Goal: Task Accomplishment & Management: Use online tool/utility

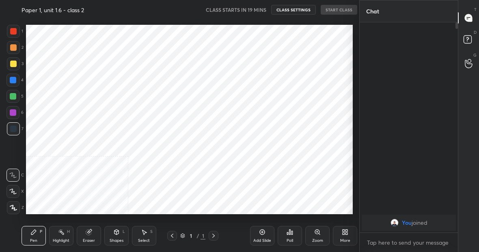
scroll to position [40373, 40246]
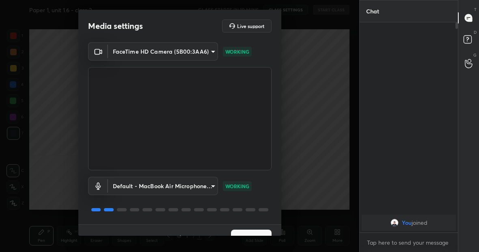
click at [243, 230] on button "Next" at bounding box center [251, 237] width 41 height 16
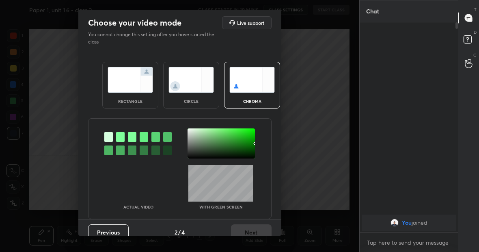
click at [124, 89] on img at bounding box center [130, 80] width 45 height 26
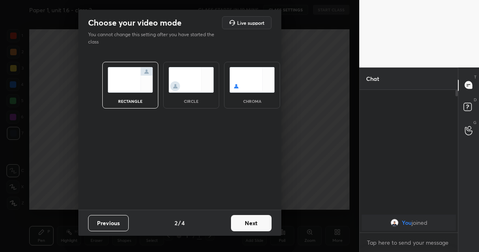
click at [242, 222] on button "Next" at bounding box center [251, 223] width 41 height 16
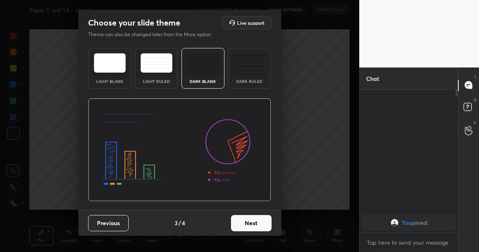
click at [242, 222] on button "Next" at bounding box center [251, 223] width 41 height 16
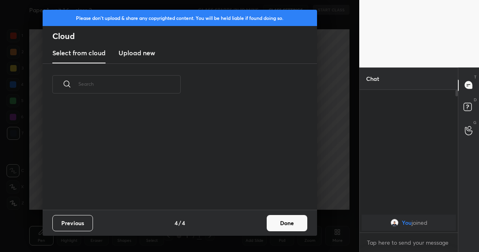
scroll to position [104, 260]
click at [132, 52] on h3 "Upload new" at bounding box center [136, 53] width 37 height 10
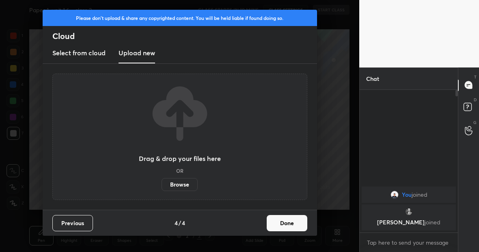
click at [179, 184] on label "Browse" at bounding box center [179, 184] width 36 height 13
click at [161, 184] on input "Browse" at bounding box center [161, 184] width 0 height 13
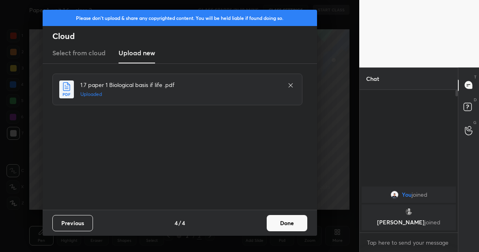
click at [287, 222] on button "Done" at bounding box center [287, 223] width 41 height 16
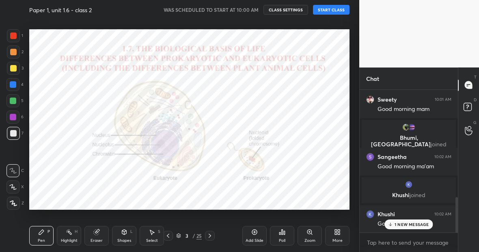
scroll to position [500, 0]
click at [325, 10] on button "START CLASS" at bounding box center [331, 10] width 37 height 10
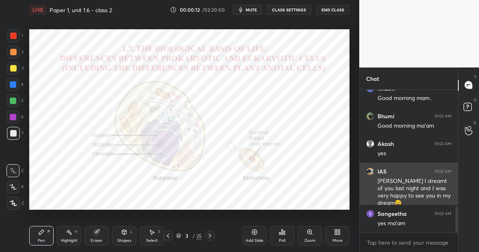
scroll to position [652, 0]
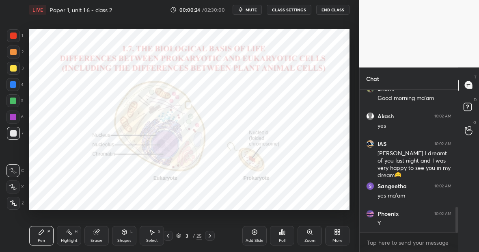
click at [15, 102] on div at bounding box center [13, 100] width 6 height 6
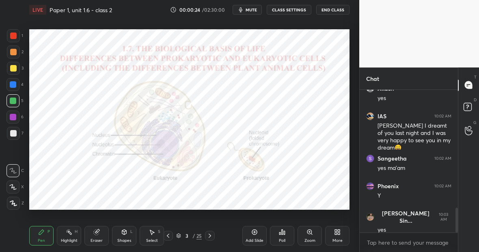
click at [15, 202] on icon at bounding box center [13, 203] width 7 height 6
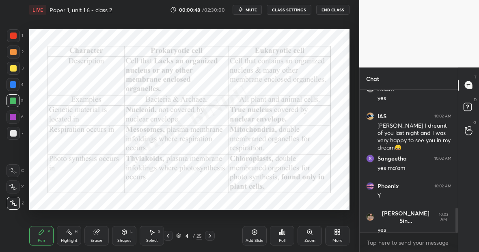
click at [200, 236] on div "25" at bounding box center [198, 235] width 5 height 7
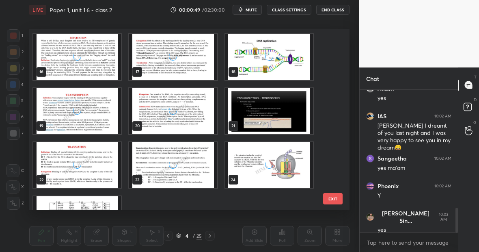
scroll to position [305, 0]
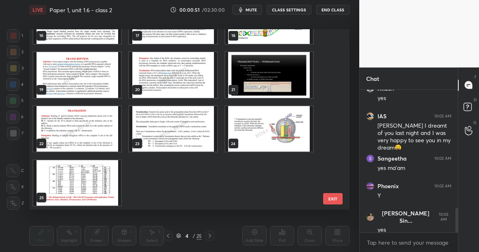
click at [95, 183] on img "grid" at bounding box center [77, 183] width 88 height 46
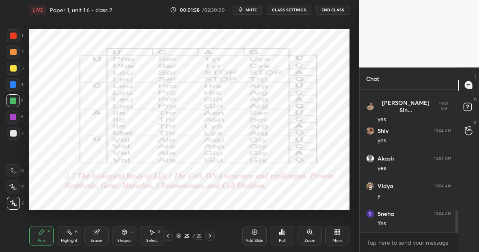
scroll to position [818, 0]
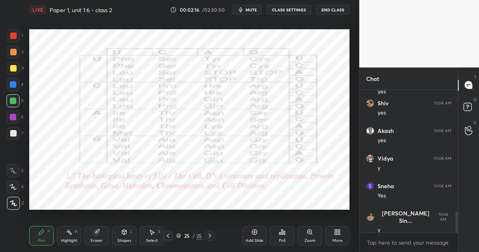
click at [255, 235] on icon at bounding box center [254, 231] width 6 height 6
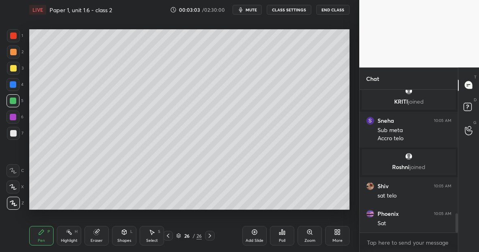
scroll to position [919, 0]
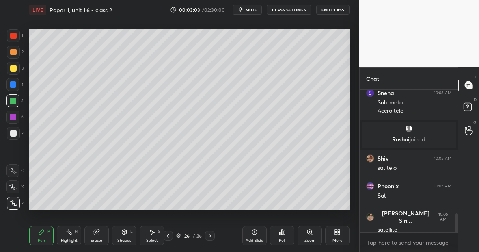
click at [293, 36] on div "Setting up your live class Poll for secs No correct answer Start poll" at bounding box center [189, 119] width 327 height 200
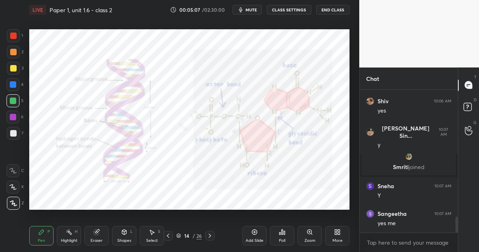
scroll to position [1154, 0]
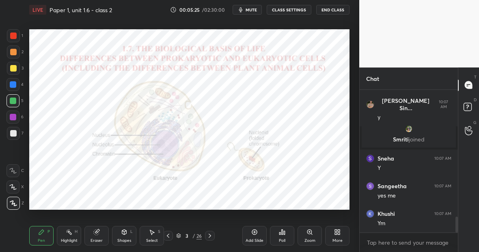
click at [43, 233] on icon at bounding box center [41, 231] width 6 height 6
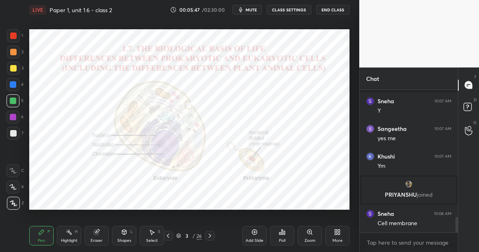
scroll to position [1178, 0]
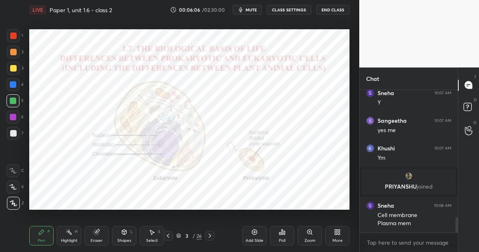
click at [254, 230] on icon at bounding box center [254, 231] width 6 height 6
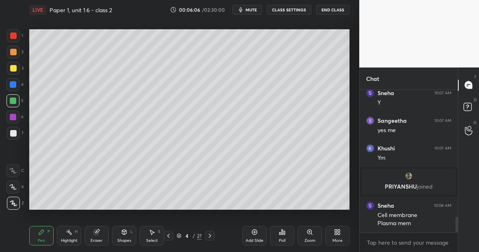
scroll to position [1205, 0]
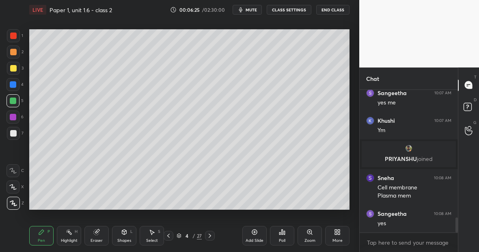
click at [102, 234] on div "Eraser" at bounding box center [96, 235] width 24 height 19
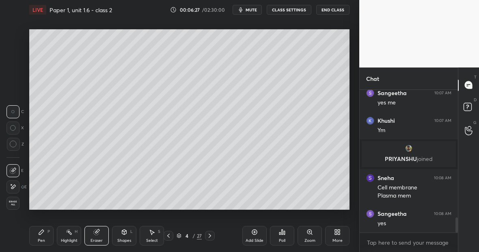
click at [46, 233] on div "Pen P" at bounding box center [41, 235] width 24 height 19
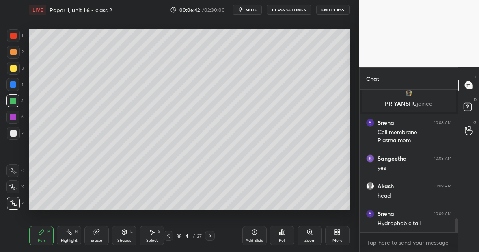
scroll to position [1288, 0]
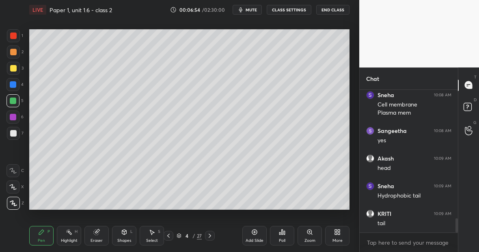
click at [15, 132] on div at bounding box center [13, 133] width 6 height 6
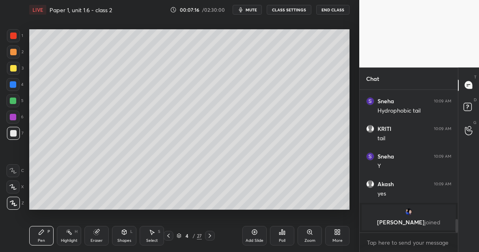
scroll to position [1342, 0]
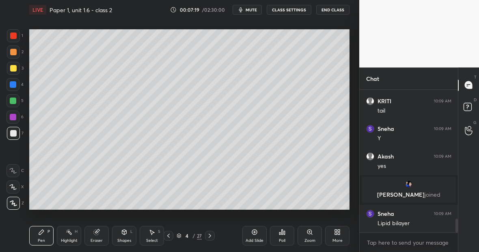
click at [13, 99] on div at bounding box center [13, 100] width 6 height 6
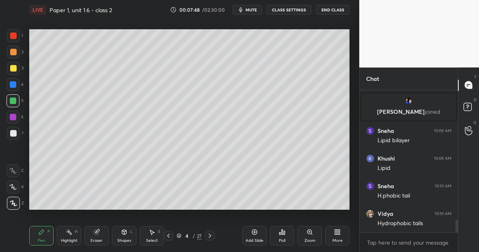
scroll to position [1453, 0]
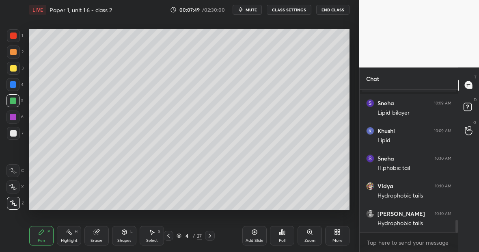
click at [14, 100] on div at bounding box center [13, 100] width 6 height 6
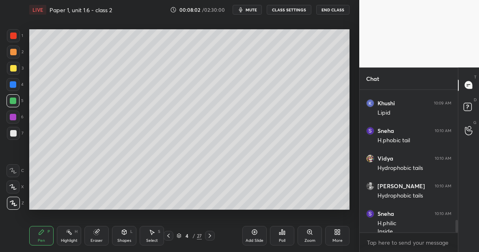
scroll to position [1488, 0]
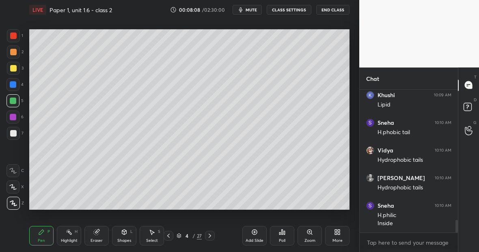
click at [74, 235] on div "Highlight H" at bounding box center [69, 235] width 24 height 19
click at [10, 135] on div at bounding box center [13, 133] width 6 height 6
click at [45, 234] on div "Pen P" at bounding box center [41, 235] width 24 height 19
click at [99, 235] on div "Eraser" at bounding box center [96, 235] width 24 height 19
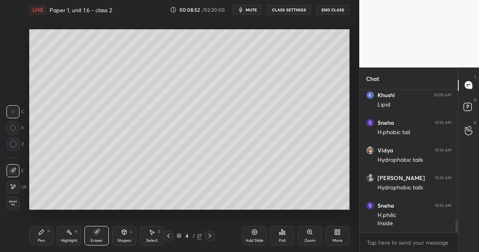
click at [15, 184] on icon at bounding box center [13, 186] width 6 height 7
click at [43, 234] on icon at bounding box center [41, 231] width 6 height 6
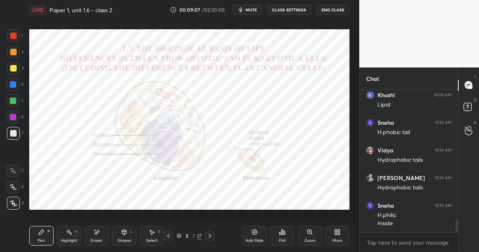
click at [16, 102] on div at bounding box center [12, 100] width 13 height 13
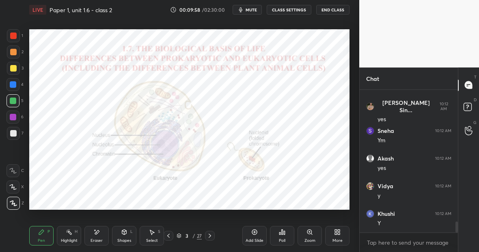
scroll to position [1764, 0]
click at [74, 238] on div "Highlight" at bounding box center [69, 240] width 17 height 4
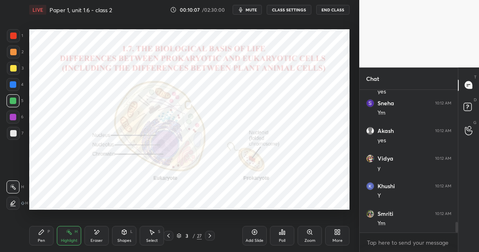
click at [102, 233] on div "Eraser" at bounding box center [96, 235] width 24 height 19
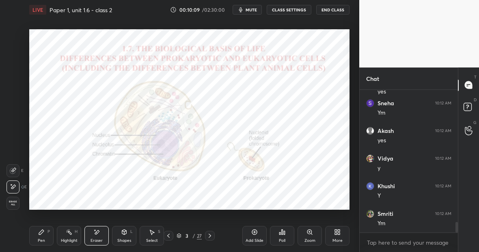
click at [42, 238] on div "Pen" at bounding box center [41, 240] width 7 height 4
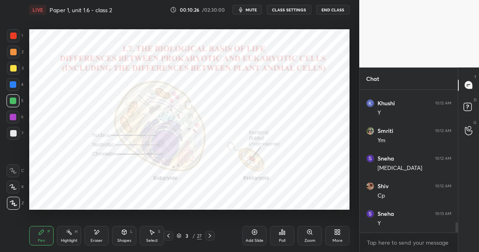
scroll to position [1874, 0]
click at [210, 234] on icon at bounding box center [210, 235] width 6 height 6
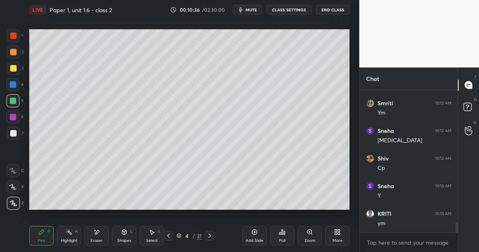
click at [256, 232] on icon at bounding box center [254, 231] width 5 height 5
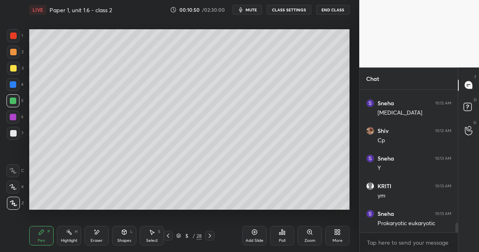
scroll to position [1930, 0]
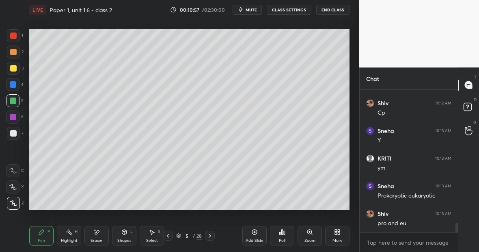
click at [15, 68] on div at bounding box center [13, 68] width 6 height 6
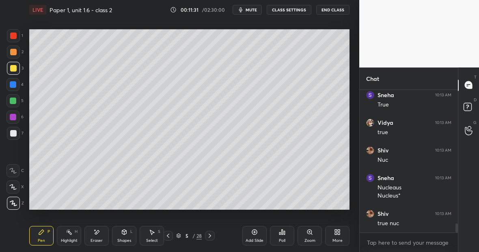
scroll to position [2158, 0]
click at [16, 38] on div at bounding box center [13, 35] width 6 height 6
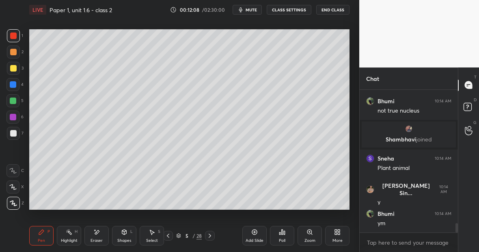
scroll to position [2050, 0]
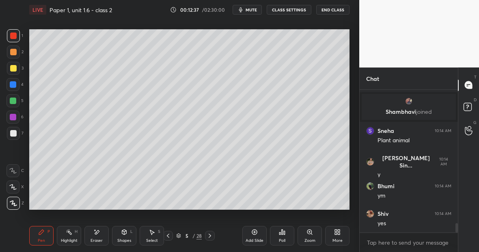
click at [66, 239] on div "Highlight" at bounding box center [69, 240] width 17 height 4
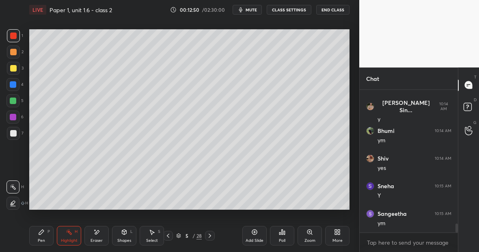
scroll to position [2133, 0]
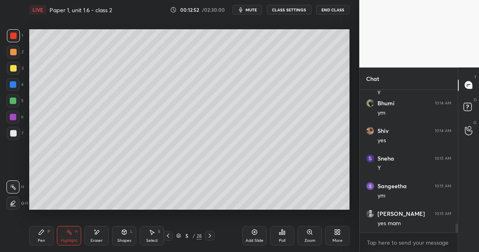
click at [71, 236] on div "Highlight H" at bounding box center [69, 235] width 24 height 19
click at [43, 239] on div "Pen" at bounding box center [41, 240] width 7 height 4
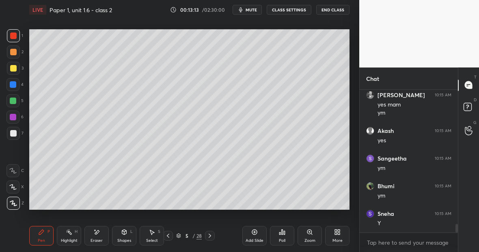
scroll to position [2279, 0]
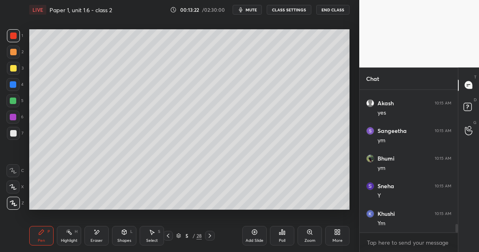
click at [16, 132] on div at bounding box center [13, 133] width 13 height 13
click at [99, 235] on div "Eraser" at bounding box center [96, 235] width 24 height 19
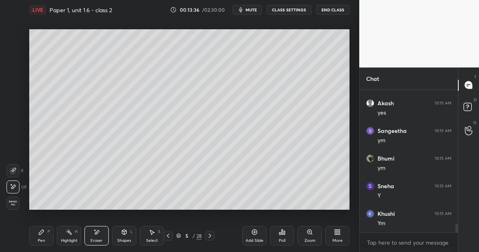
click at [44, 235] on div "Pen P" at bounding box center [41, 235] width 24 height 19
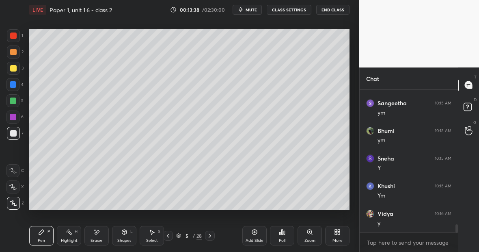
scroll to position [2334, 0]
click at [15, 37] on div at bounding box center [13, 35] width 6 height 6
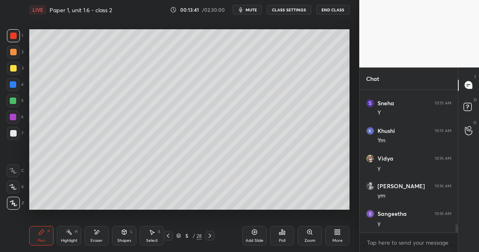
scroll to position [2389, 0]
click at [99, 235] on div "Eraser" at bounding box center [96, 235] width 24 height 19
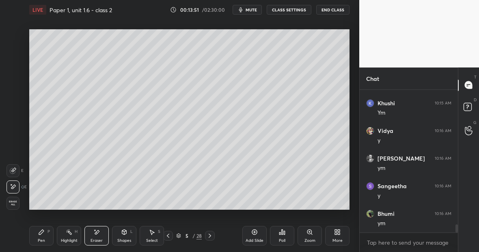
click at [44, 234] on div "Pen P" at bounding box center [41, 235] width 24 height 19
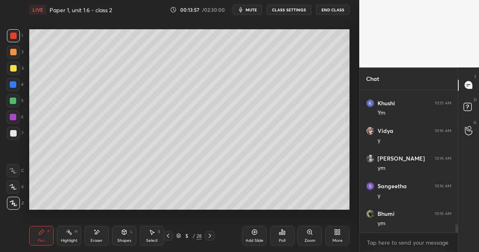
click at [15, 131] on div at bounding box center [13, 133] width 6 height 6
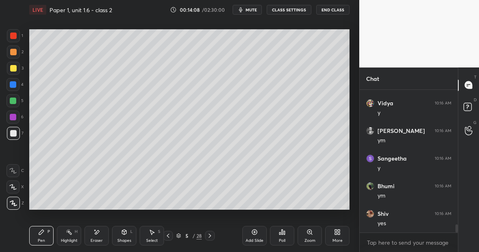
click at [71, 238] on div "Highlight" at bounding box center [69, 240] width 17 height 4
click at [71, 235] on div "Highlight H" at bounding box center [69, 235] width 24 height 19
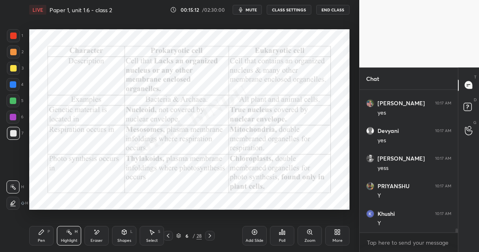
scroll to position [0, 0]
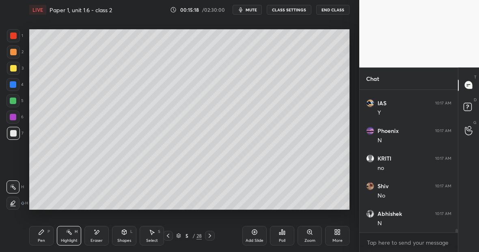
click at [70, 238] on div "Highlight" at bounding box center [69, 240] width 17 height 4
click at [256, 232] on icon at bounding box center [254, 231] width 5 height 5
click at [17, 67] on div at bounding box center [13, 68] width 13 height 13
click at [39, 236] on div "Pen P" at bounding box center [41, 235] width 24 height 19
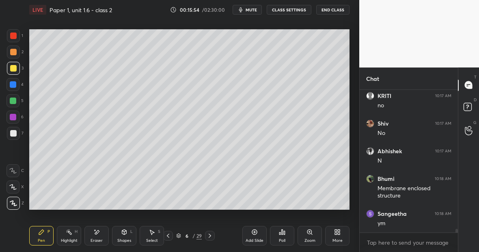
scroll to position [5514, 0]
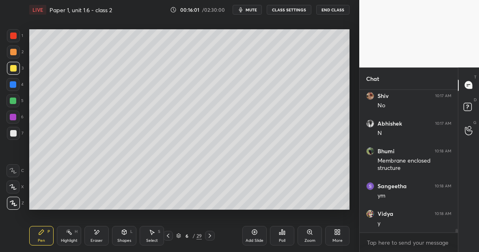
click at [75, 235] on div "Highlight H" at bounding box center [69, 235] width 24 height 19
click at [45, 231] on div "Pen P" at bounding box center [41, 235] width 24 height 19
click at [15, 102] on div at bounding box center [13, 100] width 6 height 6
click at [99, 236] on div "Eraser" at bounding box center [96, 235] width 24 height 19
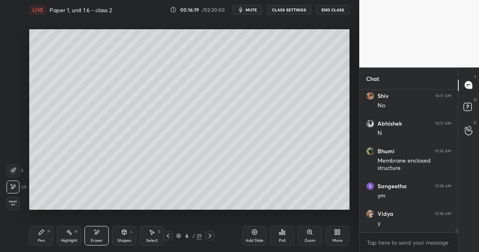
click at [49, 236] on div "Pen P" at bounding box center [41, 235] width 24 height 19
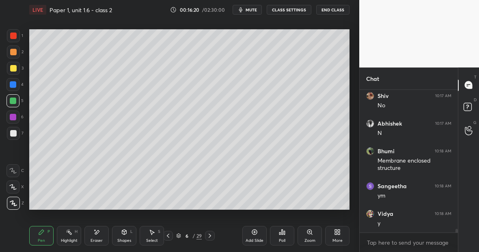
click at [13, 132] on div at bounding box center [13, 133] width 6 height 6
click at [15, 102] on div at bounding box center [13, 100] width 6 height 6
click at [15, 132] on div at bounding box center [13, 133] width 6 height 6
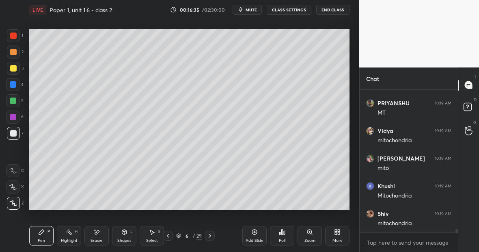
scroll to position [5707, 0]
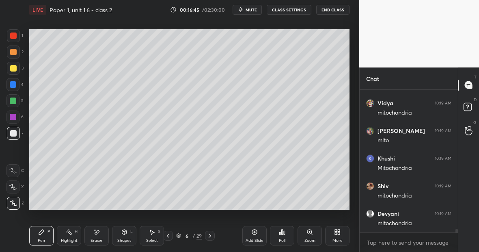
click at [43, 236] on div "Pen P" at bounding box center [41, 235] width 24 height 19
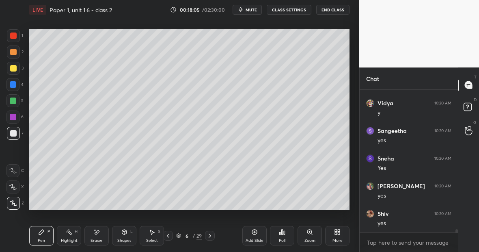
scroll to position [6204, 0]
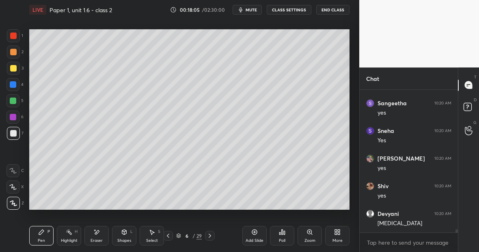
click at [45, 235] on div "Pen P" at bounding box center [41, 235] width 24 height 19
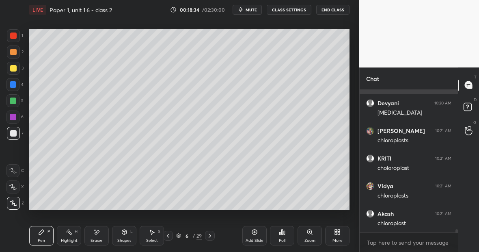
scroll to position [6342, 0]
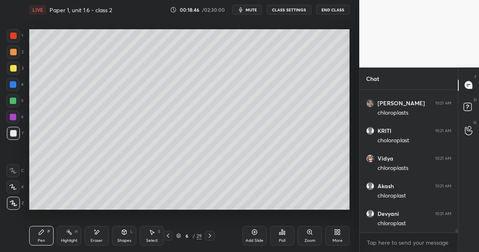
click at [99, 235] on div "Eraser" at bounding box center [96, 235] width 24 height 19
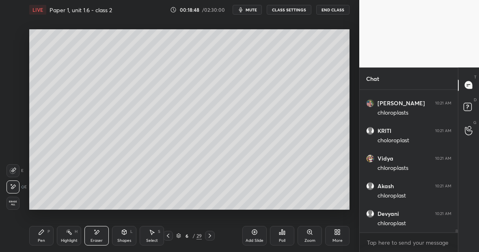
click at [44, 237] on div "Pen P" at bounding box center [41, 235] width 24 height 19
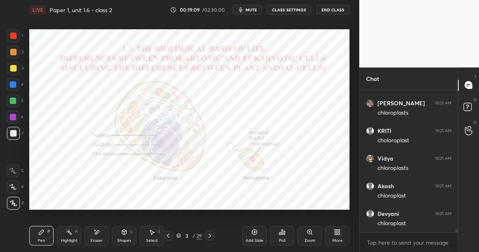
click at [73, 237] on div "Highlight H" at bounding box center [69, 235] width 24 height 19
click at [16, 101] on div at bounding box center [13, 100] width 6 height 6
click at [47, 230] on div "P" at bounding box center [48, 231] width 2 height 4
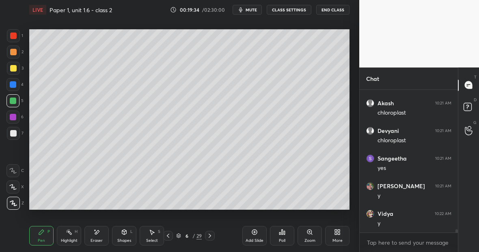
scroll to position [6452, 0]
click at [255, 232] on icon at bounding box center [254, 231] width 6 height 6
click at [16, 69] on div at bounding box center [13, 68] width 13 height 13
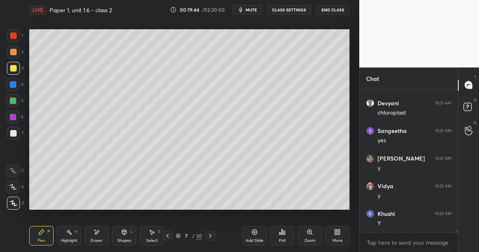
click at [18, 129] on div at bounding box center [13, 133] width 13 height 13
click at [101, 234] on div "Eraser" at bounding box center [96, 235] width 24 height 19
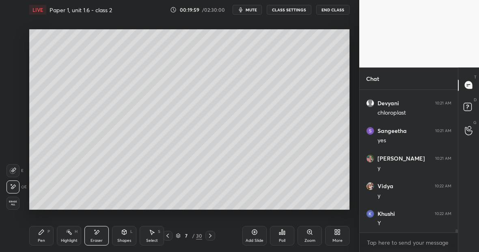
click at [43, 236] on div "Pen P" at bounding box center [41, 235] width 24 height 19
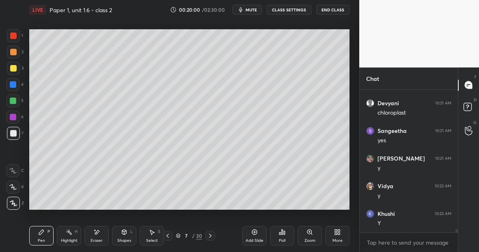
click at [16, 102] on div at bounding box center [13, 100] width 6 height 6
click at [48, 233] on div "P" at bounding box center [48, 231] width 2 height 4
click at [16, 131] on div at bounding box center [13, 133] width 6 height 6
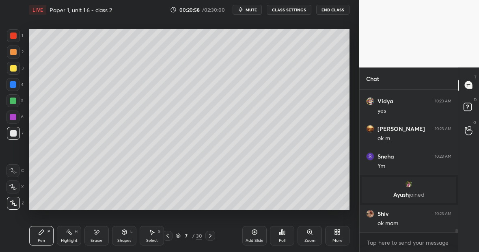
scroll to position [5367, 0]
click at [101, 238] on div "Eraser" at bounding box center [96, 240] width 12 height 4
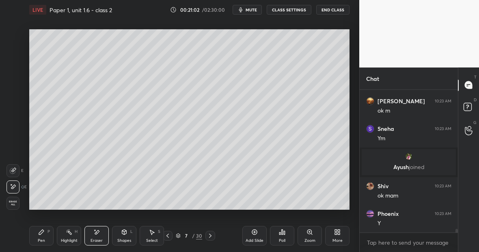
scroll to position [5422, 0]
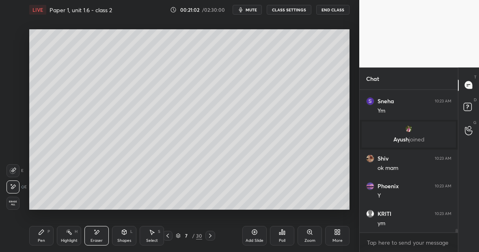
click at [96, 238] on div "Eraser" at bounding box center [96, 235] width 24 height 19
click at [46, 242] on div "Pen P" at bounding box center [41, 235] width 24 height 19
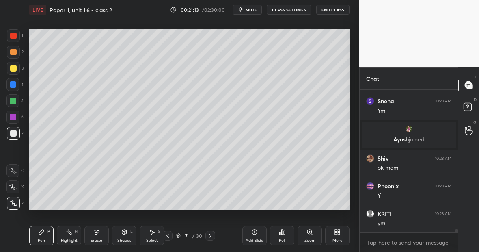
click at [101, 238] on div "Eraser" at bounding box center [96, 240] width 12 height 4
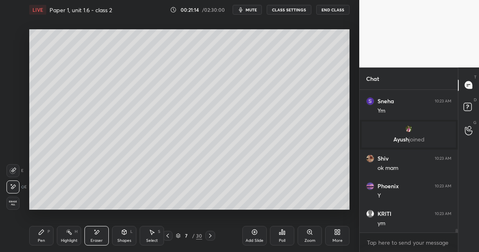
click at [46, 239] on div "Pen P" at bounding box center [41, 235] width 24 height 19
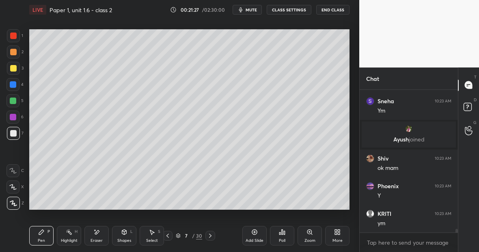
scroll to position [5452, 0]
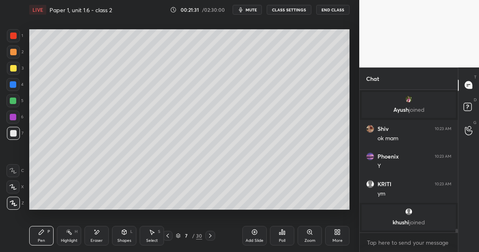
click at [103, 233] on div "Eraser" at bounding box center [96, 235] width 24 height 19
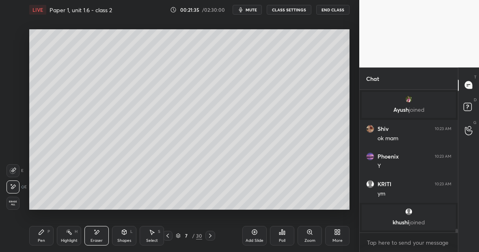
click at [48, 236] on div "Pen P" at bounding box center [41, 235] width 24 height 19
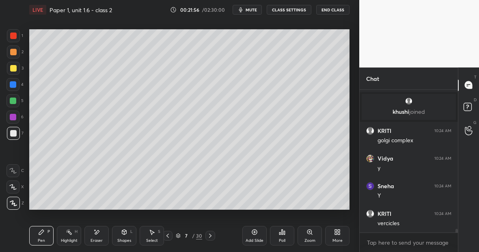
scroll to position [5561, 0]
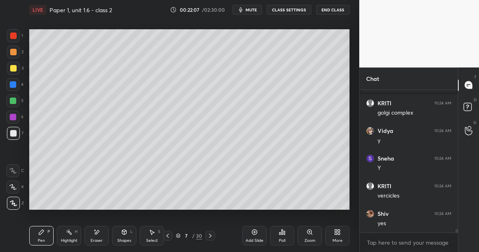
click at [99, 235] on div "Eraser" at bounding box center [96, 235] width 24 height 19
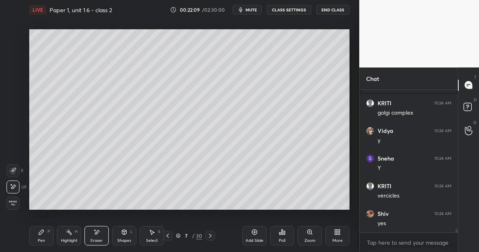
click at [43, 236] on div "Pen P" at bounding box center [41, 235] width 24 height 19
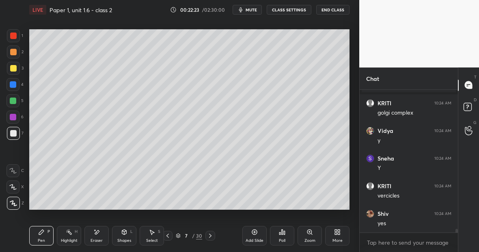
click at [16, 101] on div at bounding box center [13, 100] width 6 height 6
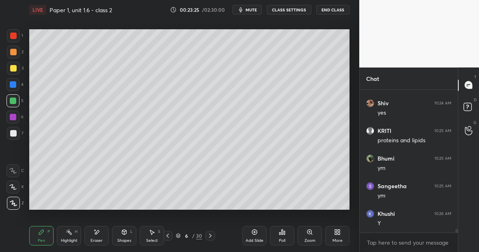
scroll to position [5698, 0]
click at [13, 36] on div at bounding box center [13, 35] width 6 height 6
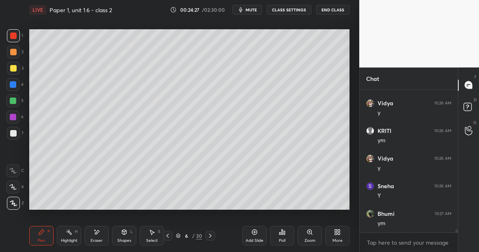
scroll to position [5836, 0]
click at [101, 236] on div "Eraser" at bounding box center [96, 235] width 24 height 19
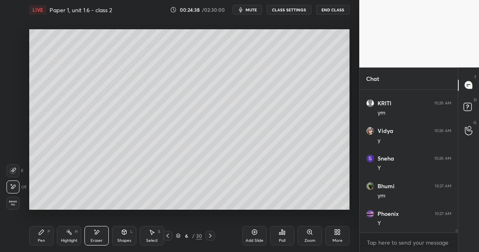
click at [42, 236] on div "Pen P" at bounding box center [41, 235] width 24 height 19
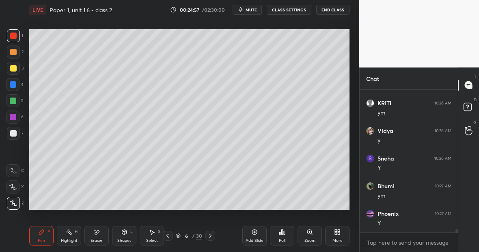
click at [350, 108] on div "Setting up your live class Poll for secs No correct answer Start poll" at bounding box center [189, 119] width 327 height 200
click at [103, 235] on div "Eraser" at bounding box center [96, 235] width 24 height 19
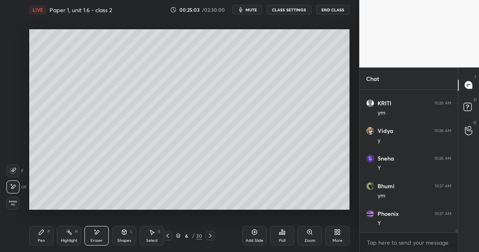
click at [45, 236] on div "Pen P" at bounding box center [41, 235] width 24 height 19
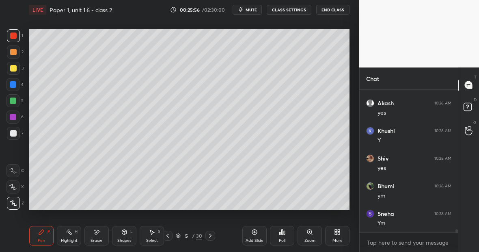
scroll to position [6030, 0]
click at [103, 229] on div "Eraser" at bounding box center [96, 235] width 24 height 19
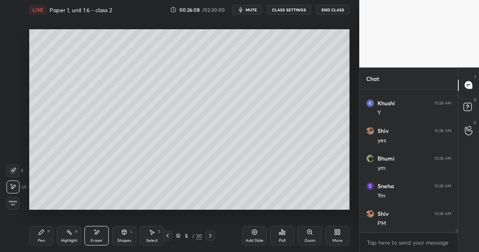
click at [45, 238] on div "Pen P" at bounding box center [41, 235] width 24 height 19
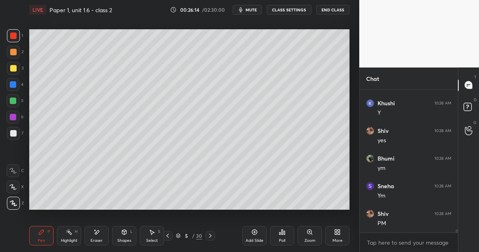
click at [15, 100] on div at bounding box center [13, 100] width 6 height 6
click at [16, 133] on div at bounding box center [13, 133] width 13 height 13
click at [70, 240] on div "Highlight" at bounding box center [69, 240] width 17 height 4
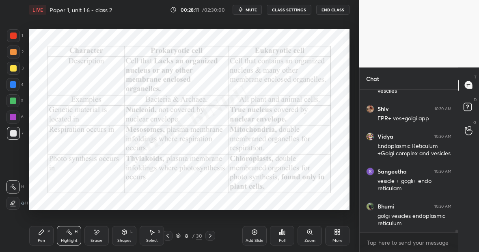
scroll to position [6590, 0]
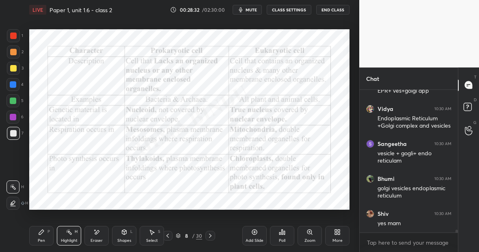
click at [69, 234] on div "Highlight H" at bounding box center [69, 235] width 24 height 19
click at [12, 36] on div at bounding box center [13, 35] width 6 height 6
click at [46, 235] on div "Pen P" at bounding box center [41, 235] width 24 height 19
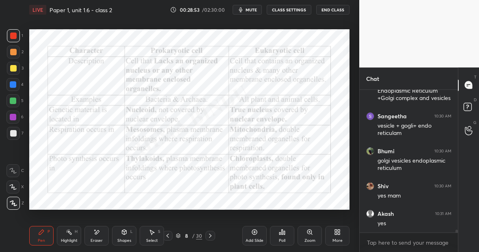
click at [74, 228] on div "Highlight H" at bounding box center [69, 235] width 24 height 19
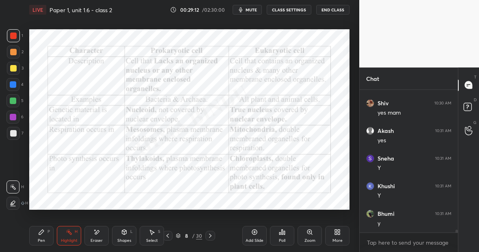
scroll to position [6728, 0]
click at [44, 236] on div "Pen P" at bounding box center [41, 235] width 24 height 19
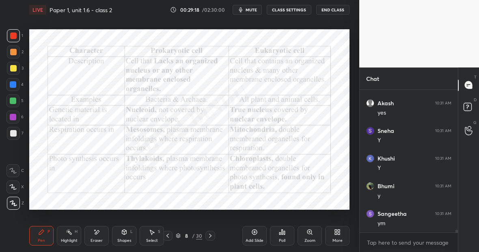
click at [69, 235] on div "Highlight H" at bounding box center [69, 235] width 24 height 19
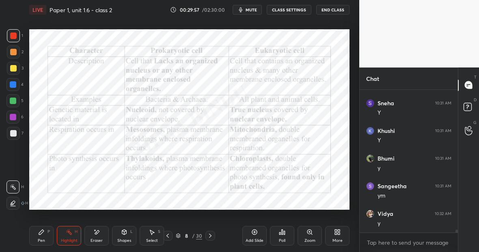
click at [48, 235] on div "Pen P" at bounding box center [41, 235] width 24 height 19
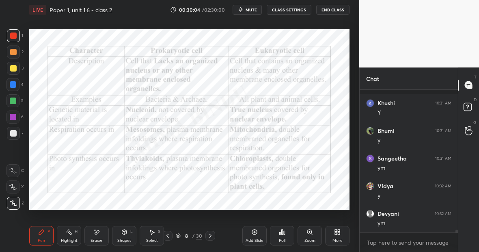
scroll to position [6839, 0]
click at [70, 235] on div "Highlight H" at bounding box center [69, 235] width 24 height 19
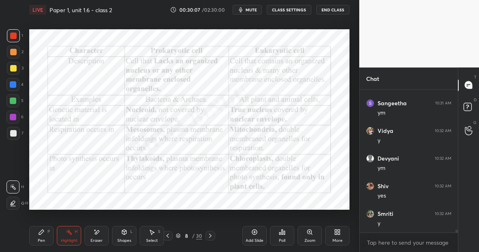
click at [72, 233] on div "Highlight H" at bounding box center [69, 235] width 24 height 19
click at [45, 234] on div "Pen P" at bounding box center [41, 235] width 24 height 19
click at [71, 236] on div "Highlight H" at bounding box center [69, 235] width 24 height 19
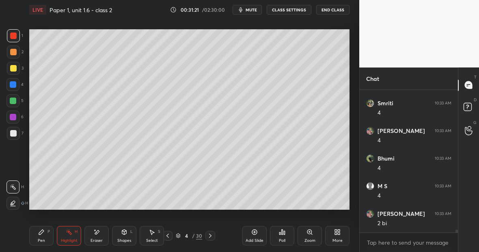
scroll to position [7225, 0]
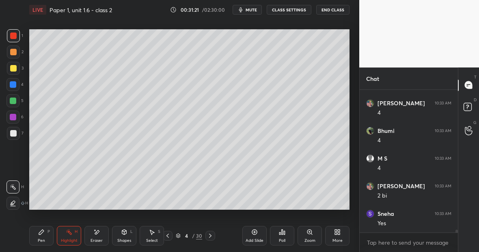
click at [71, 235] on div "Highlight H" at bounding box center [69, 235] width 24 height 19
click at [13, 72] on div at bounding box center [13, 68] width 13 height 13
click at [46, 236] on div "Pen P" at bounding box center [41, 235] width 24 height 19
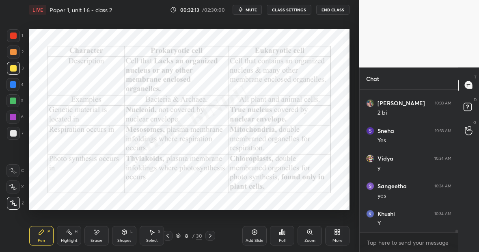
scroll to position [7335, 0]
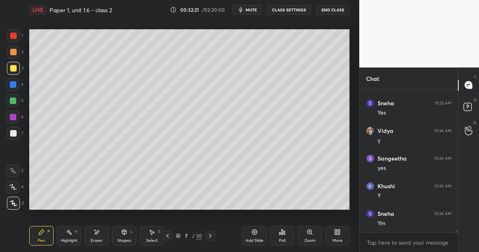
click at [252, 231] on icon at bounding box center [254, 231] width 5 height 5
click at [17, 68] on div at bounding box center [13, 68] width 13 height 13
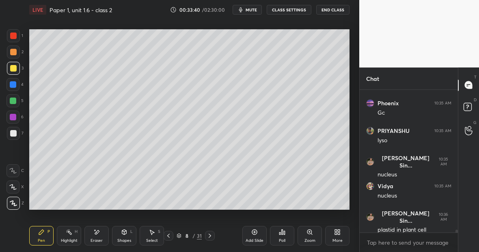
click at [97, 234] on div "Eraser" at bounding box center [96, 235] width 24 height 19
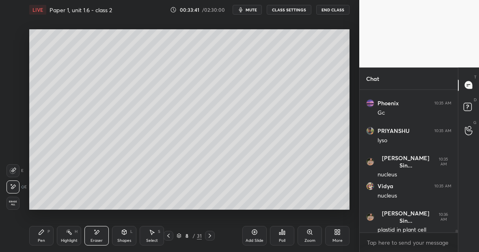
click at [49, 233] on div "Pen P" at bounding box center [41, 235] width 24 height 19
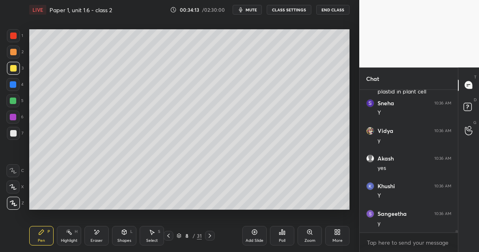
scroll to position [7639, 0]
click at [15, 34] on div at bounding box center [13, 35] width 13 height 13
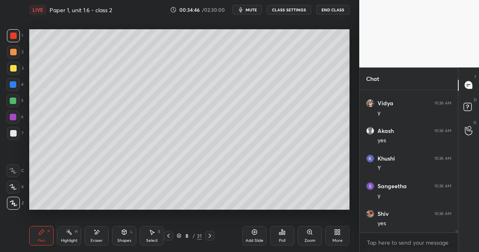
click at [73, 234] on div "Highlight H" at bounding box center [69, 235] width 24 height 19
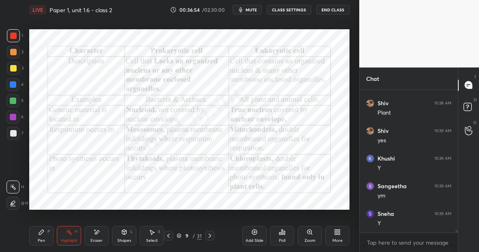
scroll to position [8579, 0]
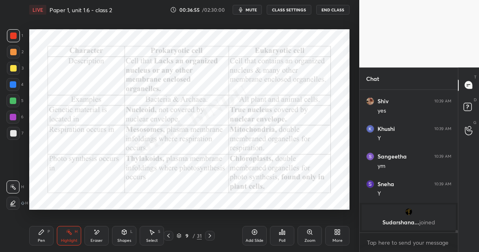
click at [73, 238] on div "Highlight" at bounding box center [69, 240] width 17 height 4
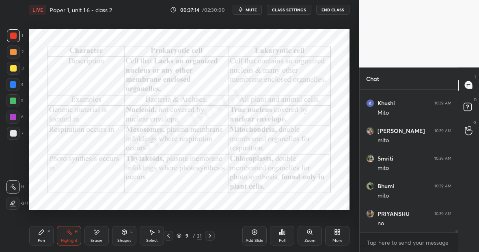
scroll to position [8210, 0]
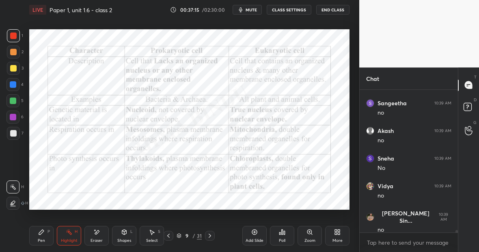
click at [254, 232] on icon at bounding box center [254, 231] width 6 height 6
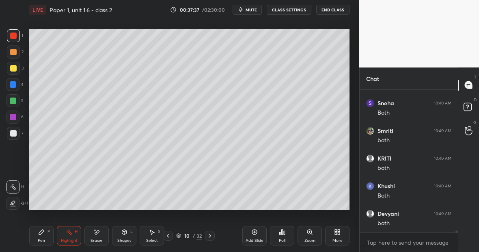
scroll to position [9065, 0]
click at [47, 231] on div "Pen P" at bounding box center [41, 235] width 24 height 19
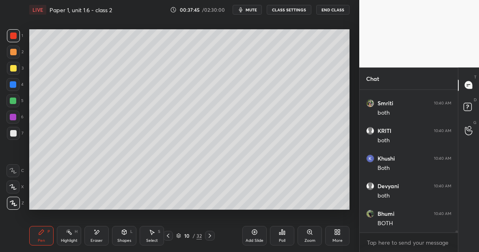
click at [13, 133] on div at bounding box center [13, 133] width 6 height 6
click at [98, 234] on icon at bounding box center [96, 231] width 6 height 7
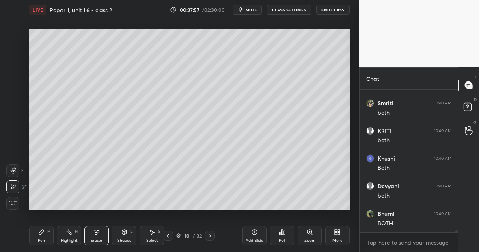
scroll to position [9094, 0]
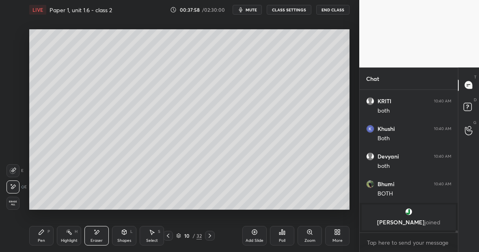
click at [15, 170] on icon at bounding box center [13, 170] width 6 height 6
click at [41, 234] on icon at bounding box center [41, 231] width 6 height 6
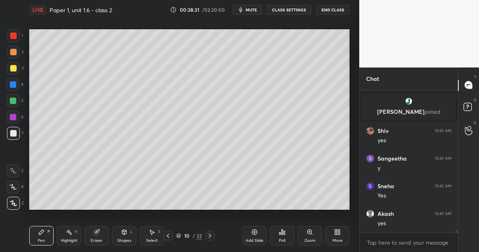
scroll to position [8865, 0]
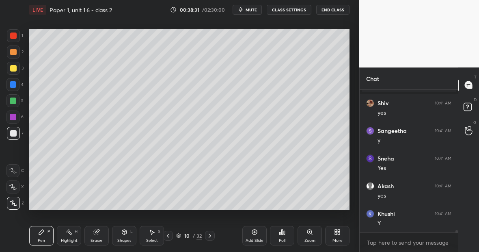
click at [49, 235] on div "Pen P" at bounding box center [41, 235] width 24 height 19
click at [15, 71] on div at bounding box center [13, 68] width 13 height 13
click at [101, 235] on div "Eraser" at bounding box center [96, 235] width 24 height 19
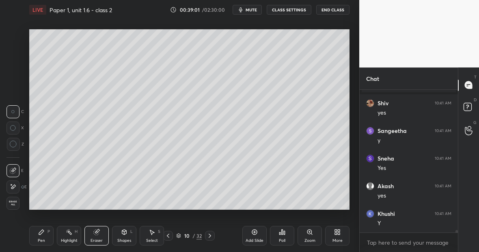
click at [19, 186] on div at bounding box center [12, 186] width 13 height 13
click at [41, 236] on div "Pen P" at bounding box center [41, 235] width 24 height 19
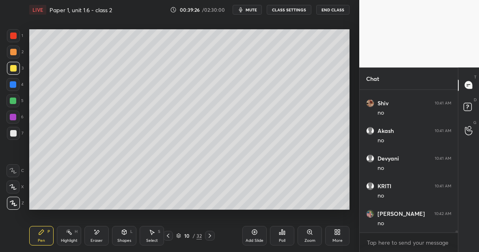
scroll to position [9251, 0]
click at [102, 232] on div "Eraser" at bounding box center [96, 235] width 24 height 19
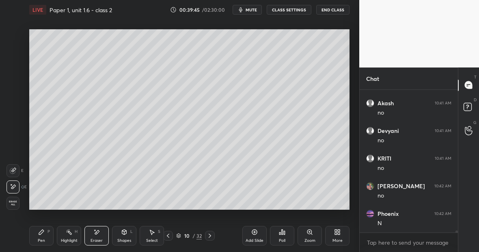
click at [50, 233] on div "Pen P" at bounding box center [41, 235] width 24 height 19
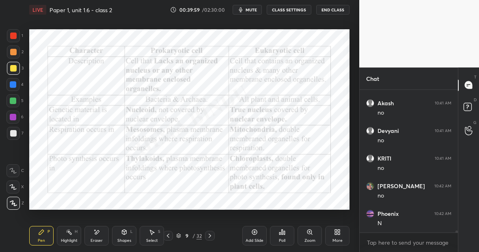
click at [47, 234] on div "Pen P" at bounding box center [41, 235] width 24 height 19
click at [15, 37] on div at bounding box center [13, 35] width 6 height 6
click at [71, 238] on div "Highlight H" at bounding box center [69, 235] width 24 height 19
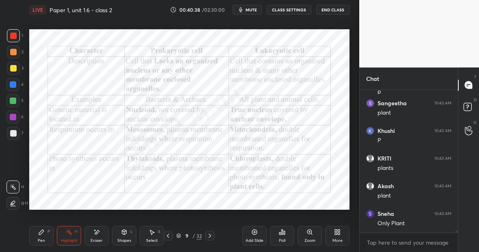
scroll to position [10162, 0]
click at [46, 238] on div "Pen P" at bounding box center [41, 235] width 24 height 19
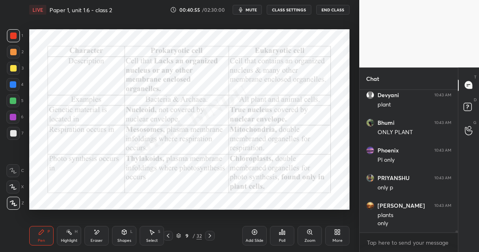
scroll to position [10261, 0]
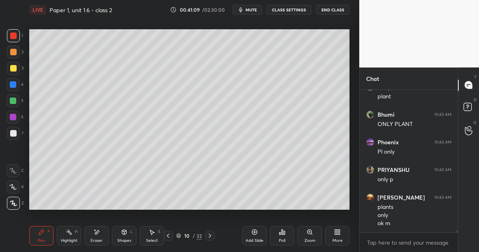
click at [71, 235] on div "Highlight H" at bounding box center [69, 235] width 24 height 19
click at [97, 237] on div "Eraser" at bounding box center [96, 235] width 24 height 19
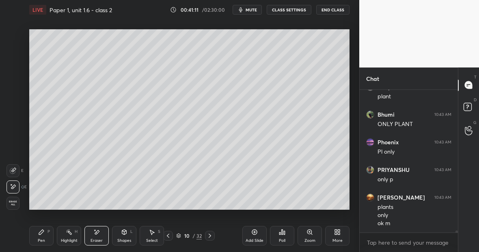
click at [14, 169] on icon at bounding box center [13, 170] width 6 height 6
click at [42, 233] on icon at bounding box center [41, 231] width 6 height 6
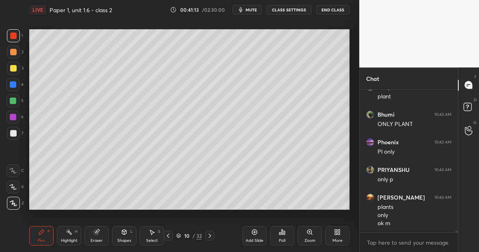
click at [16, 102] on div at bounding box center [13, 100] width 6 height 6
click at [97, 234] on div "Eraser" at bounding box center [96, 235] width 24 height 19
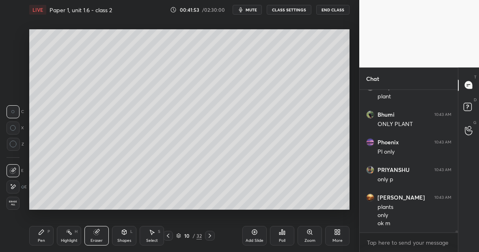
click at [17, 185] on div at bounding box center [12, 186] width 13 height 13
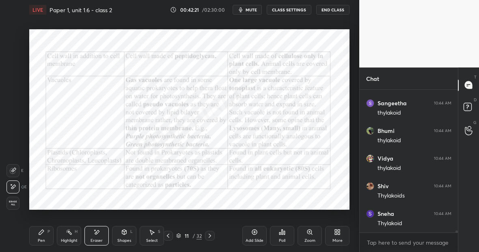
scroll to position [10785, 0]
click at [47, 231] on div "Pen P" at bounding box center [41, 235] width 24 height 19
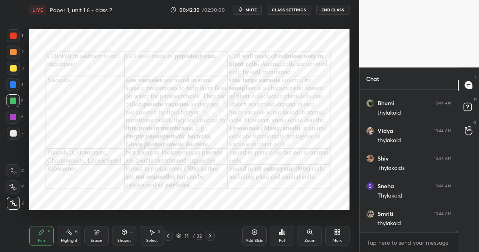
click at [254, 236] on div "Add Slide" at bounding box center [254, 235] width 24 height 19
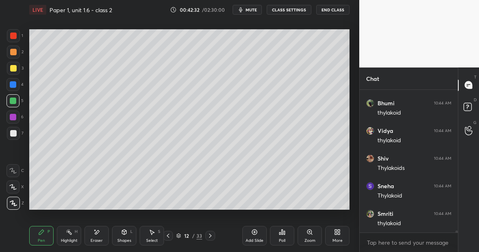
click at [16, 69] on div at bounding box center [13, 68] width 6 height 6
click at [99, 234] on div "Eraser" at bounding box center [96, 235] width 24 height 19
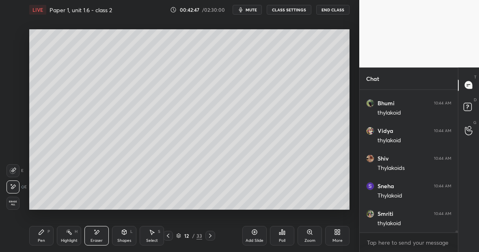
click at [43, 235] on div "Pen P" at bounding box center [41, 235] width 24 height 19
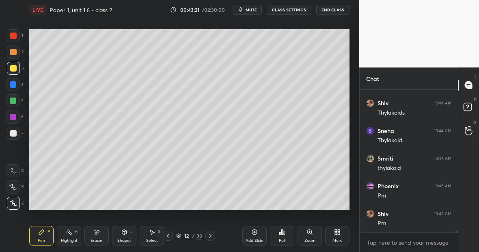
scroll to position [10868, 0]
click at [15, 102] on div at bounding box center [13, 100] width 6 height 6
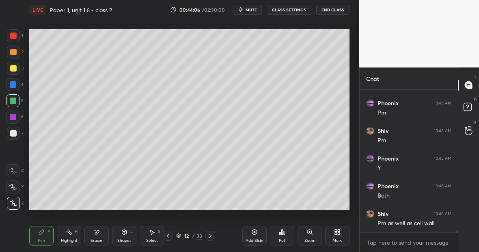
scroll to position [10951, 0]
click at [17, 133] on div at bounding box center [13, 133] width 13 height 13
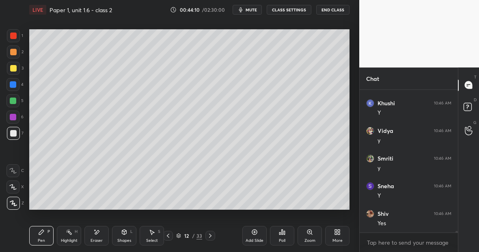
scroll to position [11116, 0]
click at [101, 235] on div "Eraser" at bounding box center [96, 235] width 24 height 19
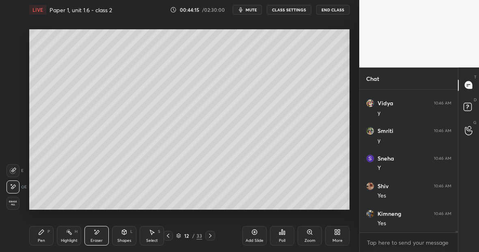
click at [47, 230] on div "Pen P" at bounding box center [41, 235] width 24 height 19
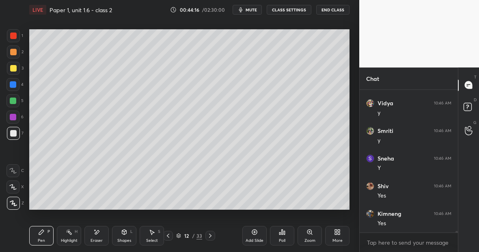
click at [17, 99] on div at bounding box center [12, 100] width 13 height 13
click at [15, 132] on div at bounding box center [13, 133] width 6 height 6
click at [16, 37] on div at bounding box center [13, 35] width 6 height 6
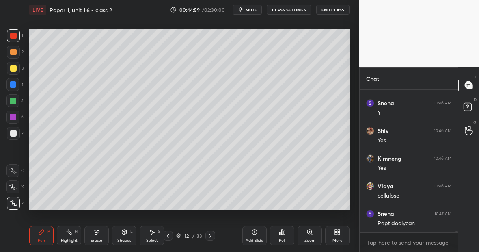
scroll to position [11199, 0]
click at [97, 232] on icon at bounding box center [96, 231] width 6 height 7
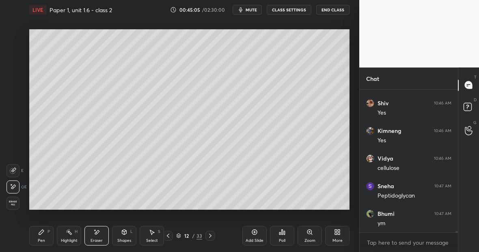
click at [45, 238] on div "Pen P" at bounding box center [41, 235] width 24 height 19
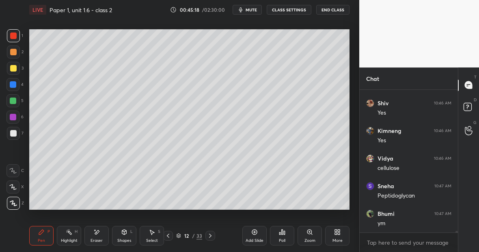
click at [99, 236] on div "Eraser" at bounding box center [96, 235] width 24 height 19
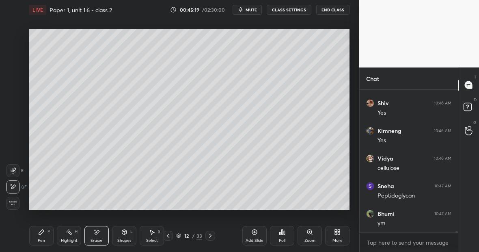
click at [44, 236] on div "Pen P" at bounding box center [41, 235] width 24 height 19
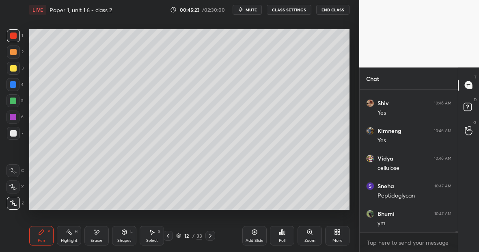
scroll to position [11227, 0]
click at [96, 234] on icon at bounding box center [96, 231] width 6 height 7
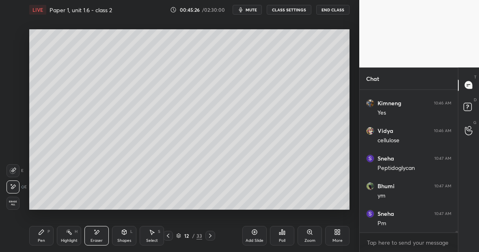
click at [41, 239] on div "Pen" at bounding box center [41, 240] width 7 height 4
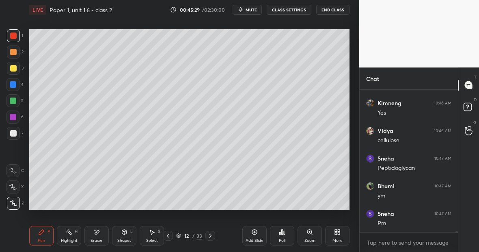
scroll to position [11254, 0]
click at [17, 133] on div at bounding box center [13, 133] width 13 height 13
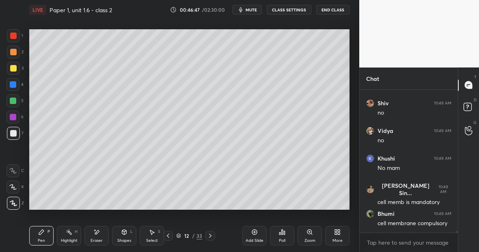
scroll to position [11960, 0]
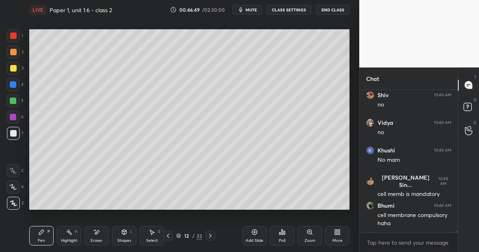
click at [70, 236] on div "Highlight H" at bounding box center [69, 235] width 24 height 19
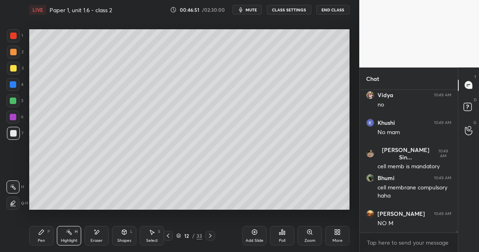
scroll to position [12015, 0]
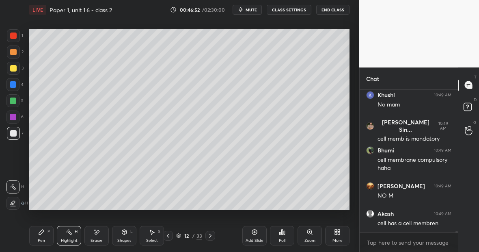
click at [95, 239] on div "Eraser" at bounding box center [96, 240] width 12 height 4
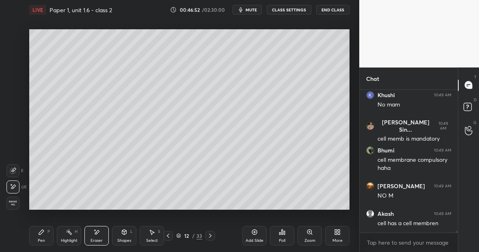
click at [69, 238] on div "Highlight" at bounding box center [69, 240] width 17 height 4
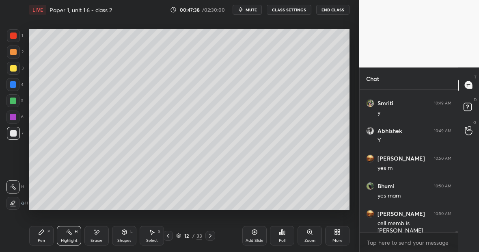
scroll to position [12622, 0]
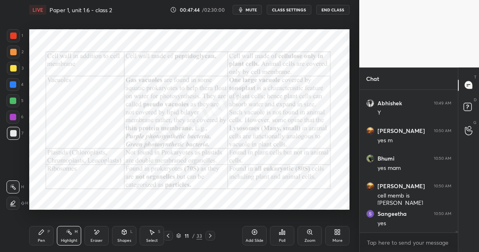
click at [45, 236] on div "Pen P" at bounding box center [41, 235] width 24 height 19
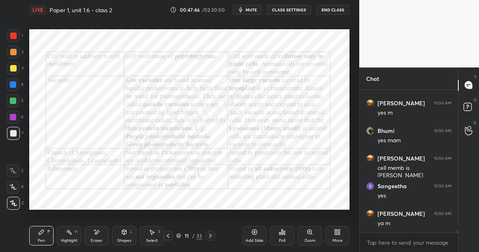
click at [15, 86] on div at bounding box center [13, 84] width 6 height 6
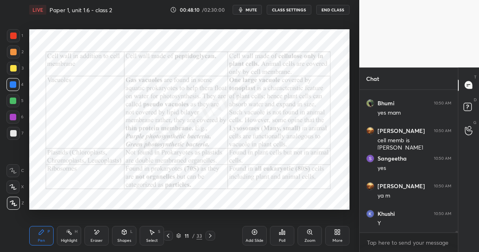
scroll to position [12705, 0]
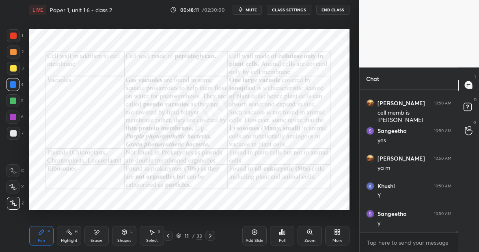
click at [10, 35] on div at bounding box center [13, 35] width 6 height 6
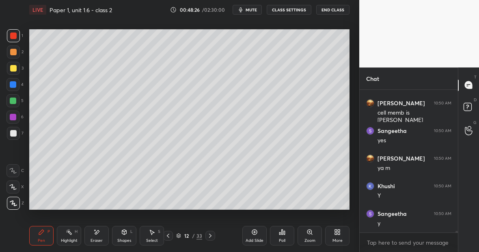
click at [257, 233] on icon at bounding box center [254, 231] width 6 height 6
click at [14, 69] on div at bounding box center [13, 68] width 6 height 6
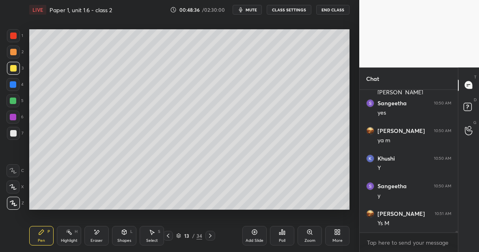
scroll to position [12760, 0]
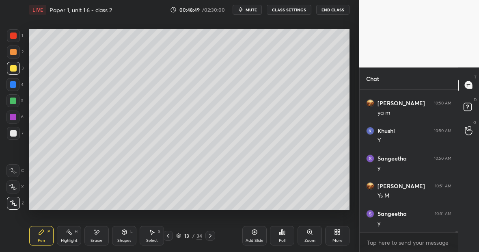
click at [16, 37] on div at bounding box center [13, 35] width 6 height 6
click at [15, 100] on div at bounding box center [13, 100] width 6 height 6
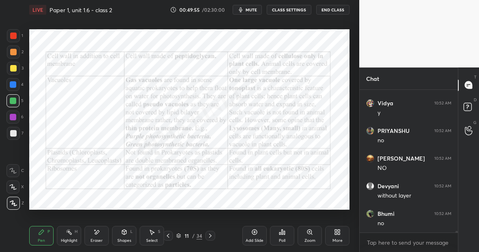
scroll to position [13119, 0]
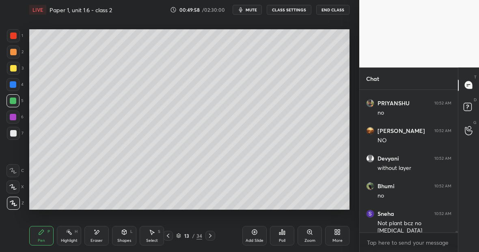
click at [67, 240] on div "Highlight" at bounding box center [69, 240] width 17 height 4
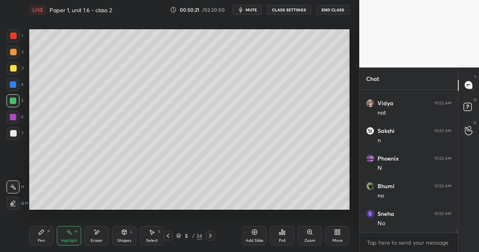
scroll to position [13312, 0]
click at [73, 238] on div "Highlight" at bounding box center [69, 240] width 17 height 4
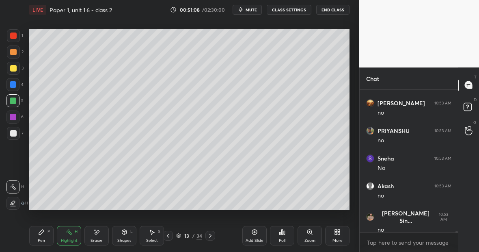
scroll to position [13797, 0]
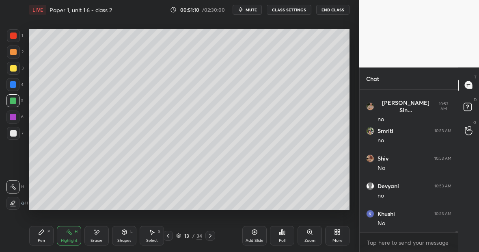
click at [45, 230] on div "Pen P" at bounding box center [41, 235] width 24 height 19
click at [94, 235] on div "Eraser" at bounding box center [96, 235] width 24 height 19
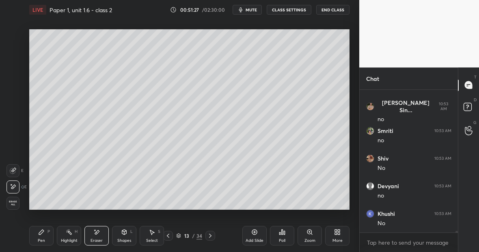
click at [41, 235] on div "Pen P" at bounding box center [41, 235] width 24 height 19
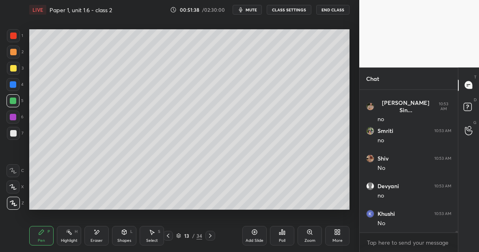
scroll to position [13825, 0]
click at [17, 36] on div at bounding box center [13, 35] width 13 height 13
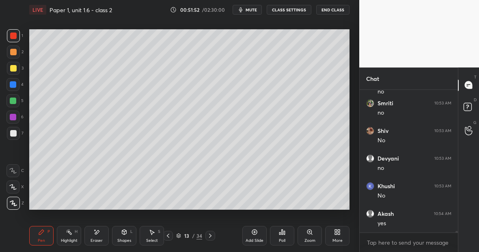
click at [99, 228] on icon at bounding box center [96, 231] width 6 height 7
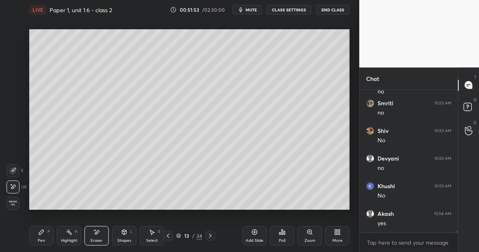
click at [39, 237] on div "Pen P" at bounding box center [41, 235] width 24 height 19
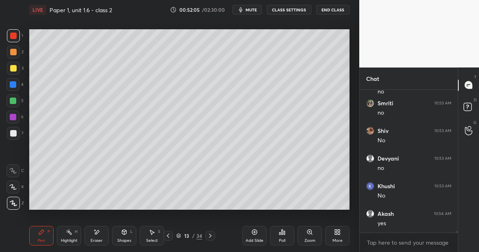
click at [101, 227] on div "Eraser" at bounding box center [96, 235] width 24 height 19
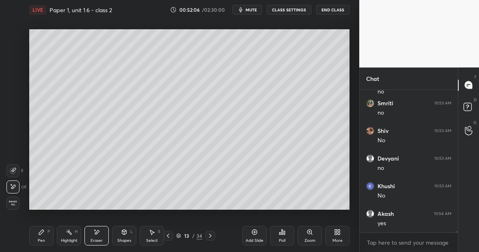
click at [44, 235] on div "Pen P" at bounding box center [41, 235] width 24 height 19
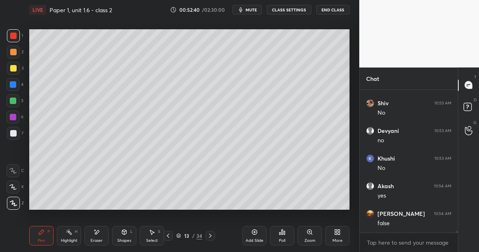
scroll to position [13887, 0]
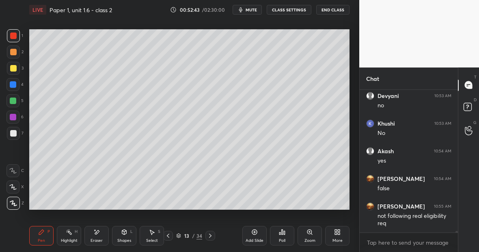
click at [100, 233] on div "Eraser" at bounding box center [96, 235] width 24 height 19
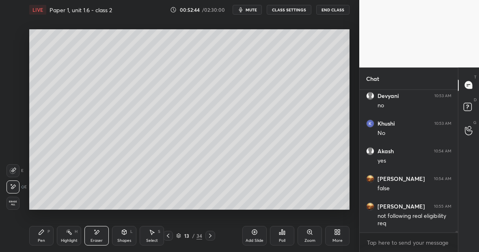
click at [48, 234] on div "Pen P" at bounding box center [41, 235] width 24 height 19
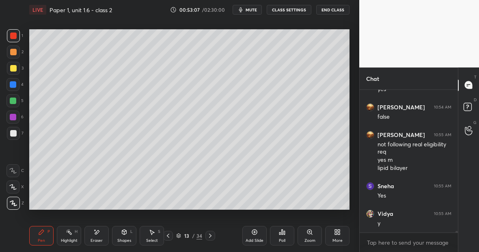
scroll to position [13986, 0]
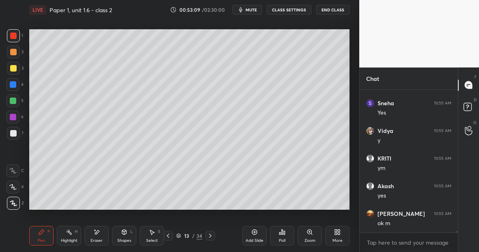
click at [16, 131] on div at bounding box center [13, 133] width 13 height 13
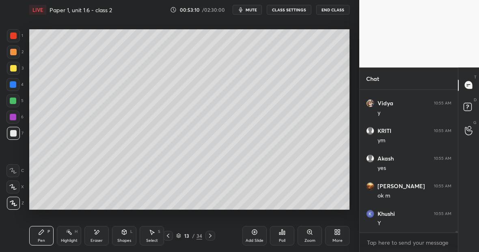
scroll to position [14097, 0]
click at [71, 238] on div "Highlight" at bounding box center [69, 240] width 17 height 4
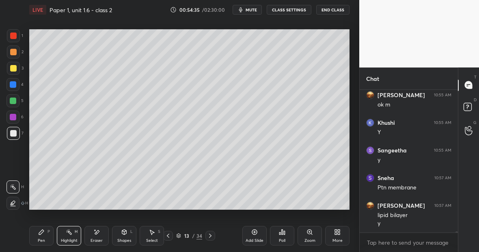
scroll to position [14217, 0]
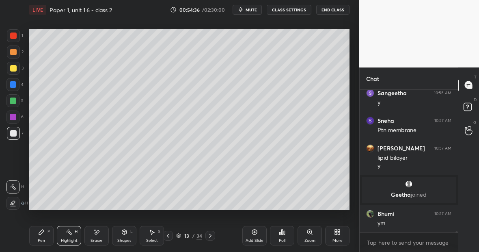
click at [41, 230] on icon at bounding box center [41, 231] width 6 height 6
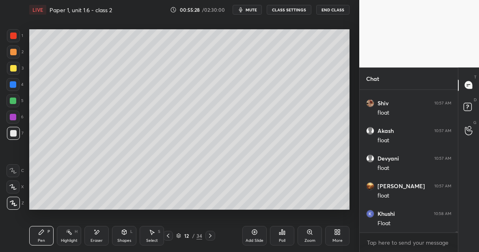
scroll to position [14556, 0]
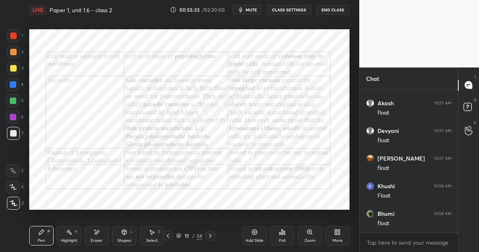
click at [13, 37] on div at bounding box center [13, 35] width 6 height 6
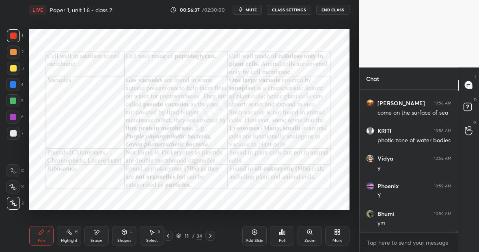
scroll to position [14722, 0]
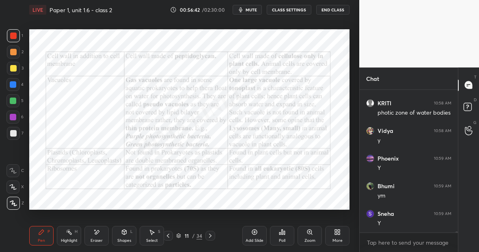
click at [97, 235] on div "Eraser" at bounding box center [96, 235] width 24 height 19
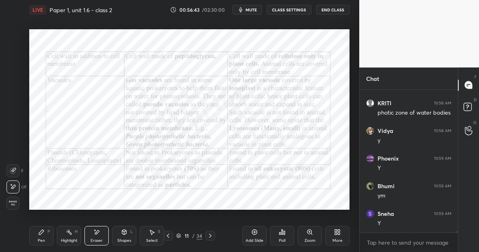
click at [43, 236] on div "Pen P" at bounding box center [41, 235] width 24 height 19
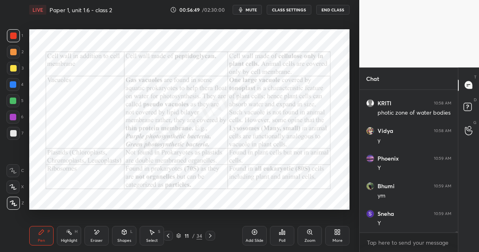
scroll to position [14749, 0]
click at [98, 236] on div "Eraser" at bounding box center [96, 235] width 24 height 19
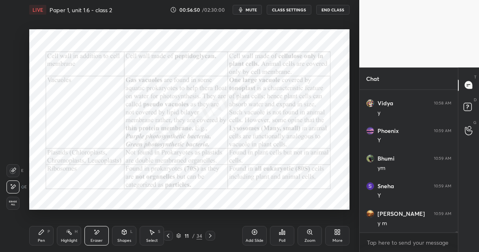
click at [48, 234] on div "Pen P" at bounding box center [41, 235] width 24 height 19
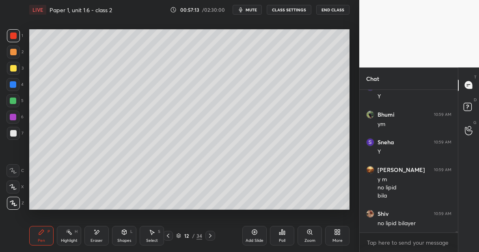
scroll to position [14821, 0]
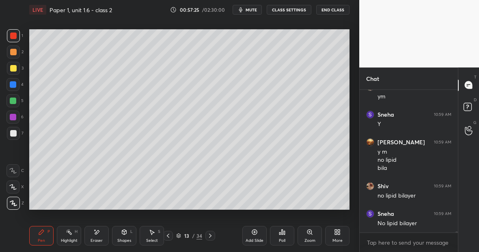
click at [71, 236] on div "Highlight H" at bounding box center [69, 235] width 24 height 19
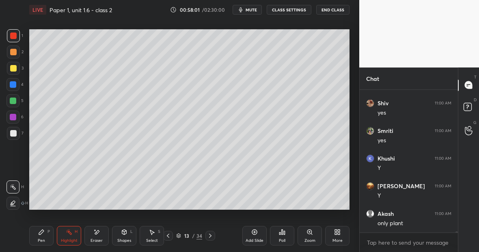
scroll to position [15731, 0]
click at [253, 230] on icon at bounding box center [254, 231] width 6 height 6
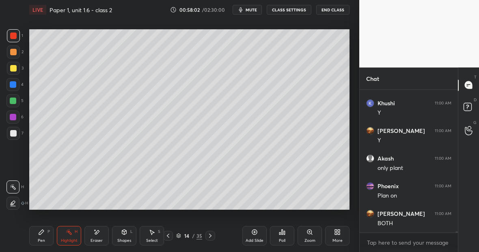
scroll to position [15759, 0]
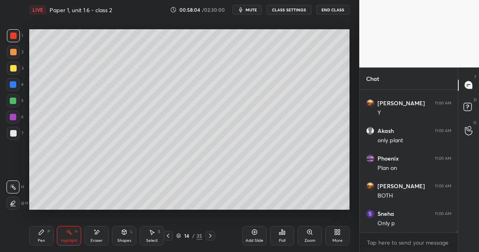
click at [16, 68] on div at bounding box center [13, 68] width 13 height 13
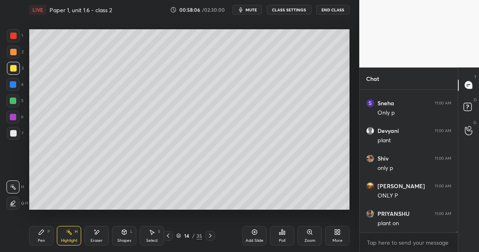
click at [44, 229] on icon at bounding box center [41, 231] width 6 height 6
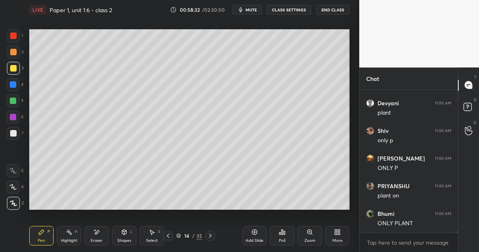
click at [15, 101] on div at bounding box center [13, 100] width 6 height 6
click at [15, 134] on div at bounding box center [13, 133] width 6 height 6
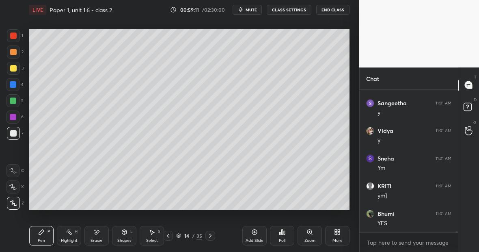
scroll to position [16118, 0]
click at [15, 100] on div at bounding box center [13, 100] width 6 height 6
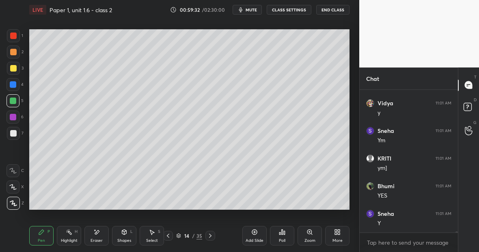
click at [99, 236] on div "Eraser" at bounding box center [96, 235] width 24 height 19
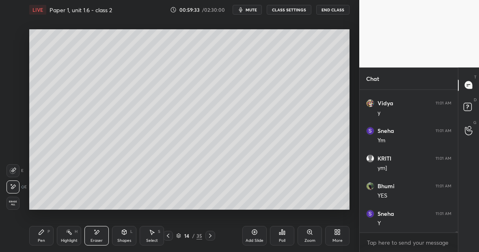
click at [47, 235] on div "Pen P" at bounding box center [41, 235] width 24 height 19
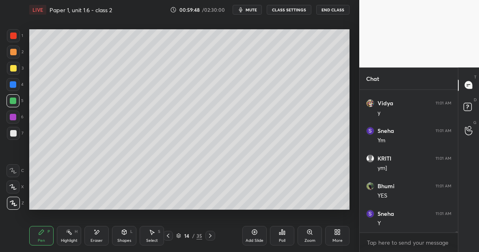
click at [98, 232] on icon at bounding box center [96, 231] width 6 height 7
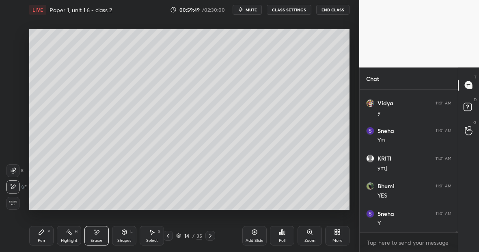
click at [15, 171] on icon at bounding box center [13, 170] width 6 height 6
click at [43, 236] on div "Pen P" at bounding box center [41, 235] width 24 height 19
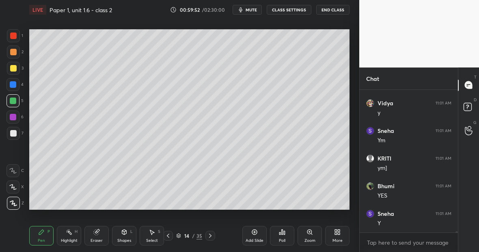
click at [15, 69] on div at bounding box center [13, 68] width 6 height 6
click at [99, 233] on div "Eraser" at bounding box center [96, 235] width 24 height 19
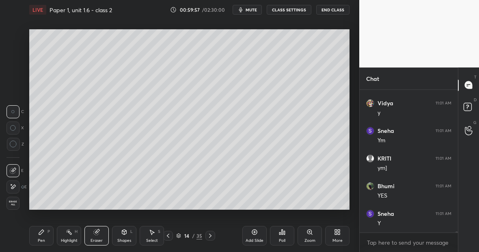
click at [19, 184] on div at bounding box center [12, 186] width 13 height 13
click at [45, 235] on div "Pen P" at bounding box center [41, 235] width 24 height 19
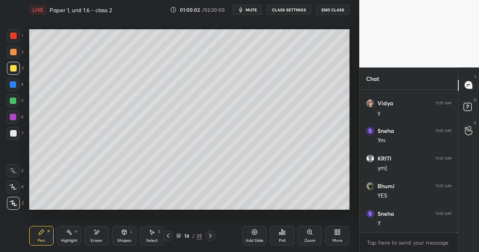
click at [15, 37] on div at bounding box center [13, 35] width 6 height 6
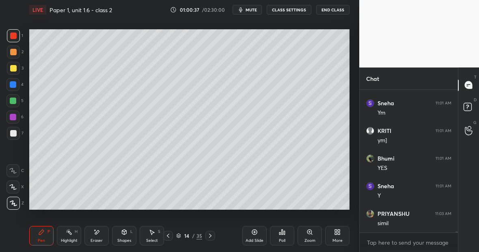
click at [71, 238] on div "Highlight" at bounding box center [69, 240] width 17 height 4
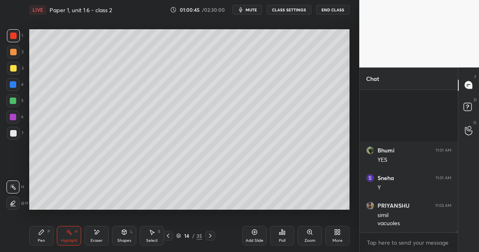
scroll to position [16236, 0]
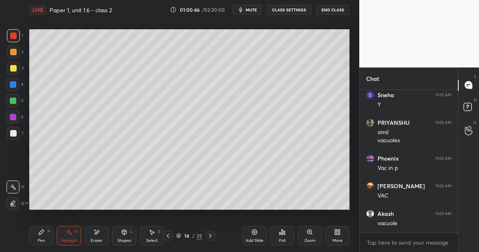
click at [45, 233] on div "Pen P" at bounding box center [41, 235] width 24 height 19
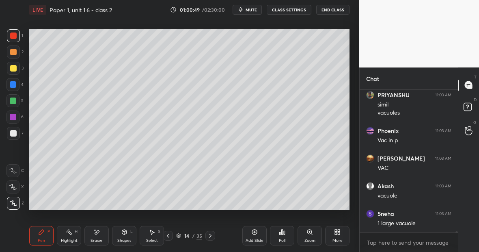
scroll to position [16291, 0]
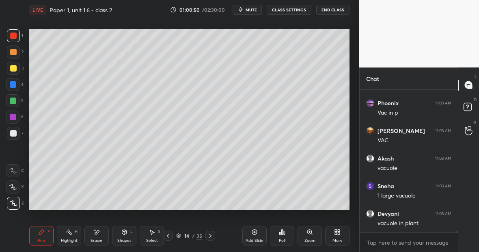
click at [97, 233] on icon at bounding box center [97, 232] width 4 height 4
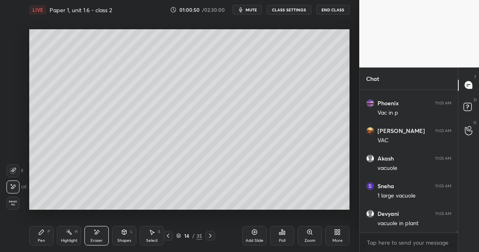
scroll to position [16319, 0]
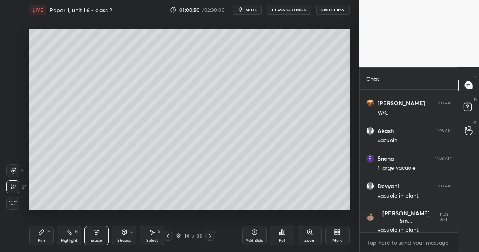
click at [48, 237] on div "Pen P" at bounding box center [41, 235] width 24 height 19
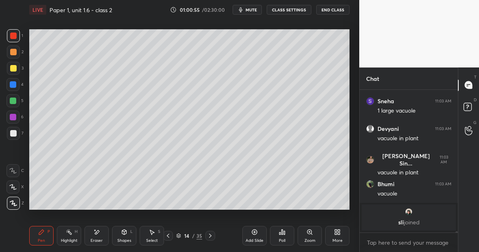
scroll to position [14301, 0]
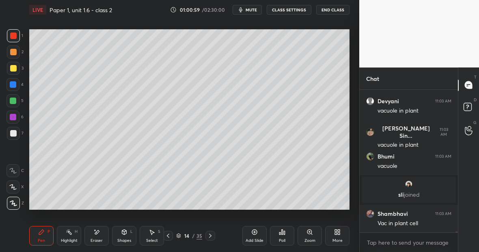
click at [70, 238] on div "Highlight H" at bounding box center [69, 235] width 24 height 19
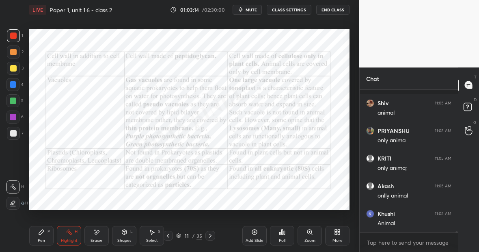
scroll to position [17537, 0]
click at [71, 237] on div "Highlight H" at bounding box center [69, 235] width 24 height 19
click at [44, 234] on div "Pen P" at bounding box center [41, 235] width 24 height 19
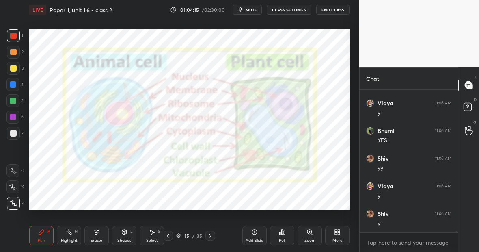
scroll to position [17730, 0]
click at [13, 39] on div at bounding box center [13, 35] width 13 height 13
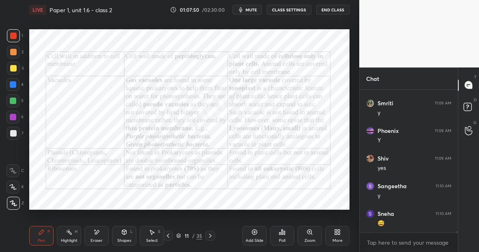
scroll to position [18393, 0]
click at [250, 235] on div "Add Slide" at bounding box center [254, 235] width 24 height 19
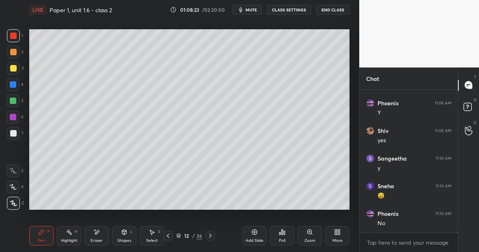
click at [15, 68] on div at bounding box center [13, 68] width 6 height 6
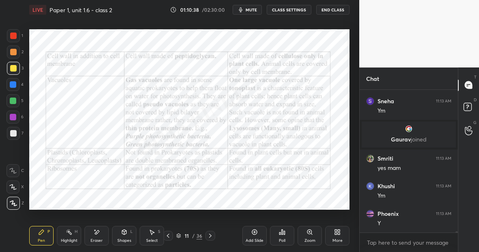
scroll to position [18742, 0]
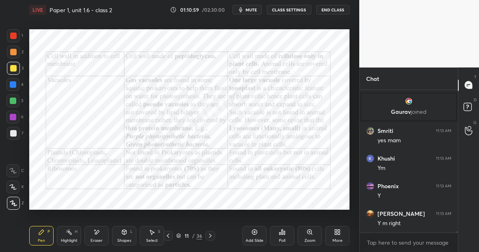
click at [71, 236] on div "Highlight H" at bounding box center [69, 235] width 24 height 19
click at [44, 235] on div "Pen P" at bounding box center [41, 235] width 24 height 19
click at [43, 233] on icon at bounding box center [41, 231] width 6 height 6
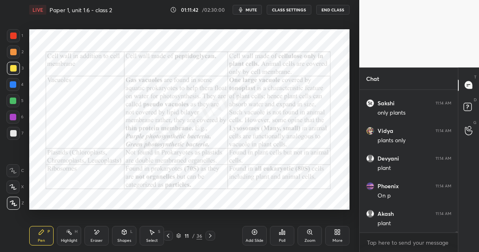
scroll to position [19542, 0]
click at [257, 232] on icon at bounding box center [254, 231] width 6 height 6
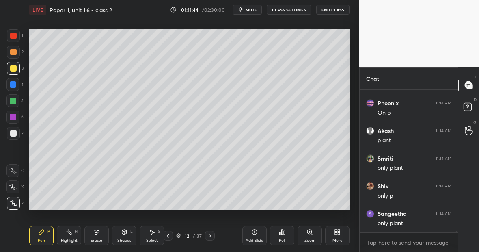
scroll to position [19652, 0]
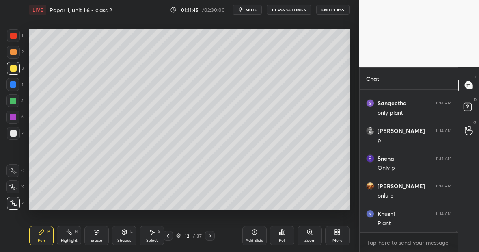
click at [15, 69] on div at bounding box center [13, 68] width 6 height 6
click at [104, 231] on div "Eraser" at bounding box center [96, 235] width 24 height 19
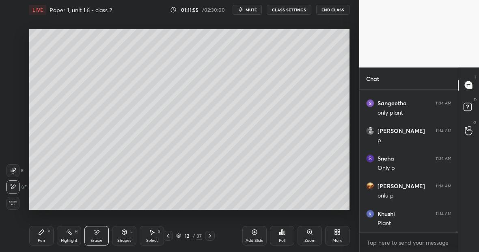
click at [43, 236] on div "Pen P" at bounding box center [41, 235] width 24 height 19
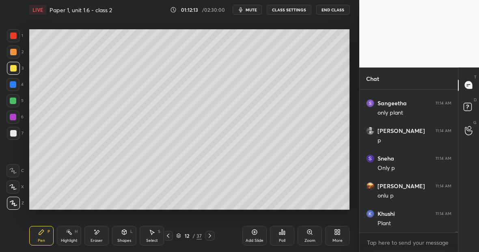
click at [103, 232] on div "Eraser" at bounding box center [96, 235] width 24 height 19
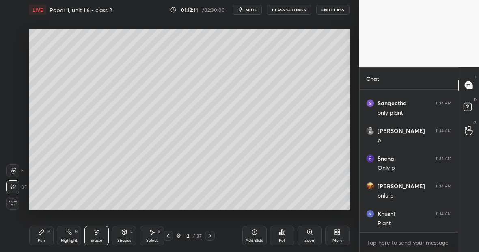
click at [43, 233] on icon at bounding box center [41, 231] width 6 height 6
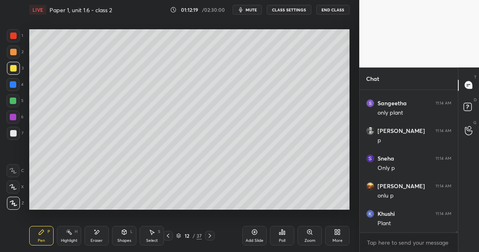
scroll to position [19680, 0]
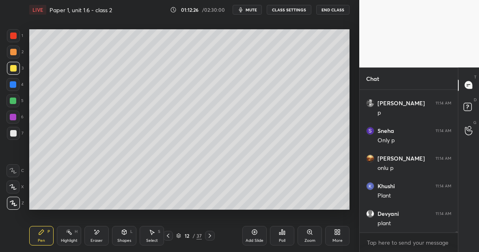
click at [15, 37] on div at bounding box center [13, 35] width 6 height 6
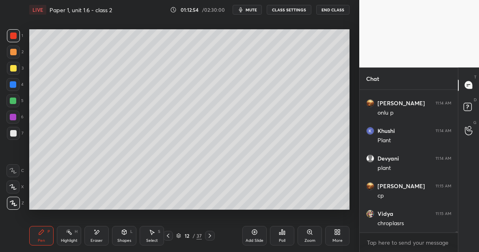
scroll to position [19763, 0]
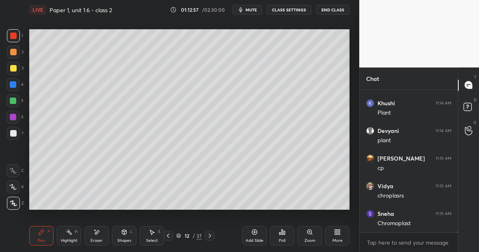
click at [15, 101] on div at bounding box center [13, 100] width 6 height 6
click at [18, 36] on div at bounding box center [13, 35] width 13 height 13
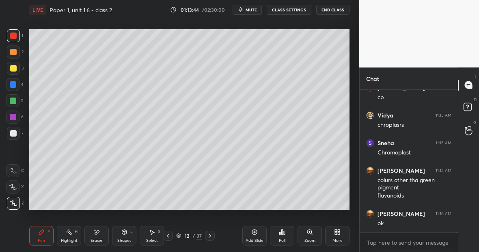
scroll to position [19861, 0]
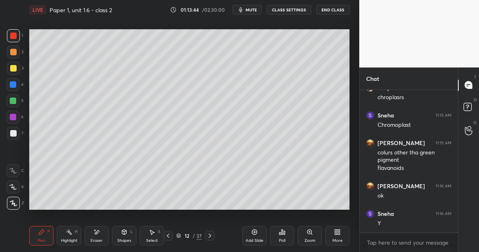
click at [11, 133] on div at bounding box center [13, 133] width 6 height 6
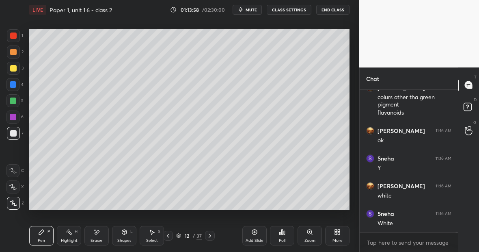
scroll to position [19944, 0]
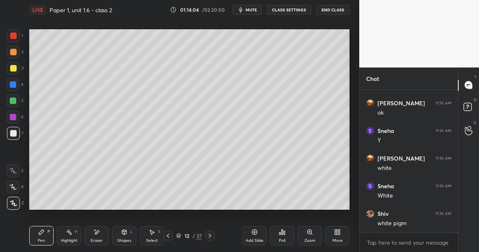
drag, startPoint x: 97, startPoint y: 236, endPoint x: 101, endPoint y: 231, distance: 6.6
click at [103, 230] on div "Eraser" at bounding box center [96, 235] width 24 height 19
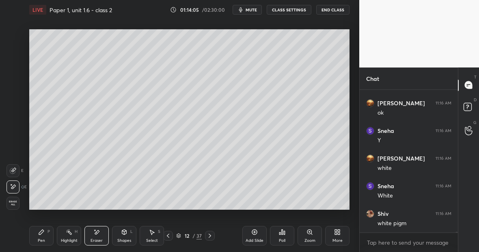
click at [46, 234] on div "Pen P" at bounding box center [41, 235] width 24 height 19
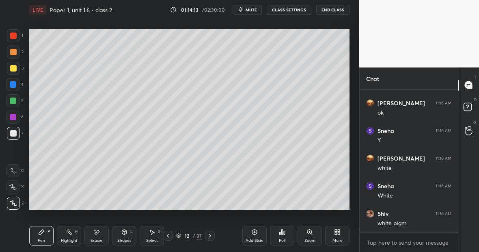
scroll to position [19971, 0]
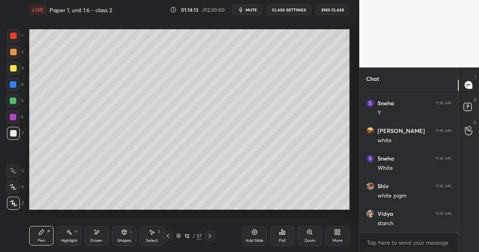
click at [104, 233] on div "Eraser" at bounding box center [96, 235] width 24 height 19
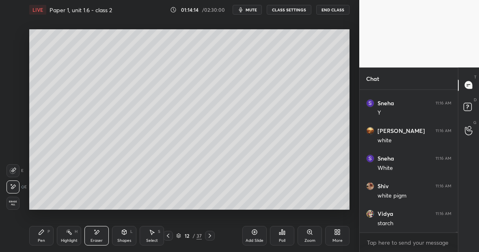
click at [47, 238] on div "Pen P" at bounding box center [41, 235] width 24 height 19
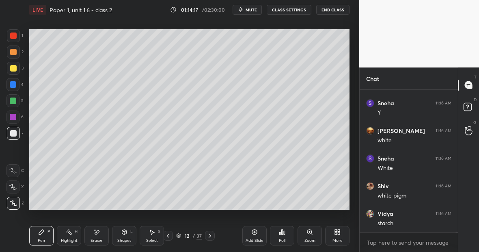
click at [102, 235] on div "Eraser" at bounding box center [96, 235] width 24 height 19
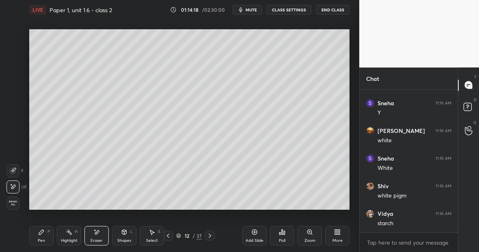
click at [50, 234] on div "Pen P" at bounding box center [41, 235] width 24 height 19
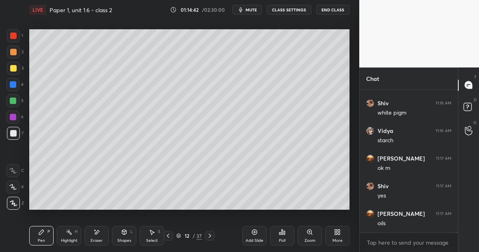
scroll to position [20082, 0]
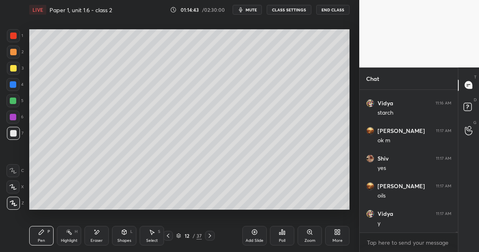
click at [72, 239] on div "Highlight" at bounding box center [69, 240] width 17 height 4
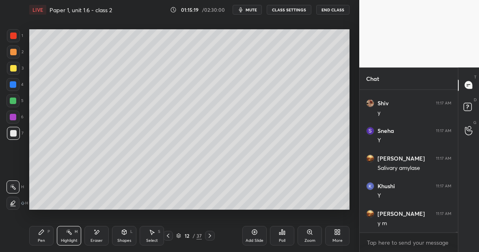
scroll to position [20310, 0]
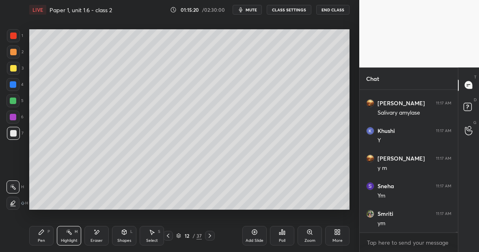
click at [252, 233] on icon at bounding box center [254, 231] width 5 height 5
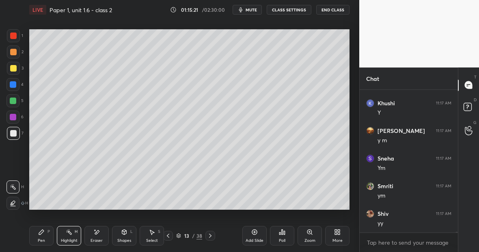
click at [15, 67] on div at bounding box center [13, 68] width 6 height 6
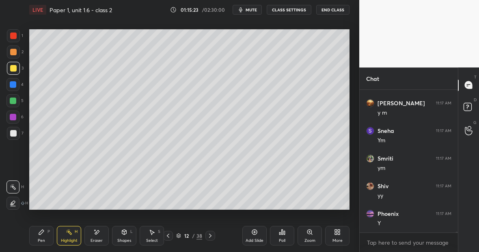
click at [71, 239] on div "Highlight" at bounding box center [69, 240] width 17 height 4
click at [15, 84] on div at bounding box center [13, 84] width 6 height 6
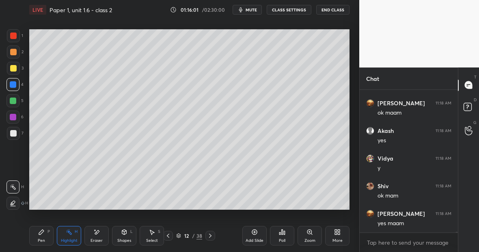
click at [46, 230] on div "Pen P" at bounding box center [41, 235] width 24 height 19
click at [70, 237] on div "Highlight H" at bounding box center [69, 235] width 24 height 19
click at [44, 236] on div "Pen P" at bounding box center [41, 235] width 24 height 19
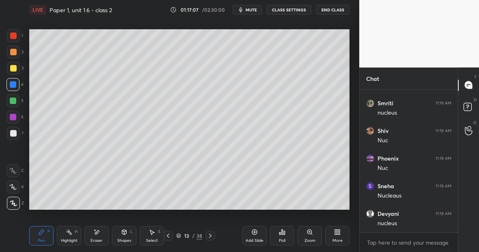
scroll to position [20890, 0]
click at [14, 101] on div at bounding box center [13, 100] width 6 height 6
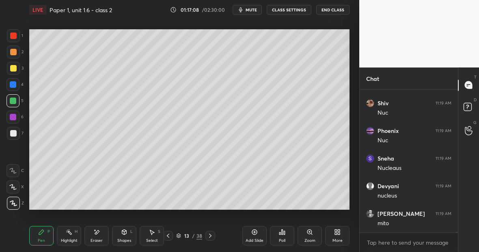
scroll to position [20917, 0]
click at [17, 133] on div at bounding box center [13, 133] width 13 height 13
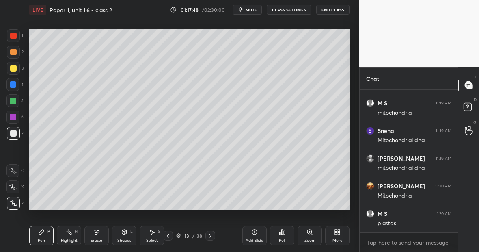
scroll to position [21166, 0]
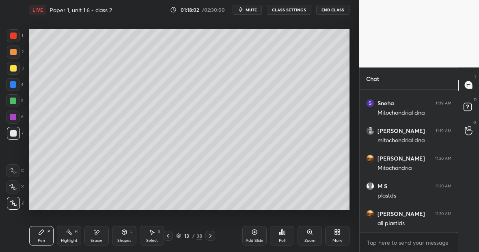
click at [15, 35] on div at bounding box center [13, 35] width 6 height 6
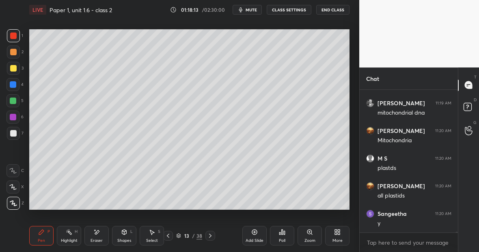
click at [16, 102] on div at bounding box center [12, 100] width 13 height 13
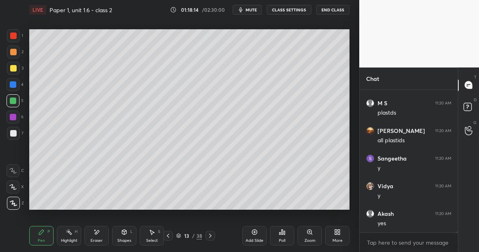
click at [46, 230] on div "Pen P" at bounding box center [41, 235] width 24 height 19
click at [103, 235] on div "Eraser" at bounding box center [96, 235] width 24 height 19
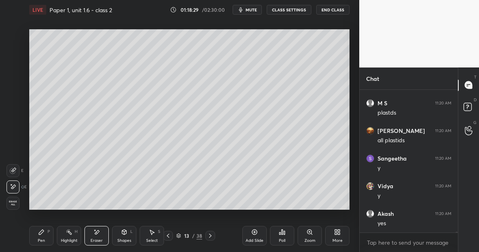
click at [44, 237] on div "Pen P" at bounding box center [41, 235] width 24 height 19
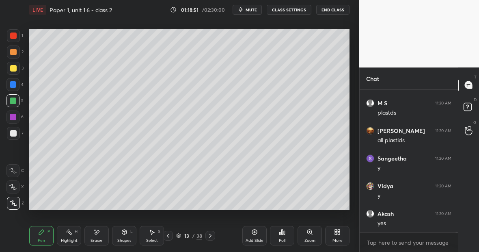
scroll to position [21276, 0]
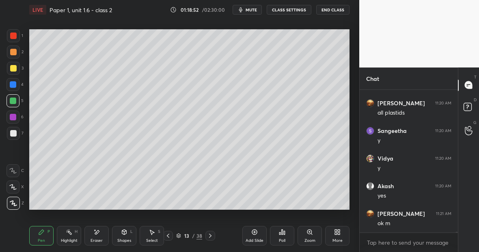
click at [98, 234] on div "Eraser" at bounding box center [96, 235] width 24 height 19
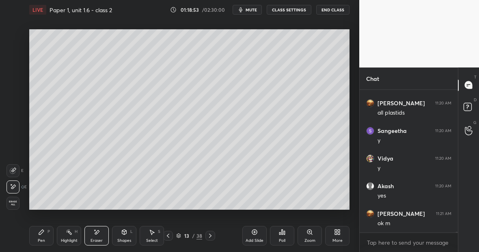
click at [39, 238] on div "Pen" at bounding box center [41, 240] width 7 height 4
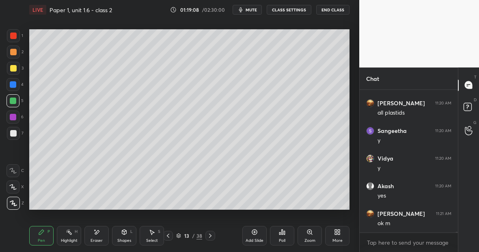
click at [69, 235] on div "Highlight H" at bounding box center [69, 235] width 24 height 19
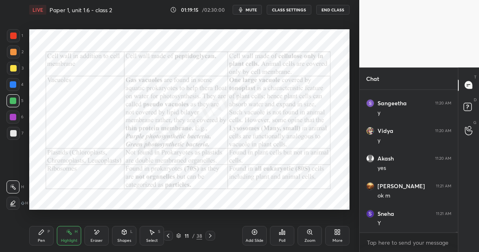
click at [45, 234] on div "Pen P" at bounding box center [41, 235] width 24 height 19
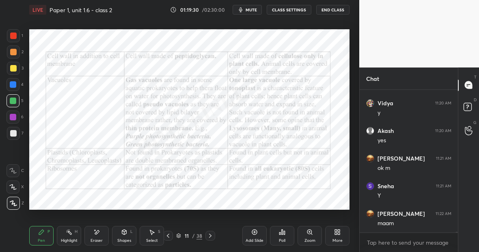
click at [257, 230] on icon at bounding box center [254, 231] width 6 height 6
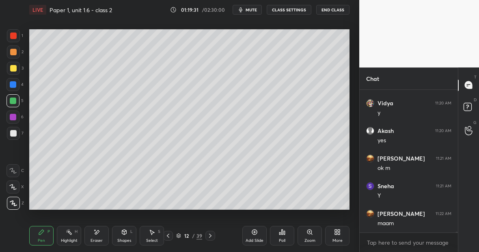
click at [15, 68] on div at bounding box center [13, 68] width 13 height 13
click at [101, 231] on div "Eraser" at bounding box center [96, 235] width 24 height 19
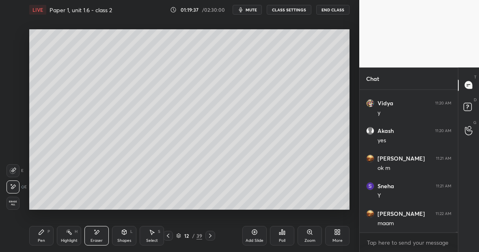
click at [47, 234] on div "Pen P" at bounding box center [41, 235] width 24 height 19
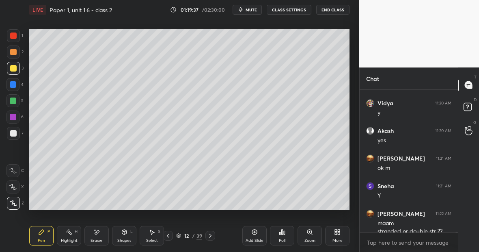
scroll to position [21347, 0]
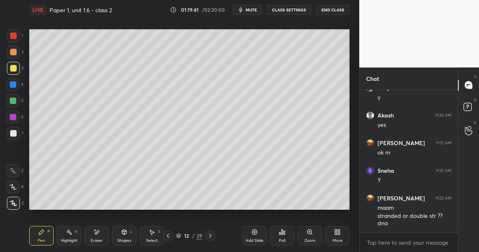
click at [99, 232] on icon at bounding box center [96, 231] width 6 height 7
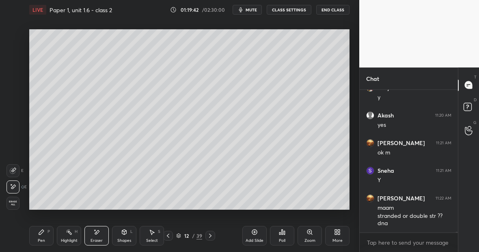
click at [50, 234] on div "Pen P" at bounding box center [41, 235] width 24 height 19
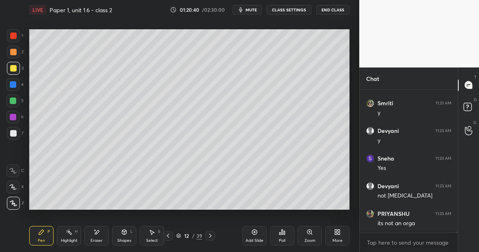
scroll to position [21989, 0]
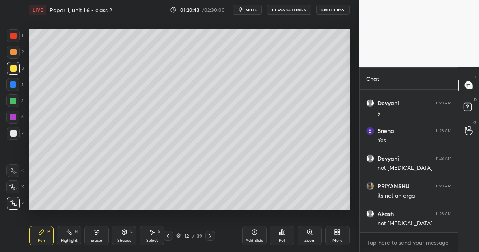
click at [16, 100] on div at bounding box center [12, 100] width 13 height 13
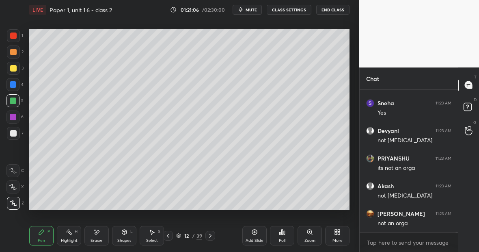
scroll to position [22025, 0]
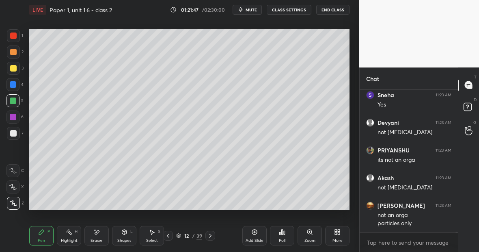
click at [15, 36] on div at bounding box center [13, 35] width 6 height 6
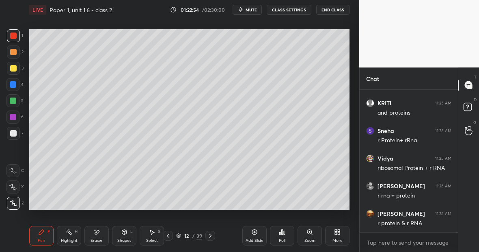
scroll to position [20347, 0]
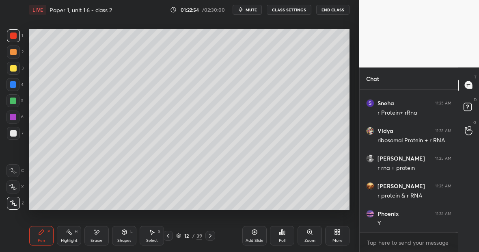
click at [254, 237] on div "Add Slide" at bounding box center [254, 235] width 24 height 19
click at [15, 100] on div at bounding box center [13, 100] width 6 height 6
click at [96, 234] on icon at bounding box center [96, 231] width 6 height 7
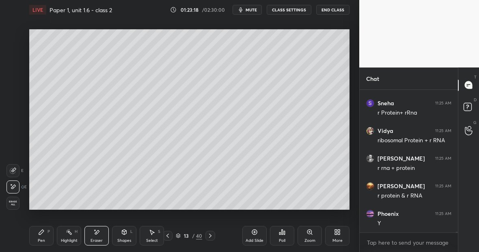
click at [47, 228] on div "Pen P" at bounding box center [41, 235] width 24 height 19
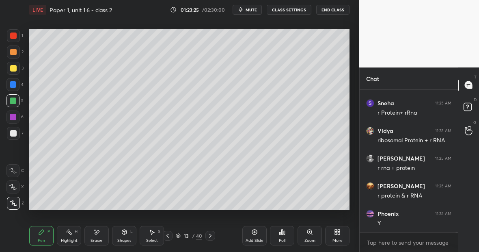
scroll to position [20375, 0]
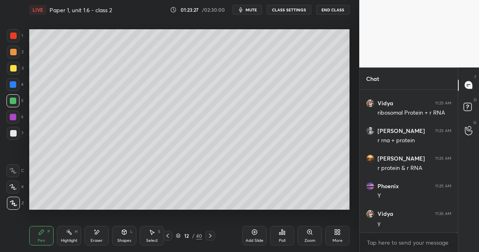
click at [47, 236] on div "Pen P" at bounding box center [41, 235] width 24 height 19
click at [15, 135] on div at bounding box center [13, 133] width 6 height 6
click at [17, 67] on div at bounding box center [13, 68] width 13 height 13
click at [101, 231] on div "Eraser" at bounding box center [96, 235] width 24 height 19
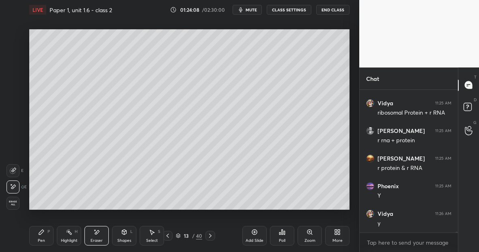
click at [47, 237] on div "Pen P" at bounding box center [41, 235] width 24 height 19
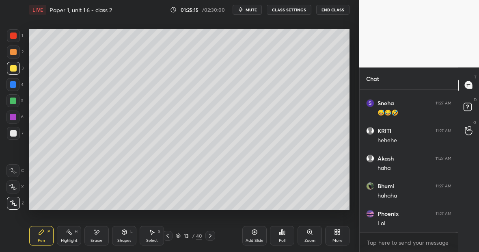
scroll to position [20596, 0]
click at [100, 236] on div "Eraser" at bounding box center [96, 235] width 24 height 19
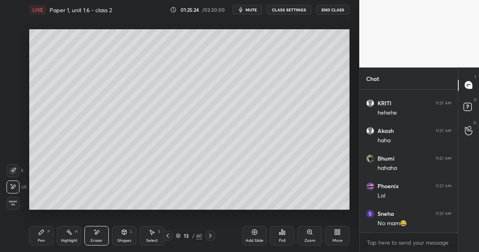
click at [71, 234] on icon at bounding box center [69, 231] width 6 height 6
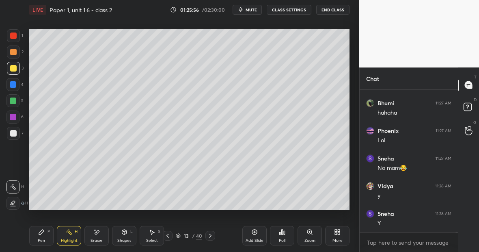
scroll to position [20678, 0]
click at [45, 233] on div "Pen P" at bounding box center [41, 235] width 24 height 19
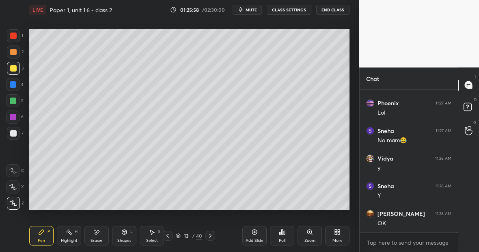
scroll to position [20706, 0]
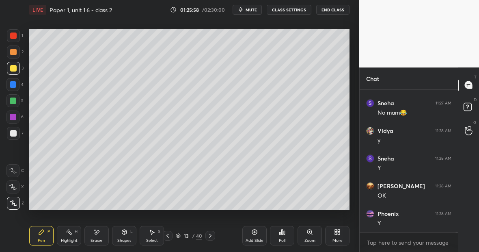
click at [15, 38] on div at bounding box center [13, 35] width 6 height 6
click at [95, 234] on div "Eraser" at bounding box center [96, 235] width 24 height 19
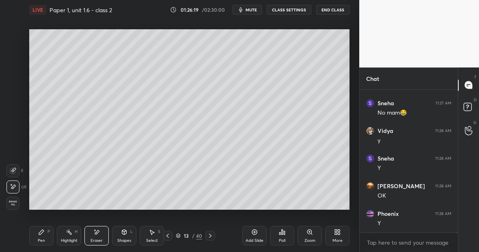
click at [37, 233] on div "Pen P" at bounding box center [41, 235] width 24 height 19
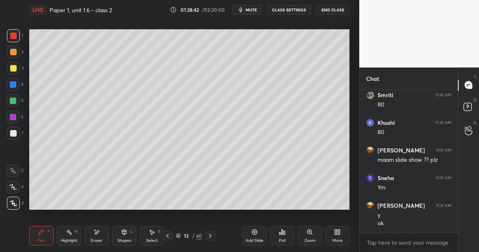
scroll to position [22598, 0]
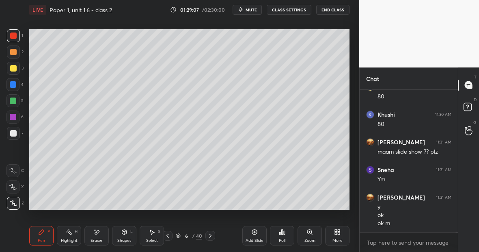
click at [103, 232] on div "Eraser" at bounding box center [96, 235] width 24 height 19
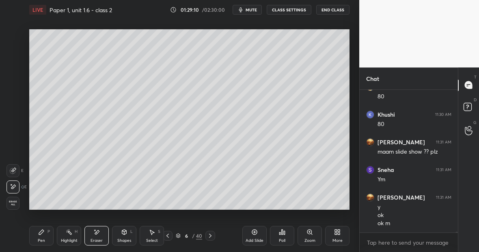
click at [45, 236] on div "Pen P" at bounding box center [41, 235] width 24 height 19
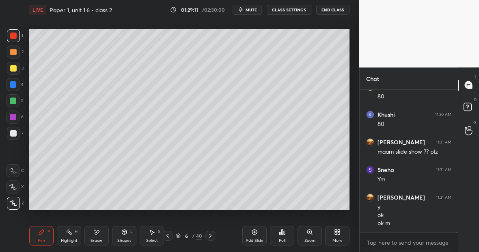
click at [15, 101] on div at bounding box center [13, 100] width 6 height 6
click at [76, 231] on div "Highlight H" at bounding box center [69, 235] width 24 height 19
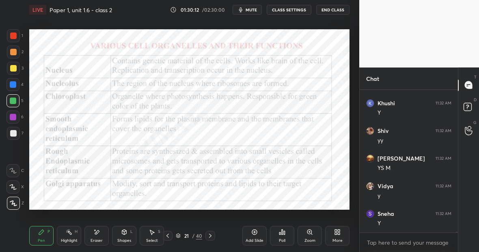
scroll to position [22819, 0]
click at [254, 233] on icon at bounding box center [254, 231] width 6 height 6
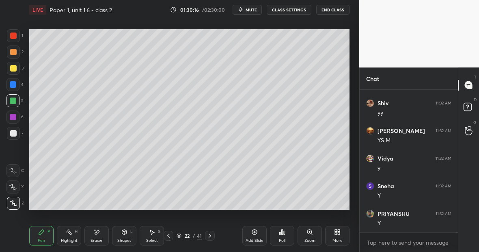
click at [13, 70] on div at bounding box center [13, 68] width 6 height 6
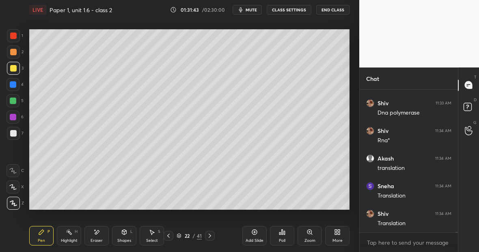
scroll to position [23509, 0]
click at [17, 36] on div at bounding box center [13, 35] width 13 height 13
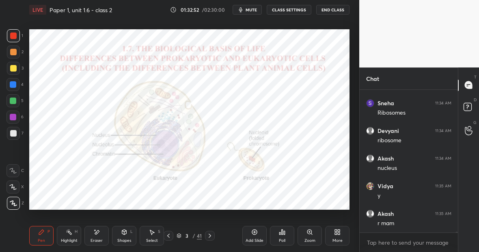
scroll to position [23702, 0]
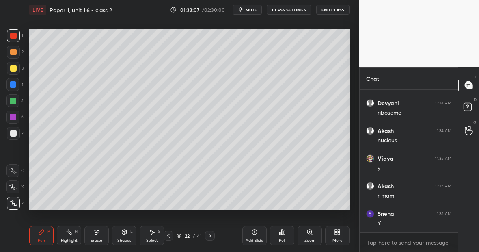
click at [254, 235] on icon at bounding box center [254, 231] width 6 height 6
click at [13, 68] on div at bounding box center [13, 68] width 6 height 6
click at [15, 38] on div at bounding box center [13, 35] width 6 height 6
click at [15, 88] on div at bounding box center [12, 84] width 13 height 13
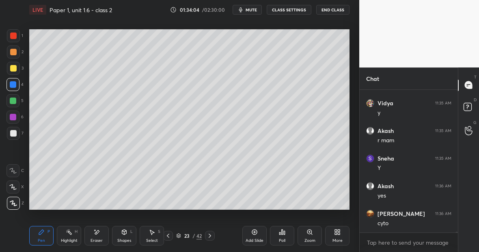
scroll to position [23785, 0]
click at [50, 232] on div "Pen P" at bounding box center [41, 235] width 24 height 19
click at [13, 37] on div at bounding box center [13, 35] width 6 height 6
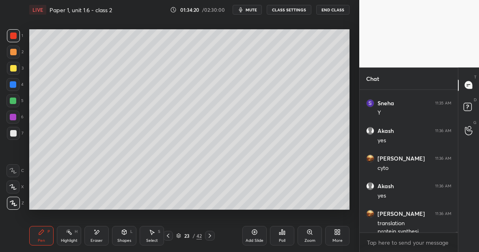
scroll to position [23820, 0]
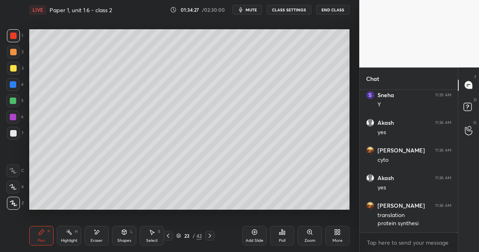
click at [16, 99] on div at bounding box center [13, 100] width 6 height 6
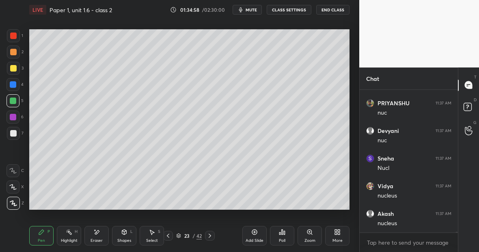
scroll to position [24317, 0]
click at [72, 233] on icon at bounding box center [69, 231] width 6 height 6
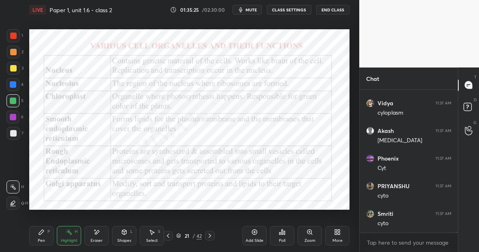
scroll to position [24648, 0]
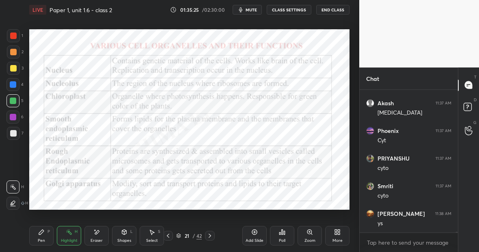
click at [39, 235] on div "Pen P" at bounding box center [41, 235] width 24 height 19
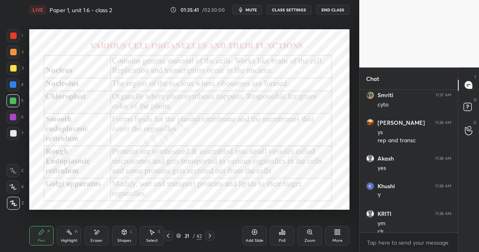
scroll to position [24747, 0]
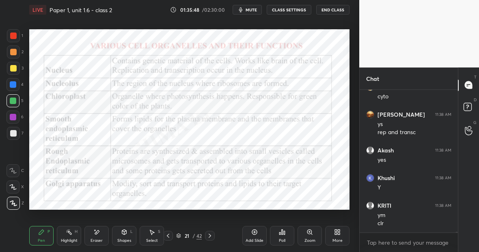
click at [77, 233] on div "Highlight H" at bounding box center [69, 235] width 24 height 19
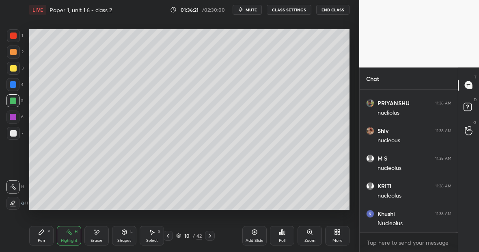
scroll to position [25023, 0]
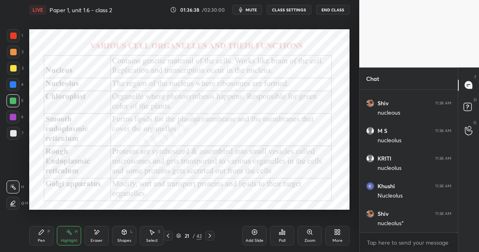
click at [42, 231] on icon at bounding box center [41, 231] width 5 height 5
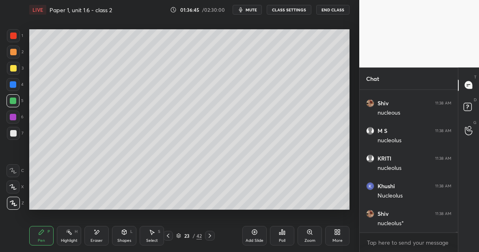
click at [13, 52] on div at bounding box center [13, 52] width 6 height 6
click at [70, 236] on div "Highlight H" at bounding box center [69, 235] width 24 height 19
click at [44, 235] on div "Pen P" at bounding box center [41, 235] width 24 height 19
click at [70, 236] on div "Highlight H" at bounding box center [69, 235] width 24 height 19
click at [16, 203] on icon at bounding box center [13, 203] width 6 height 6
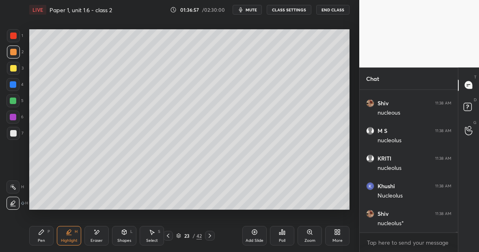
click at [45, 236] on div "Pen P" at bounding box center [41, 235] width 24 height 19
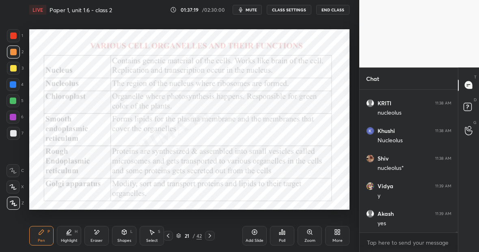
scroll to position [25106, 0]
click at [45, 236] on div "Pen P" at bounding box center [41, 235] width 24 height 19
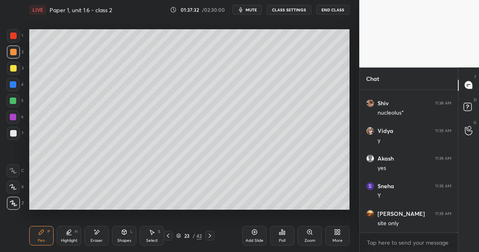
click at [17, 36] on div at bounding box center [13, 35] width 13 height 13
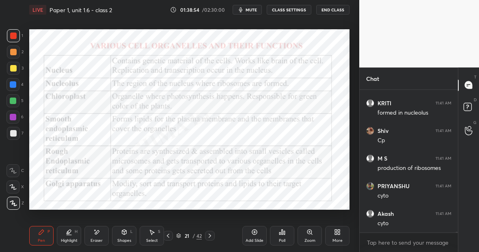
scroll to position [26797, 0]
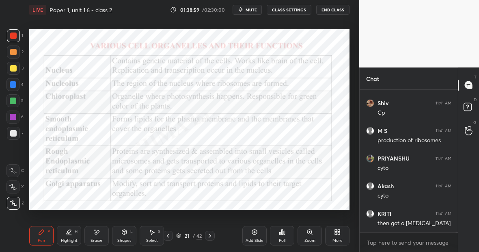
click at [73, 231] on div "Highlight H" at bounding box center [69, 235] width 24 height 19
click at [18, 183] on div at bounding box center [12, 186] width 13 height 13
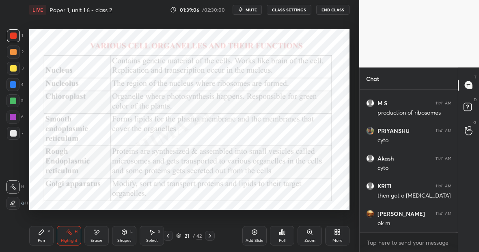
click at [46, 232] on div "Pen P" at bounding box center [41, 235] width 24 height 19
click at [69, 233] on rect at bounding box center [70, 232] width 4 height 4
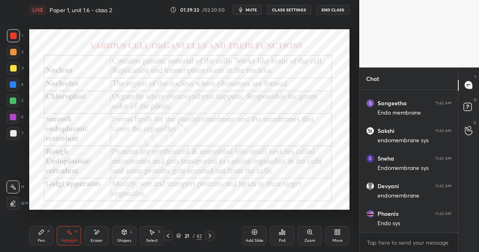
scroll to position [27100, 0]
click at [254, 232] on icon at bounding box center [254, 231] width 2 height 2
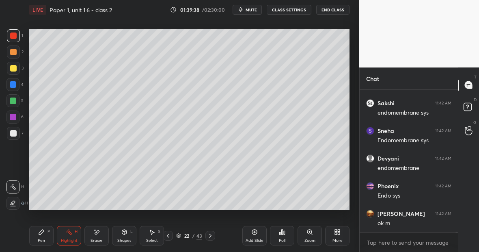
click at [14, 101] on div at bounding box center [13, 100] width 6 height 6
click at [45, 233] on div "Pen P" at bounding box center [41, 235] width 24 height 19
click at [15, 131] on div at bounding box center [13, 133] width 6 height 6
click at [98, 227] on div "Eraser" at bounding box center [96, 235] width 24 height 19
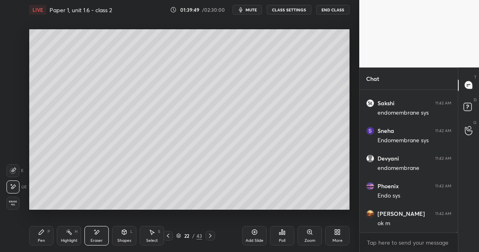
click at [46, 232] on div "Pen P" at bounding box center [41, 235] width 24 height 19
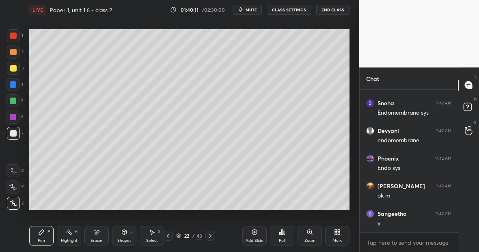
scroll to position [27155, 0]
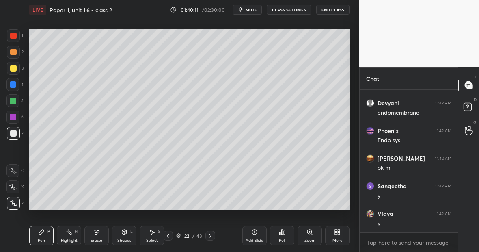
click at [15, 67] on div at bounding box center [13, 68] width 6 height 6
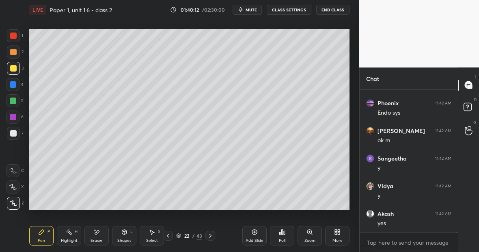
click at [15, 36] on div at bounding box center [13, 35] width 6 height 6
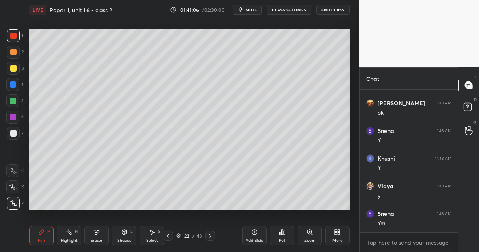
click at [71, 237] on div "Highlight H" at bounding box center [69, 235] width 24 height 19
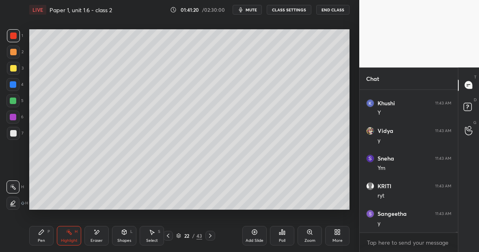
scroll to position [27404, 0]
click at [13, 102] on div at bounding box center [13, 100] width 6 height 6
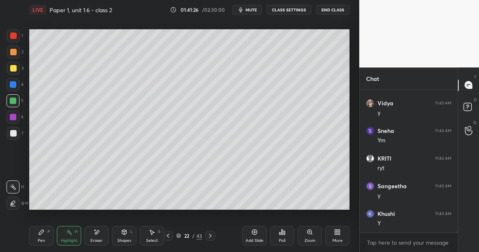
scroll to position [27431, 0]
click at [40, 235] on div "Pen P" at bounding box center [41, 235] width 24 height 19
click at [13, 34] on div at bounding box center [13, 35] width 6 height 6
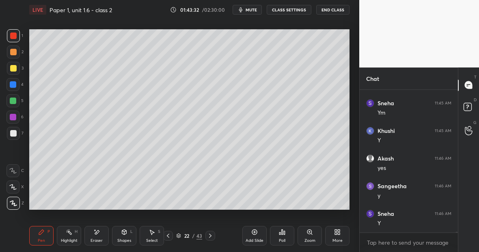
scroll to position [27928, 0]
click at [101, 239] on div "Eraser" at bounding box center [96, 240] width 12 height 4
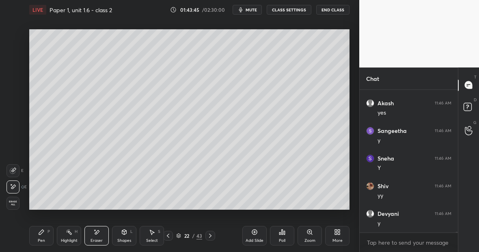
click at [44, 235] on div "Pen P" at bounding box center [41, 235] width 24 height 19
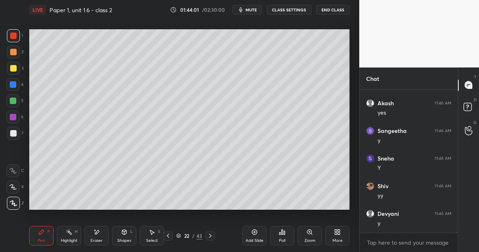
click at [13, 103] on div at bounding box center [13, 100] width 6 height 6
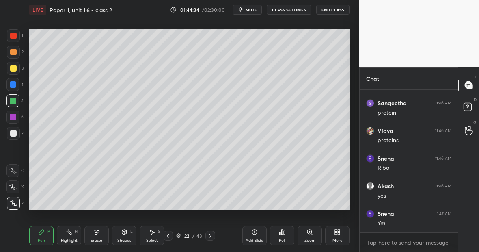
click at [16, 67] on div at bounding box center [13, 68] width 13 height 13
click at [99, 237] on div "Eraser" at bounding box center [96, 235] width 24 height 19
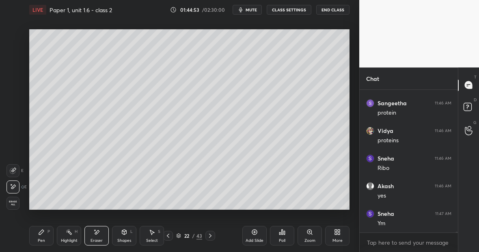
click at [45, 239] on div "Pen P" at bounding box center [41, 235] width 24 height 19
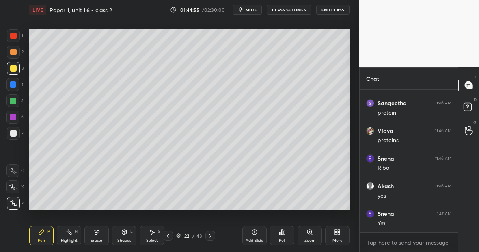
click at [13, 86] on div at bounding box center [13, 84] width 6 height 6
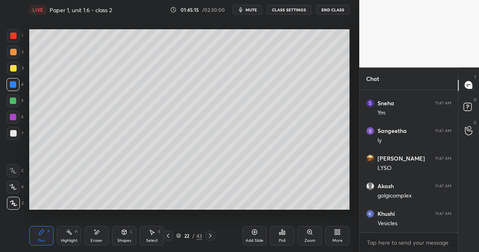
scroll to position [28287, 0]
click at [76, 232] on div "H" at bounding box center [76, 231] width 3 height 4
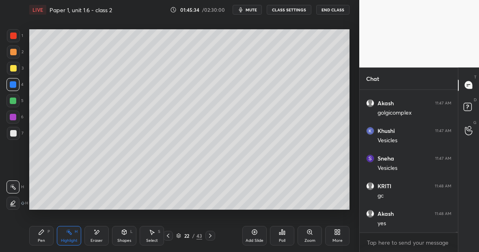
scroll to position [28369, 0]
click at [45, 233] on div "Pen P" at bounding box center [41, 235] width 24 height 19
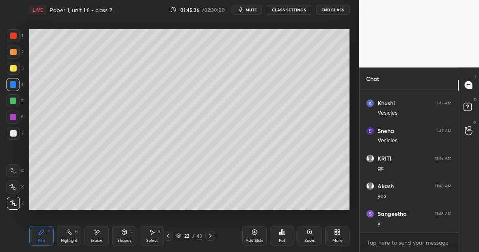
click at [14, 69] on div at bounding box center [13, 68] width 6 height 6
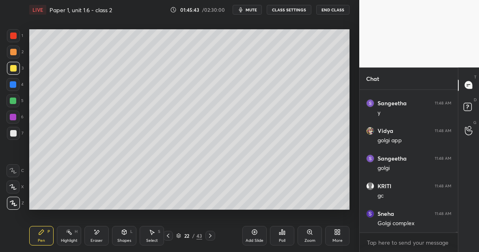
scroll to position [28507, 0]
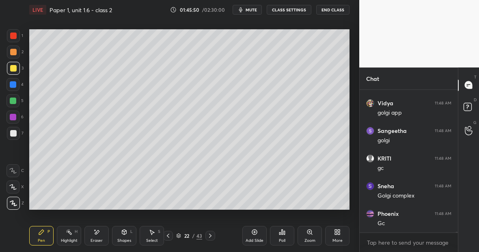
click at [74, 234] on div "Highlight H" at bounding box center [69, 235] width 24 height 19
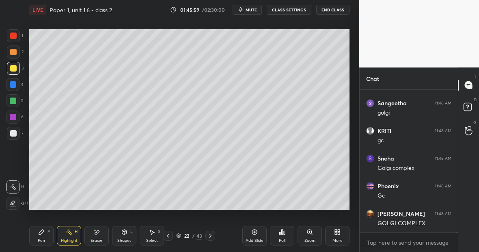
scroll to position [28563, 0]
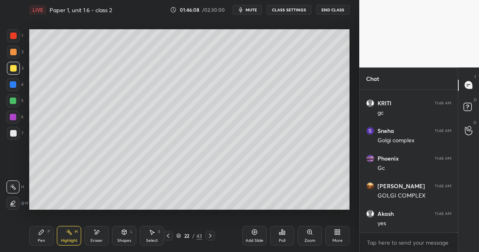
click at [69, 238] on div "Highlight" at bounding box center [69, 240] width 17 height 4
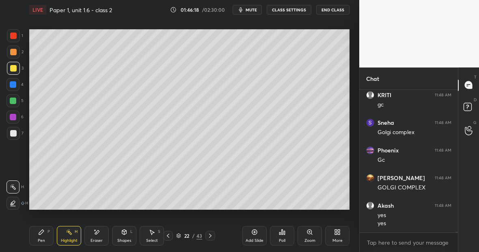
scroll to position [28598, 0]
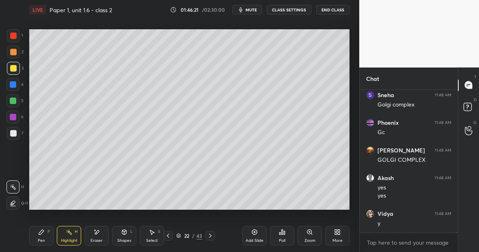
click at [256, 232] on icon at bounding box center [254, 231] width 6 height 6
click at [13, 36] on div at bounding box center [13, 35] width 6 height 6
click at [49, 229] on div "P" at bounding box center [48, 231] width 2 height 4
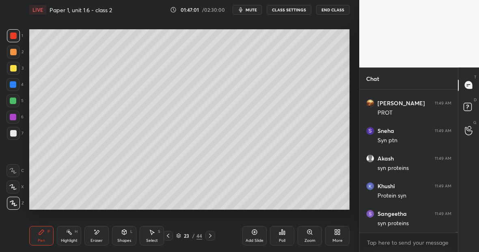
scroll to position [29122, 0]
click at [104, 226] on div "Eraser" at bounding box center [96, 235] width 24 height 19
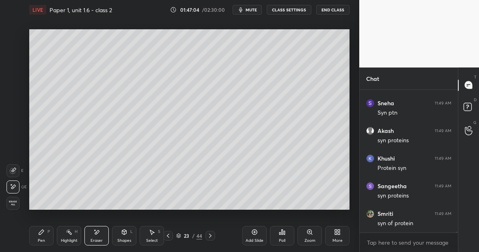
click at [44, 238] on div "Pen" at bounding box center [41, 240] width 7 height 4
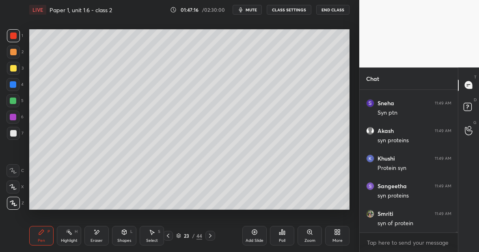
click at [15, 69] on div at bounding box center [13, 68] width 6 height 6
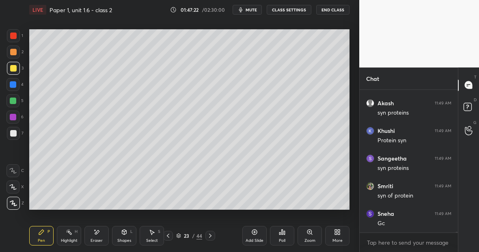
scroll to position [29178, 0]
click at [15, 39] on div at bounding box center [13, 35] width 13 height 13
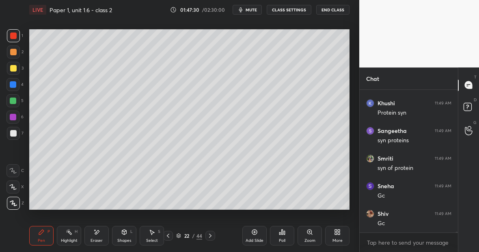
click at [99, 236] on div "Eraser" at bounding box center [96, 235] width 24 height 19
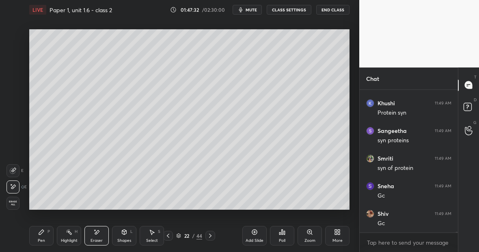
click at [45, 234] on div "Pen P" at bounding box center [41, 235] width 24 height 19
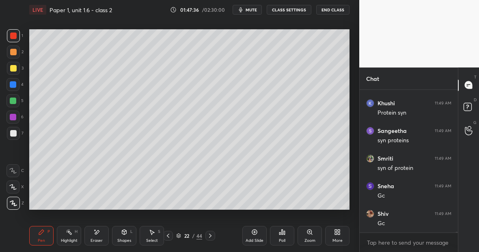
scroll to position [29205, 0]
click at [15, 99] on div at bounding box center [13, 100] width 6 height 6
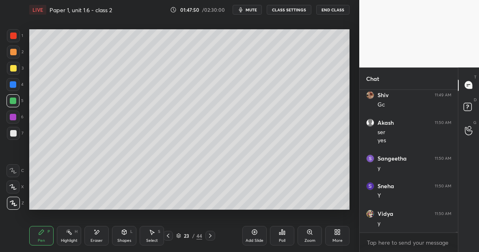
scroll to position [29324, 0]
click at [14, 69] on div at bounding box center [13, 68] width 6 height 6
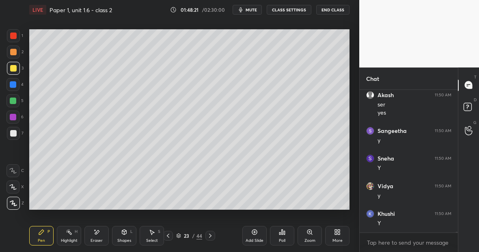
scroll to position [29351, 0]
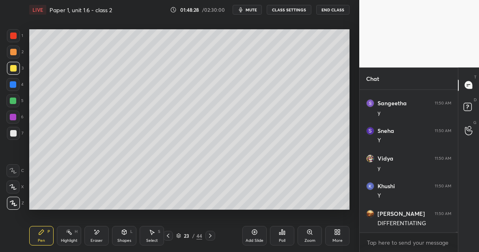
click at [99, 234] on icon at bounding box center [96, 231] width 6 height 7
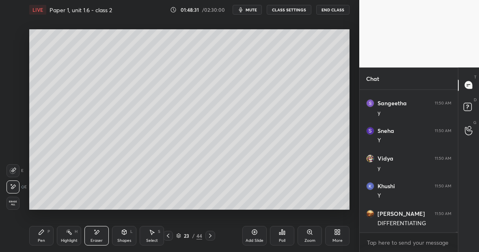
click at [46, 236] on div "Pen P" at bounding box center [41, 235] width 24 height 19
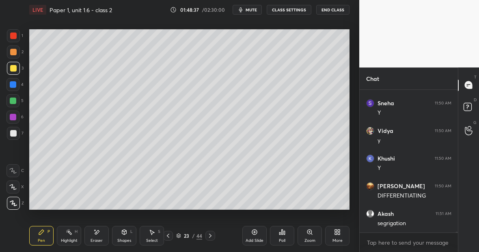
scroll to position [29406, 0]
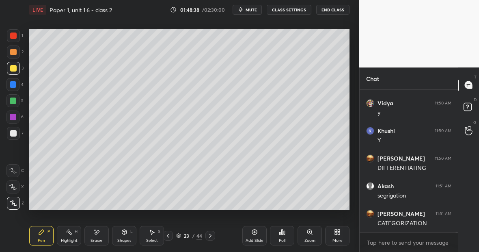
click at [97, 234] on div "Eraser" at bounding box center [96, 235] width 24 height 19
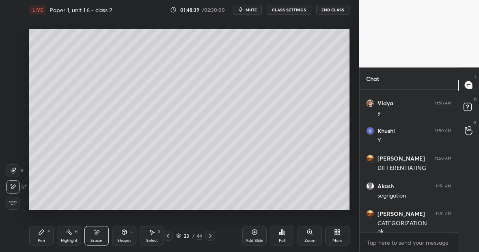
scroll to position [29415, 0]
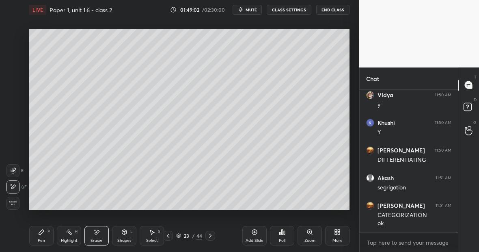
click at [71, 232] on div "Highlight H" at bounding box center [69, 235] width 24 height 19
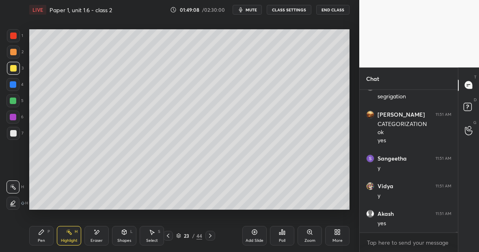
scroll to position [29533, 0]
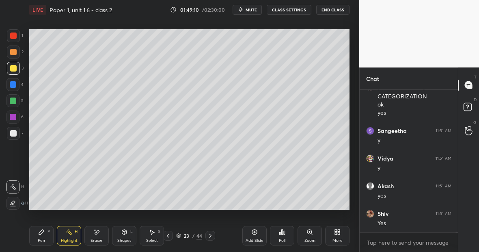
click at [45, 232] on div "Pen P" at bounding box center [41, 235] width 24 height 19
click at [99, 232] on icon at bounding box center [96, 231] width 6 height 7
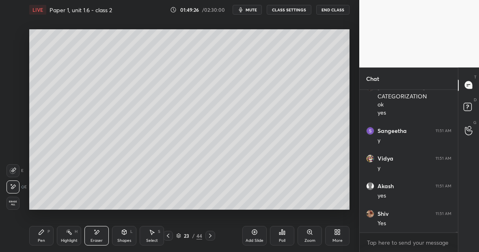
click at [51, 233] on div "Pen P" at bounding box center [41, 235] width 24 height 19
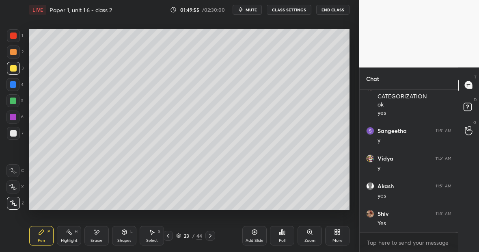
click at [98, 236] on div "Eraser" at bounding box center [96, 235] width 24 height 19
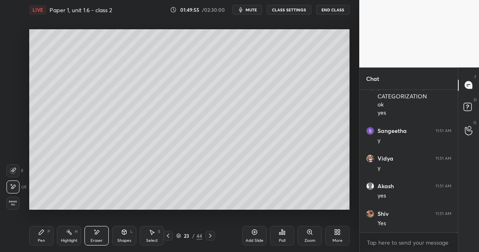
scroll to position [29561, 0]
click at [44, 237] on div "Pen P" at bounding box center [41, 235] width 24 height 19
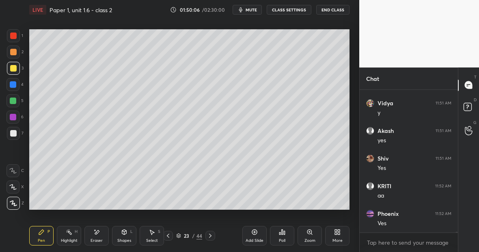
scroll to position [29616, 0]
click at [22, 132] on div "7" at bounding box center [15, 133] width 17 height 13
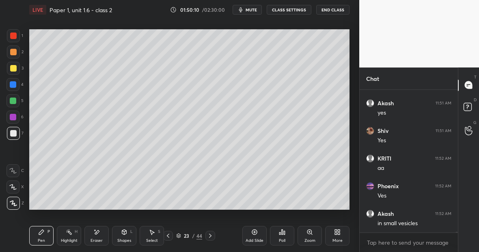
click at [16, 38] on div at bounding box center [13, 35] width 13 height 13
click at [99, 233] on div "Eraser" at bounding box center [96, 235] width 24 height 19
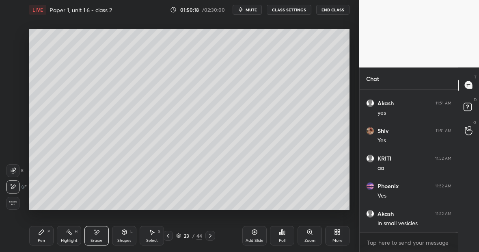
click at [50, 233] on div "Pen P" at bounding box center [41, 235] width 24 height 19
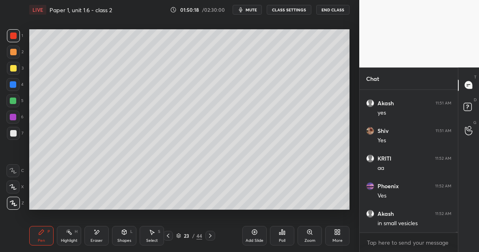
click at [16, 104] on div at bounding box center [12, 100] width 13 height 13
click at [17, 134] on div at bounding box center [13, 133] width 13 height 13
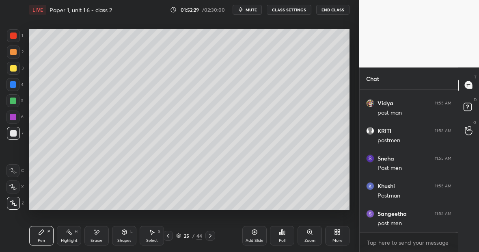
scroll to position [28878, 0]
click at [67, 236] on div "Highlight H" at bounding box center [69, 235] width 24 height 19
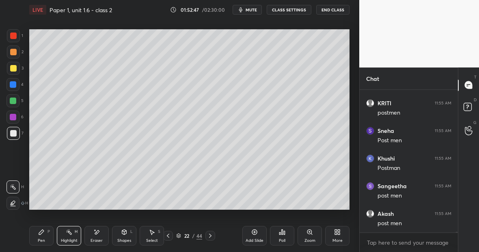
click at [50, 233] on div "Pen P" at bounding box center [41, 235] width 24 height 19
click at [15, 39] on div at bounding box center [13, 35] width 6 height 6
click at [17, 104] on div at bounding box center [12, 100] width 13 height 13
click at [15, 40] on div at bounding box center [13, 35] width 13 height 13
click at [16, 105] on div at bounding box center [12, 100] width 13 height 13
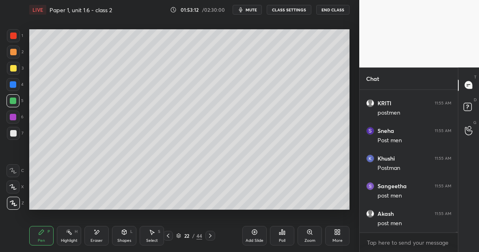
click at [98, 234] on icon at bounding box center [96, 231] width 6 height 7
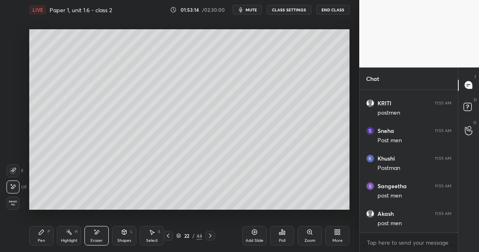
click at [42, 235] on icon at bounding box center [41, 231] width 6 height 6
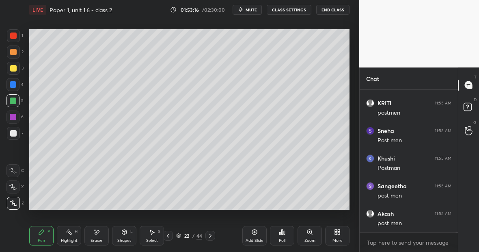
scroll to position [28906, 0]
click at [98, 234] on icon at bounding box center [96, 231] width 6 height 7
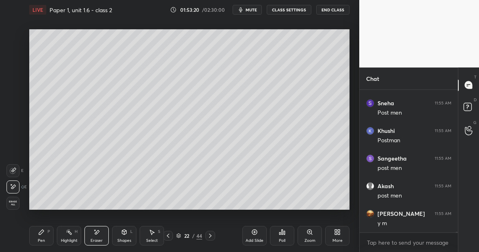
click at [43, 232] on icon at bounding box center [41, 231] width 6 height 6
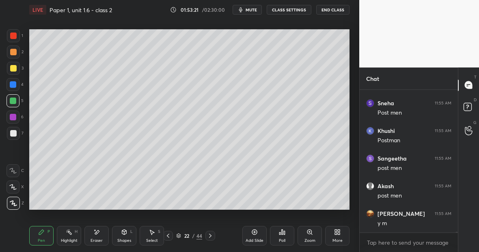
click at [17, 38] on div at bounding box center [13, 35] width 13 height 13
click at [18, 101] on div at bounding box center [12, 100] width 13 height 13
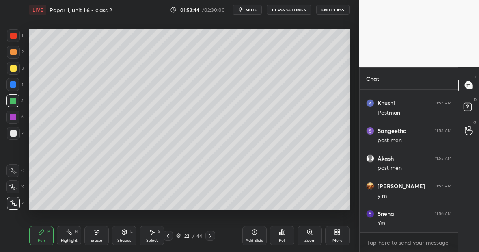
click at [73, 231] on div "Highlight H" at bounding box center [69, 235] width 24 height 19
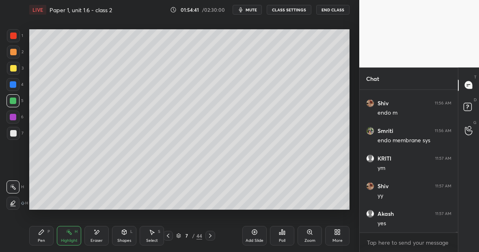
scroll to position [29245, 0]
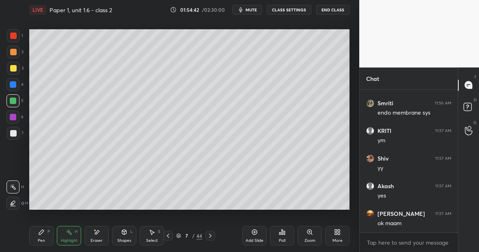
click at [71, 235] on div "Highlight H" at bounding box center [69, 235] width 24 height 19
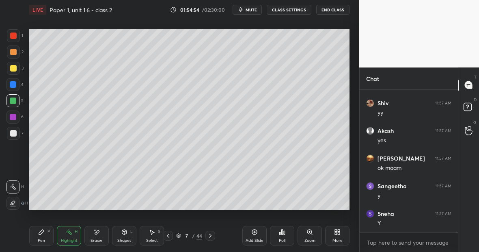
scroll to position [29328, 0]
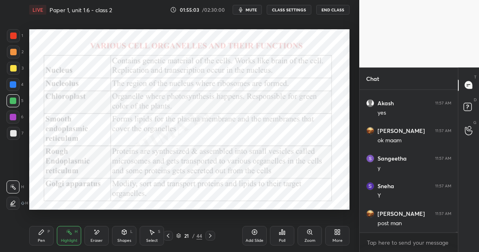
click at [17, 117] on div at bounding box center [12, 116] width 13 height 13
click at [15, 82] on div at bounding box center [13, 84] width 6 height 6
click at [15, 39] on div at bounding box center [13, 35] width 6 height 6
click at [43, 235] on div "Pen P" at bounding box center [41, 235] width 24 height 19
click at [69, 239] on div "Highlight" at bounding box center [69, 240] width 17 height 4
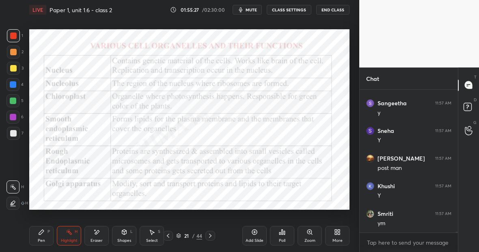
scroll to position [29411, 0]
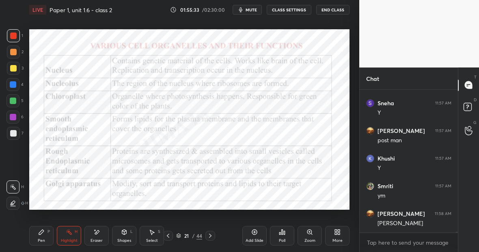
click at [41, 235] on div "Pen P" at bounding box center [41, 235] width 24 height 19
click at [69, 235] on div "Highlight H" at bounding box center [69, 235] width 24 height 19
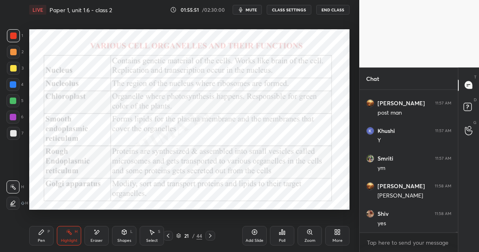
scroll to position [29466, 0]
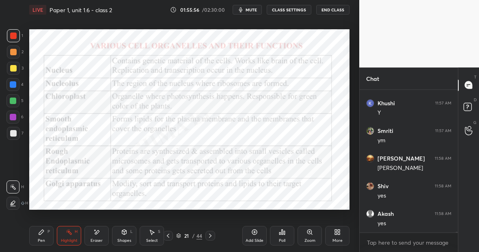
click at [69, 238] on div "Highlight" at bounding box center [69, 240] width 17 height 4
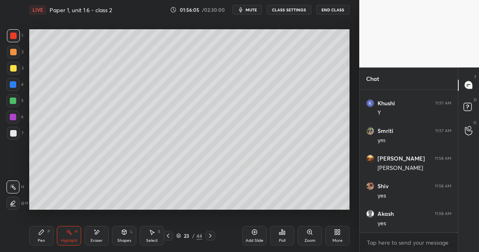
click at [45, 238] on div "Pen P" at bounding box center [41, 235] width 24 height 19
click at [97, 238] on div "Eraser" at bounding box center [96, 240] width 12 height 4
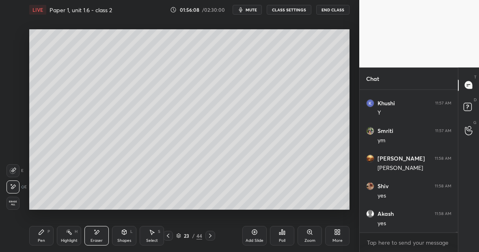
click at [43, 237] on div "Pen P" at bounding box center [41, 235] width 24 height 19
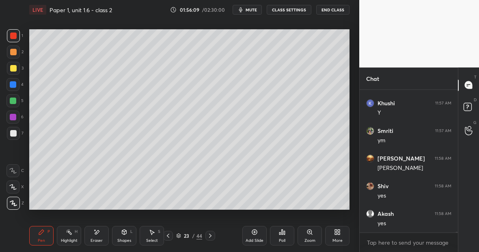
click at [15, 69] on div at bounding box center [13, 68] width 6 height 6
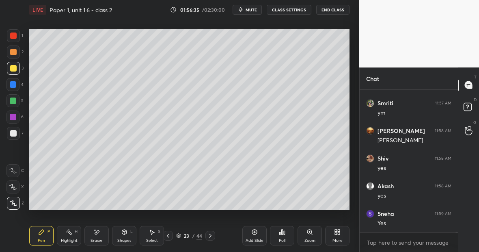
scroll to position [29521, 0]
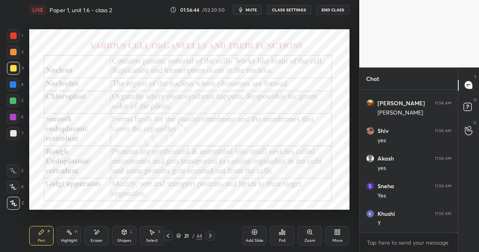
click at [42, 236] on div "Pen P" at bounding box center [41, 235] width 24 height 19
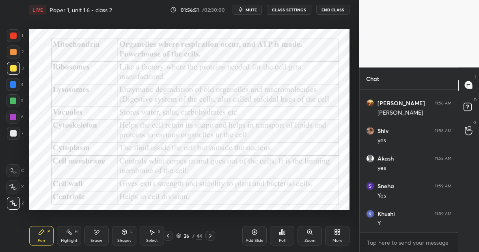
click at [43, 239] on div "Pen P" at bounding box center [41, 235] width 24 height 19
click at [14, 38] on div at bounding box center [13, 35] width 6 height 6
drag, startPoint x: 68, startPoint y: 238, endPoint x: 71, endPoint y: 235, distance: 4.3
click at [71, 233] on div "Highlight H" at bounding box center [69, 235] width 24 height 19
click at [38, 233] on div "Pen P" at bounding box center [41, 235] width 24 height 19
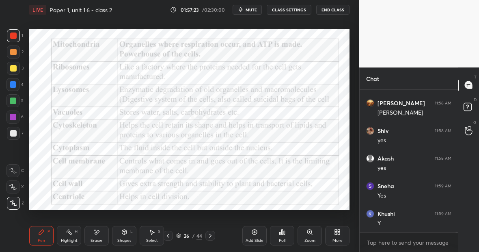
click at [73, 241] on div "Highlight" at bounding box center [69, 240] width 17 height 4
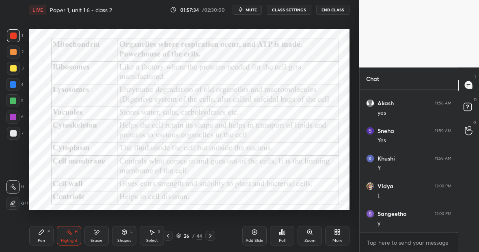
scroll to position [29604, 0]
click at [45, 233] on div "Pen P" at bounding box center [41, 235] width 24 height 19
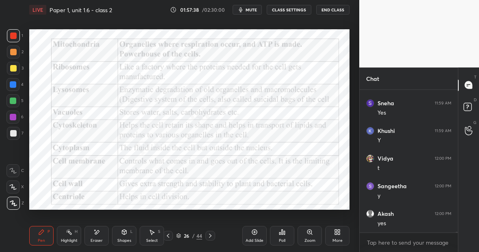
scroll to position [29631, 0]
click at [66, 236] on div "Highlight H" at bounding box center [69, 235] width 24 height 19
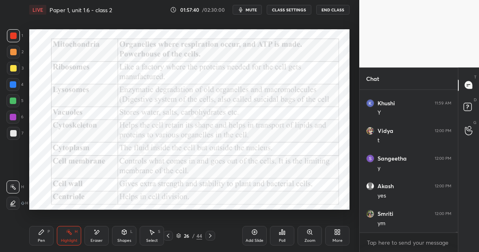
click at [47, 232] on div "P" at bounding box center [48, 231] width 2 height 4
click at [254, 234] on icon at bounding box center [254, 231] width 5 height 5
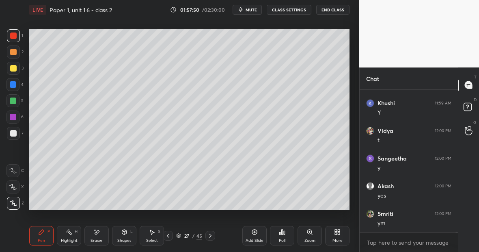
click at [15, 68] on div at bounding box center [13, 68] width 6 height 6
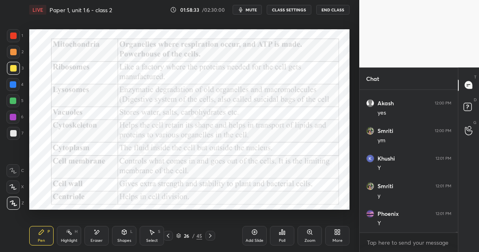
click at [41, 236] on div "Pen P" at bounding box center [41, 235] width 24 height 19
click at [16, 84] on div at bounding box center [13, 84] width 6 height 6
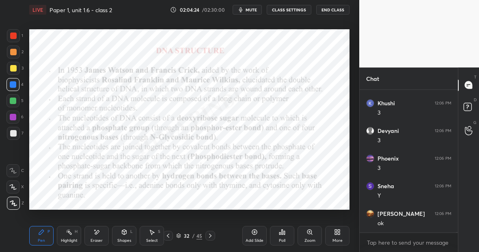
scroll to position [36324, 0]
click at [73, 234] on div "Highlight H" at bounding box center [69, 235] width 24 height 19
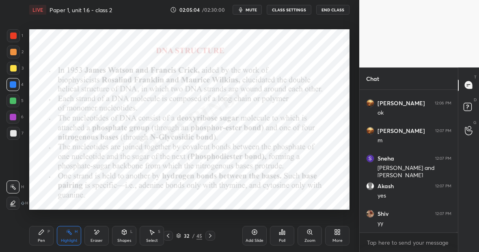
scroll to position [36442, 0]
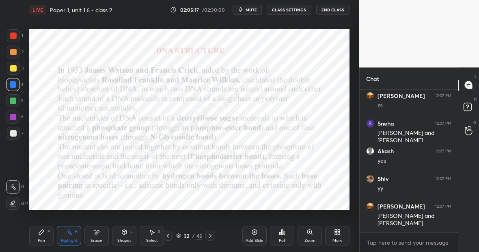
click at [47, 236] on div "Pen P" at bounding box center [41, 235] width 24 height 19
click at [16, 38] on div at bounding box center [13, 35] width 13 height 13
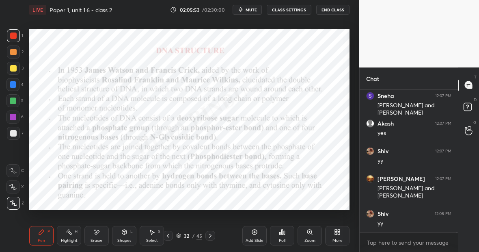
click at [72, 238] on div "Highlight H" at bounding box center [69, 235] width 24 height 19
click at [44, 239] on div "Pen" at bounding box center [41, 240] width 7 height 4
click at [16, 80] on div at bounding box center [12, 84] width 13 height 13
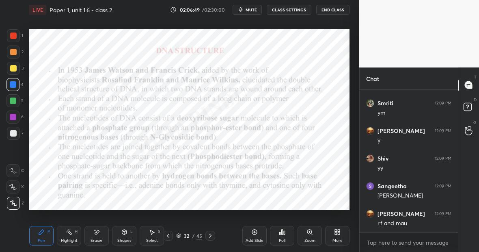
scroll to position [36773, 0]
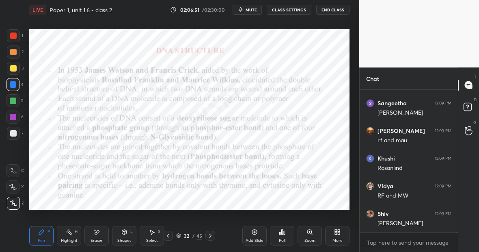
click at [72, 232] on div "Highlight H" at bounding box center [69, 235] width 24 height 19
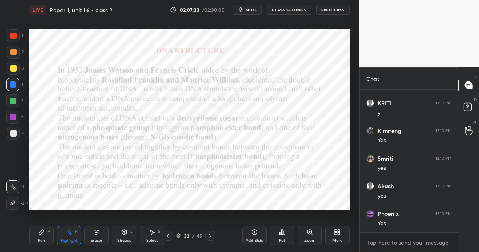
scroll to position [37380, 0]
click at [15, 38] on div at bounding box center [13, 35] width 6 height 6
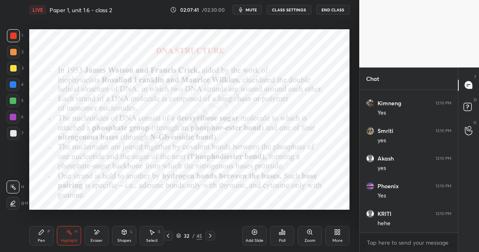
click at [43, 233] on icon at bounding box center [41, 231] width 6 height 6
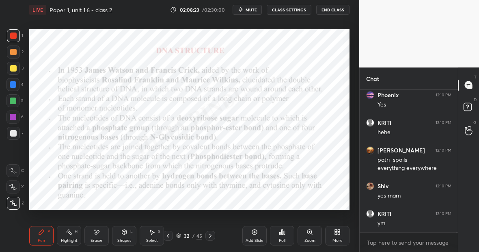
scroll to position [37498, 0]
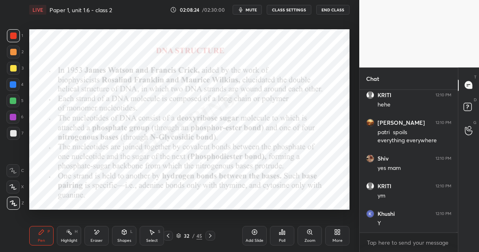
click at [71, 231] on div "Highlight H" at bounding box center [69, 235] width 24 height 19
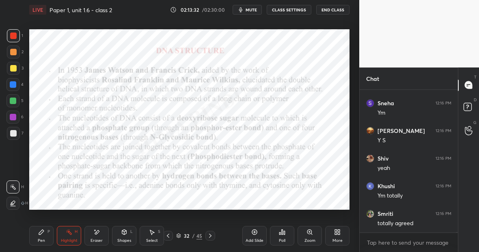
scroll to position [38662, 0]
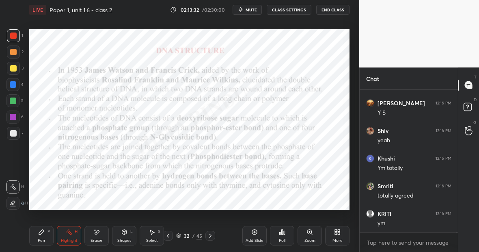
click at [100, 237] on div "Eraser" at bounding box center [96, 235] width 24 height 19
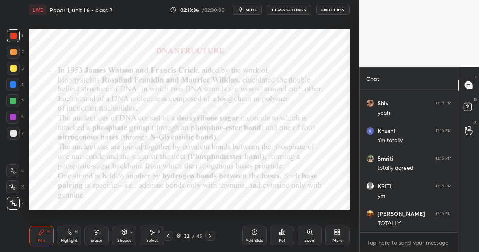
scroll to position [38717, 0]
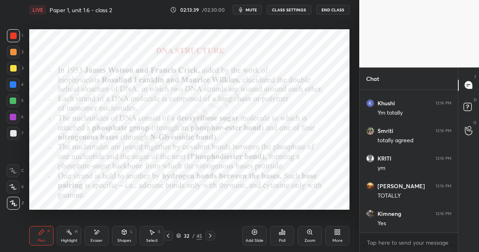
click at [69, 236] on div "Highlight H" at bounding box center [69, 235] width 24 height 19
click at [46, 231] on div "Pen P" at bounding box center [41, 235] width 24 height 19
click at [70, 233] on rect at bounding box center [70, 232] width 4 height 4
click at [45, 232] on div "Pen P" at bounding box center [41, 235] width 24 height 19
drag, startPoint x: 66, startPoint y: 237, endPoint x: 72, endPoint y: 232, distance: 8.1
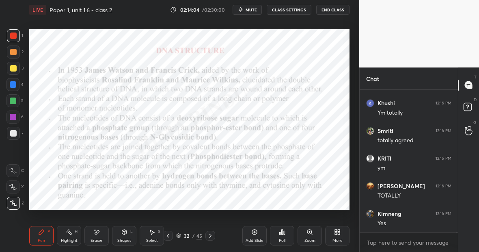
click at [73, 230] on div "Highlight H" at bounding box center [69, 235] width 24 height 19
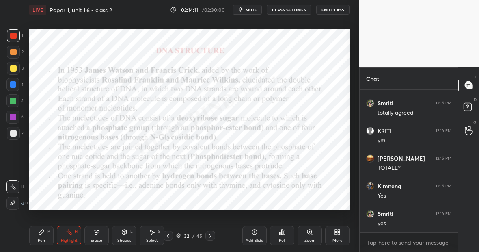
click at [256, 231] on icon at bounding box center [254, 231] width 6 height 6
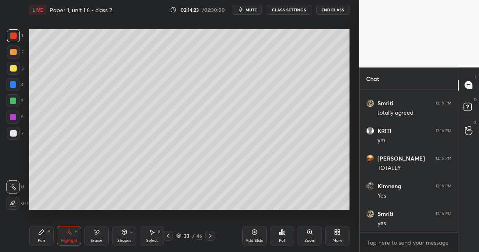
scroll to position [38772, 0]
click at [43, 232] on div "Pen P" at bounding box center [41, 235] width 24 height 19
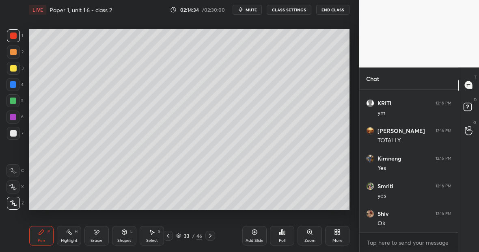
click at [15, 130] on div at bounding box center [13, 133] width 6 height 6
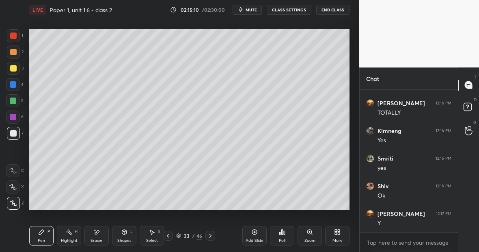
click at [16, 35] on div at bounding box center [13, 35] width 6 height 6
click at [16, 131] on div at bounding box center [13, 133] width 6 height 6
click at [16, 36] on div at bounding box center [13, 35] width 6 height 6
click at [70, 233] on rect at bounding box center [70, 232] width 4 height 4
click at [38, 233] on div "Pen P" at bounding box center [41, 235] width 24 height 19
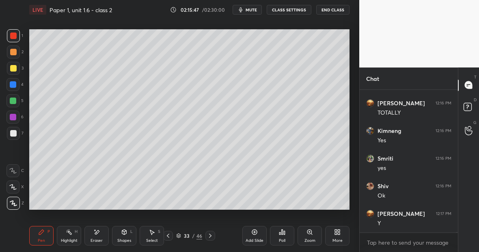
scroll to position [38827, 0]
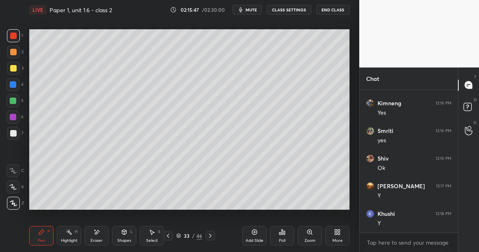
click at [76, 234] on div "Highlight H" at bounding box center [69, 235] width 24 height 19
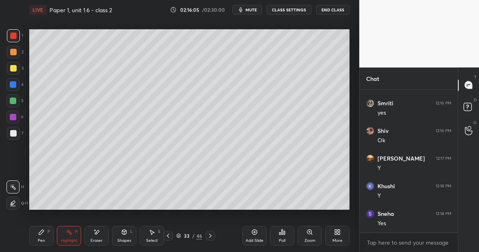
click at [98, 236] on div "Eraser" at bounding box center [96, 235] width 24 height 19
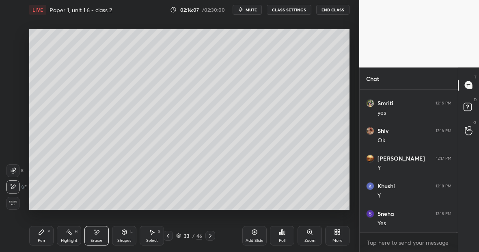
click at [43, 232] on icon at bounding box center [41, 231] width 6 height 6
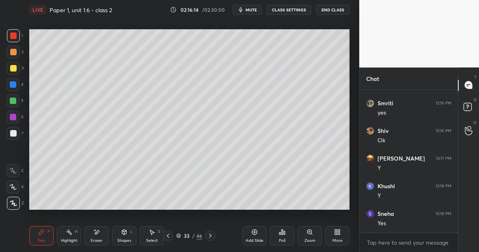
click at [70, 235] on div "Highlight H" at bounding box center [69, 235] width 24 height 19
click at [45, 234] on div "Pen P" at bounding box center [41, 235] width 24 height 19
click at [99, 231] on icon at bounding box center [96, 231] width 6 height 7
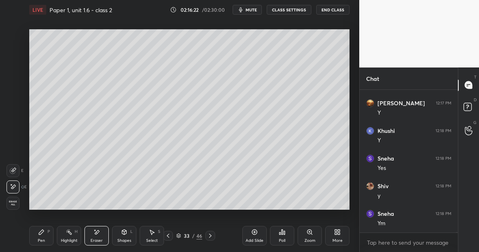
click at [41, 230] on icon at bounding box center [41, 231] width 5 height 5
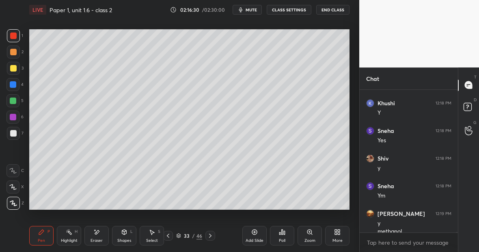
scroll to position [38946, 0]
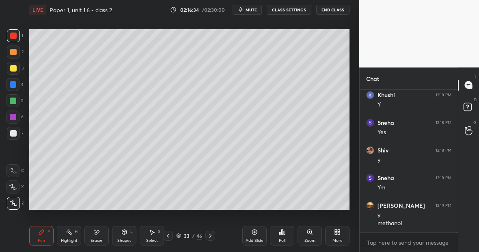
click at [16, 85] on div at bounding box center [13, 84] width 6 height 6
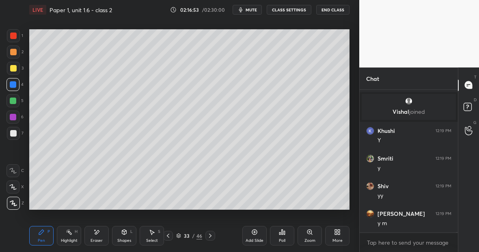
scroll to position [35854, 0]
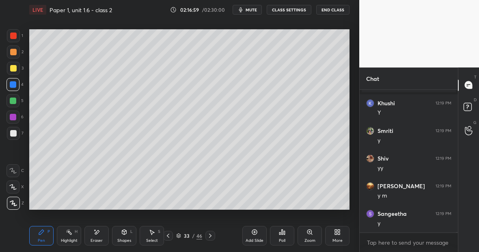
click at [98, 235] on div "Eraser" at bounding box center [96, 235] width 24 height 19
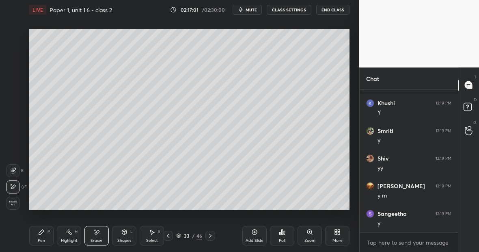
click at [45, 236] on div "Pen P" at bounding box center [41, 235] width 24 height 19
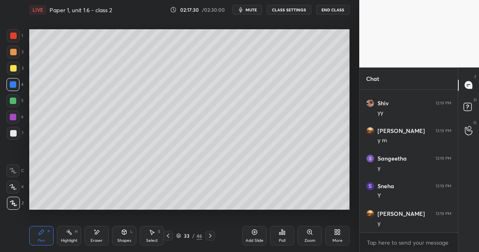
scroll to position [35937, 0]
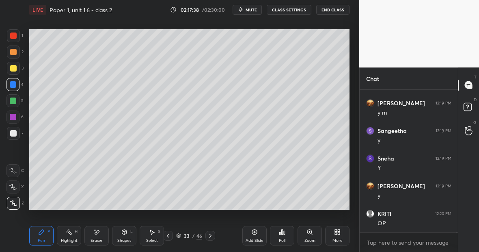
click at [73, 233] on div "Highlight H" at bounding box center [69, 235] width 24 height 19
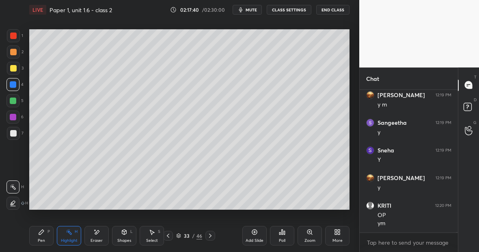
click at [17, 129] on div at bounding box center [13, 133] width 13 height 13
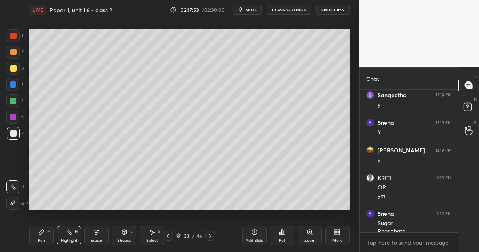
scroll to position [35981, 0]
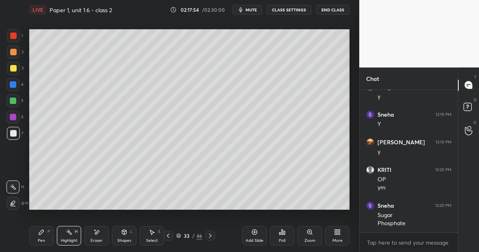
click at [43, 236] on div "Pen P" at bounding box center [41, 235] width 24 height 19
click at [98, 235] on div "Eraser" at bounding box center [96, 235] width 24 height 19
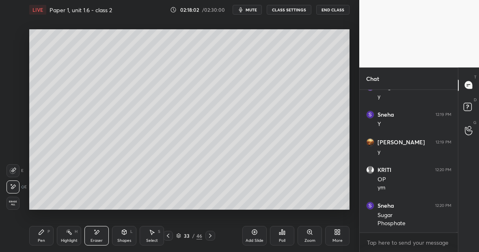
click at [45, 234] on div "Pen P" at bounding box center [41, 235] width 24 height 19
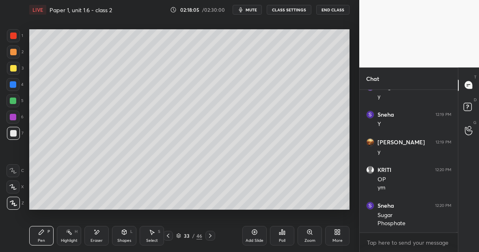
click at [96, 227] on div "Eraser" at bounding box center [96, 235] width 24 height 19
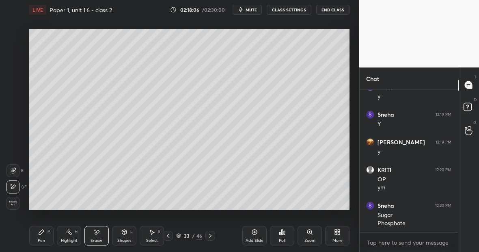
click at [40, 232] on icon at bounding box center [41, 231] width 5 height 5
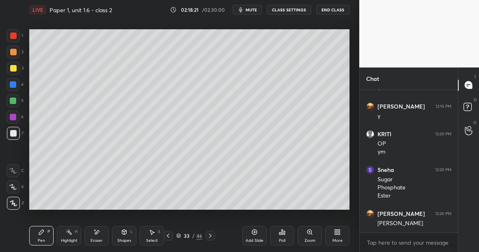
scroll to position [36044, 0]
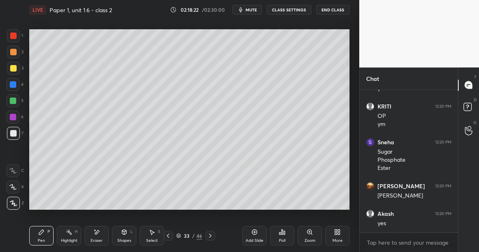
click at [71, 235] on div "Highlight H" at bounding box center [69, 235] width 24 height 19
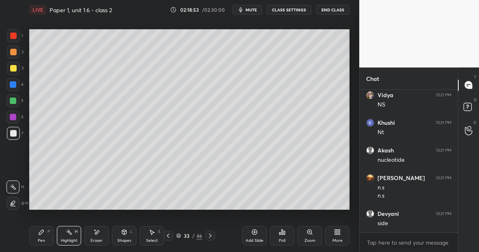
scroll to position [36273, 0]
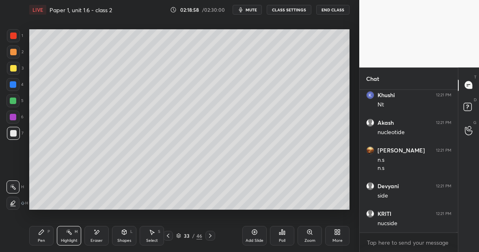
click at [15, 69] on div at bounding box center [13, 68] width 6 height 6
click at [42, 232] on icon at bounding box center [41, 231] width 6 height 6
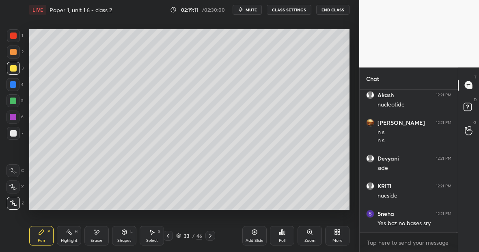
scroll to position [36328, 0]
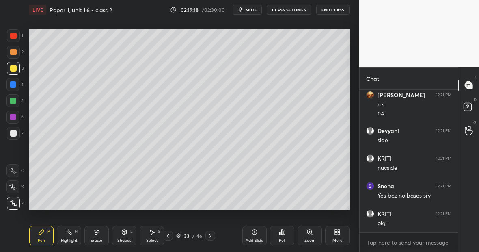
click at [99, 239] on div "Eraser" at bounding box center [96, 240] width 12 height 4
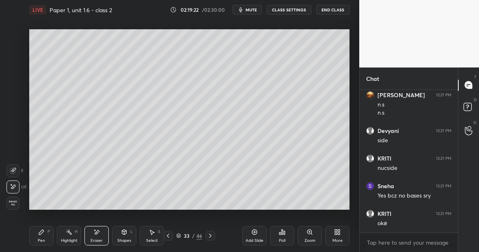
scroll to position [36356, 0]
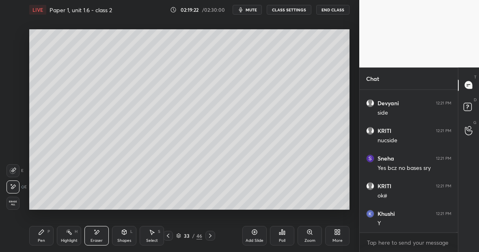
click at [40, 237] on div "Pen P" at bounding box center [41, 235] width 24 height 19
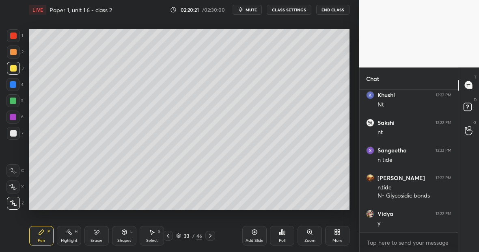
scroll to position [36723, 0]
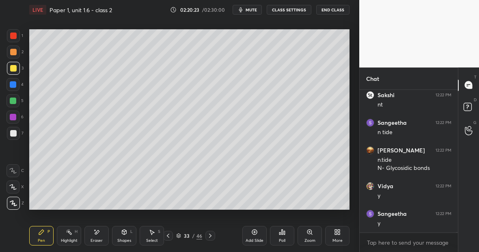
click at [16, 136] on div at bounding box center [13, 133] width 13 height 13
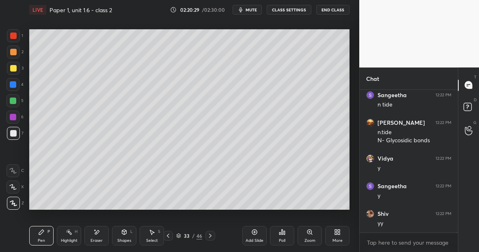
click at [71, 233] on div "Highlight H" at bounding box center [69, 235] width 24 height 19
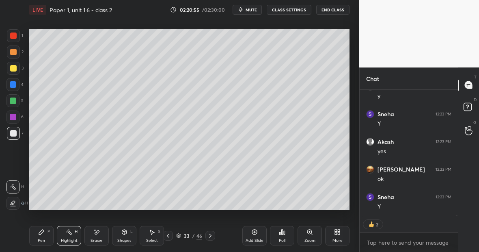
scroll to position [36677, 0]
click at [43, 232] on div "Pen P" at bounding box center [41, 235] width 24 height 19
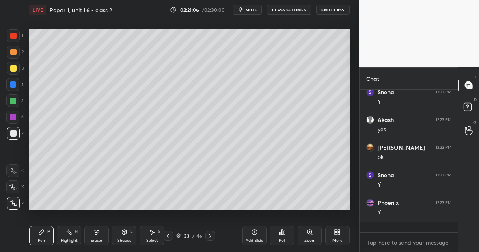
scroll to position [36660, 0]
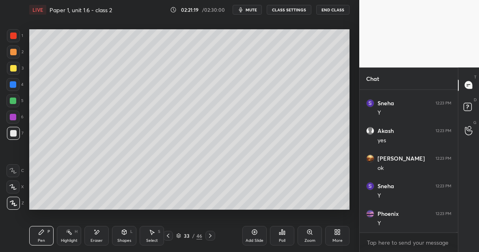
click at [67, 241] on div "Highlight" at bounding box center [69, 240] width 17 height 4
click at [255, 235] on icon at bounding box center [254, 231] width 6 height 6
click at [15, 134] on div at bounding box center [13, 133] width 6 height 6
click at [37, 235] on div "Pen P" at bounding box center [41, 235] width 24 height 19
click at [99, 225] on div "Pen P Highlight H Eraser Shapes L Select S 34 / 47 Add Slide Poll Zoom More" at bounding box center [189, 235] width 320 height 32
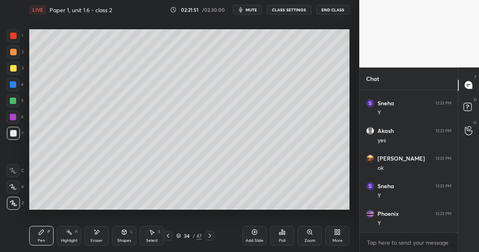
click at [104, 226] on div "Eraser" at bounding box center [96, 235] width 24 height 19
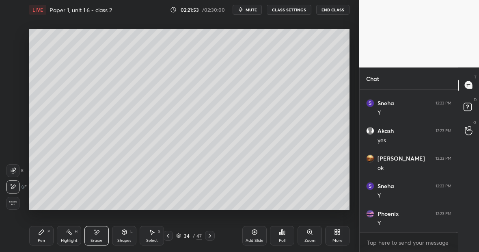
click at [43, 232] on icon at bounding box center [41, 231] width 6 height 6
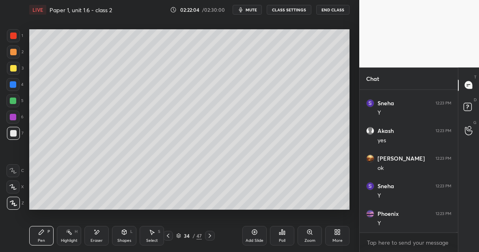
scroll to position [36688, 0]
click at [16, 37] on div at bounding box center [13, 35] width 6 height 6
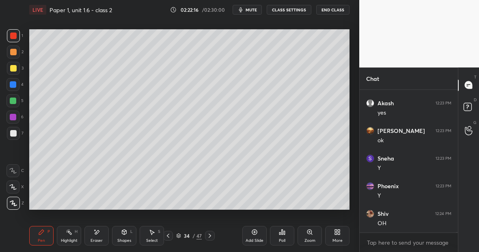
click at [17, 132] on div at bounding box center [13, 133] width 13 height 13
click at [72, 234] on div "Highlight H" at bounding box center [69, 235] width 24 height 19
click at [16, 39] on div at bounding box center [13, 35] width 13 height 13
click at [45, 231] on div "Pen P" at bounding box center [41, 235] width 24 height 19
click at [18, 133] on div at bounding box center [13, 133] width 13 height 13
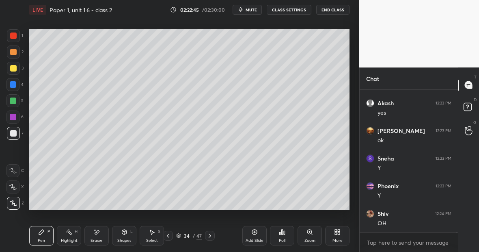
click at [13, 37] on div at bounding box center [13, 35] width 6 height 6
click at [15, 100] on div at bounding box center [13, 100] width 6 height 6
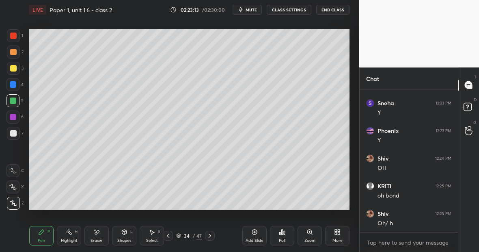
scroll to position [36770, 0]
click at [98, 232] on div "Eraser" at bounding box center [96, 235] width 24 height 19
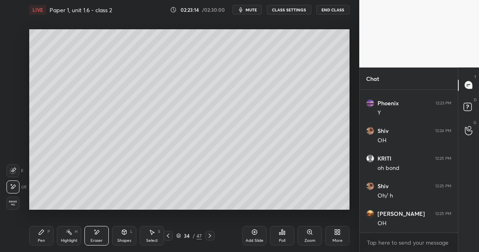
click at [43, 231] on icon at bounding box center [41, 231] width 6 height 6
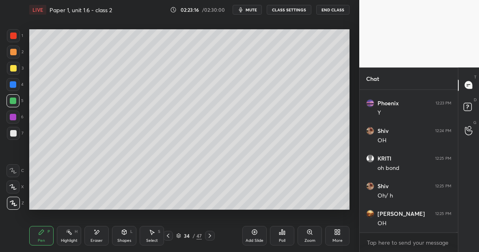
click at [97, 234] on icon at bounding box center [96, 231] width 6 height 7
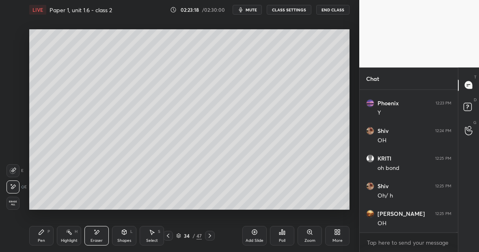
click at [37, 230] on div "Pen P" at bounding box center [41, 235] width 24 height 19
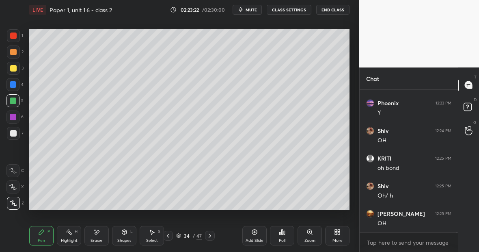
scroll to position [36779, 0]
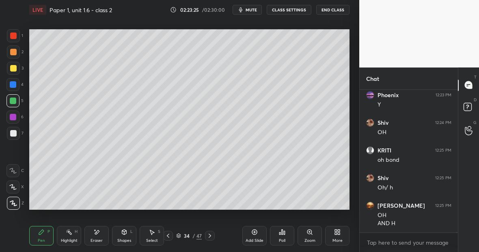
click at [96, 234] on icon at bounding box center [96, 231] width 6 height 7
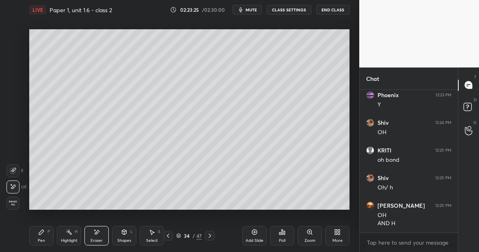
click at [45, 229] on div "Pen P" at bounding box center [41, 235] width 24 height 19
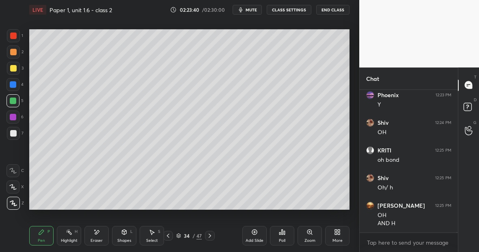
click at [17, 132] on div at bounding box center [13, 133] width 13 height 13
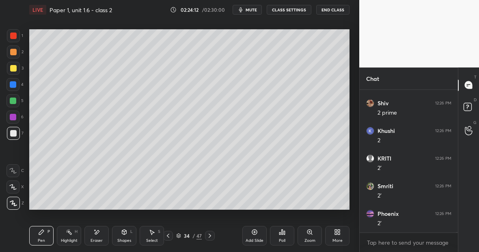
scroll to position [37110, 0]
click at [17, 36] on div at bounding box center [13, 35] width 13 height 13
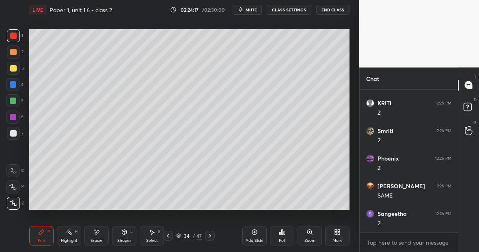
scroll to position [37165, 0]
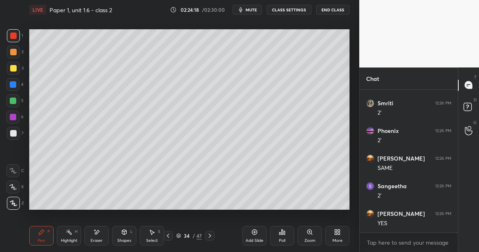
click at [13, 84] on div at bounding box center [13, 84] width 6 height 6
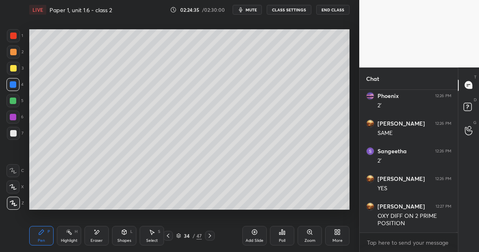
click at [17, 39] on div at bounding box center [13, 35] width 13 height 13
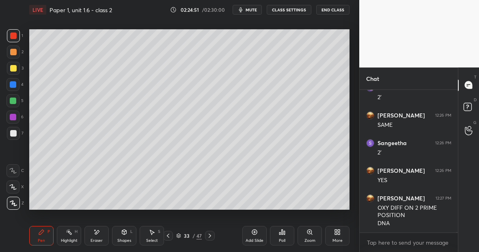
click at [101, 237] on div "Eraser" at bounding box center [96, 235] width 24 height 19
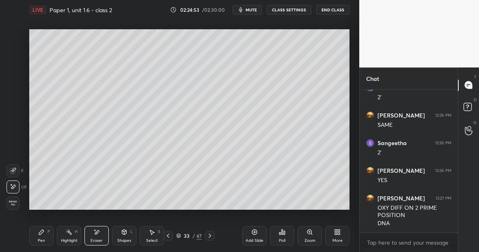
scroll to position [37235, 0]
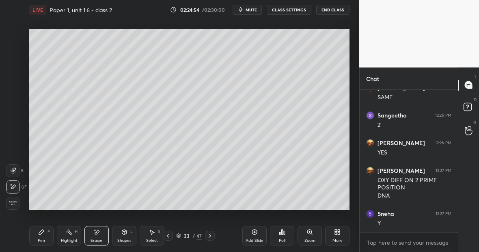
click at [41, 233] on icon at bounding box center [41, 231] width 5 height 5
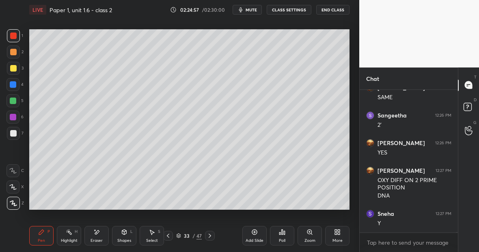
click at [15, 133] on div at bounding box center [13, 133] width 6 height 6
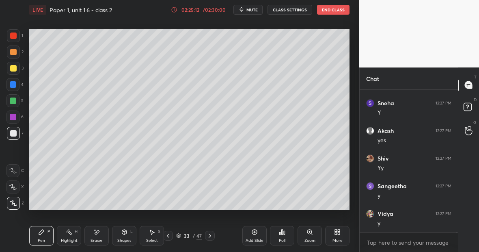
scroll to position [37373, 0]
click at [14, 37] on div at bounding box center [13, 35] width 6 height 6
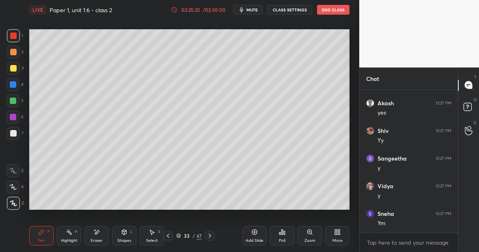
click at [76, 235] on div "Highlight H" at bounding box center [69, 235] width 24 height 19
click at [183, 26] on div "Setting up your live class Poll for secs No correct answer Start poll" at bounding box center [189, 119] width 327 height 200
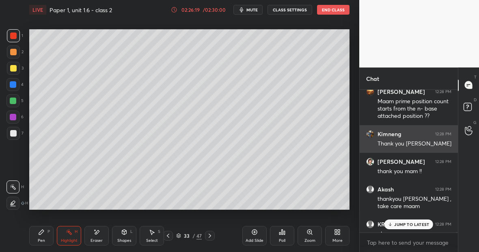
scroll to position [37859, 0]
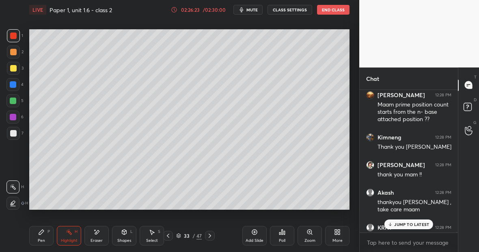
click at [69, 237] on div "Highlight H" at bounding box center [69, 235] width 24 height 19
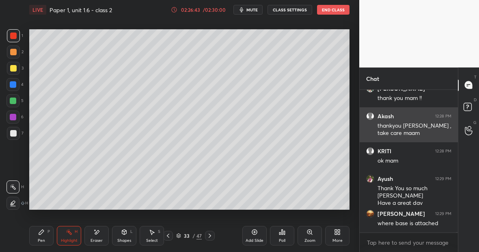
scroll to position [37971, 0]
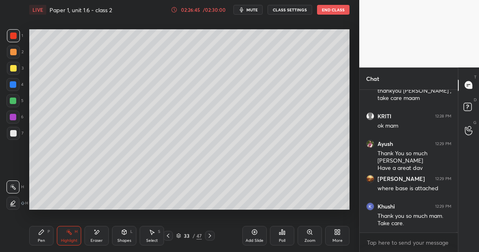
click at [73, 238] on div "Highlight H" at bounding box center [69, 235] width 24 height 19
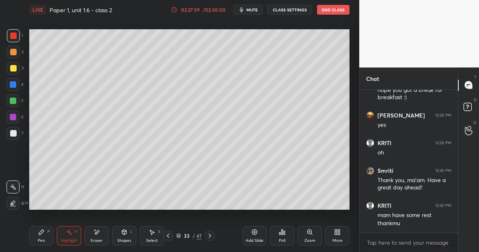
scroll to position [38194, 0]
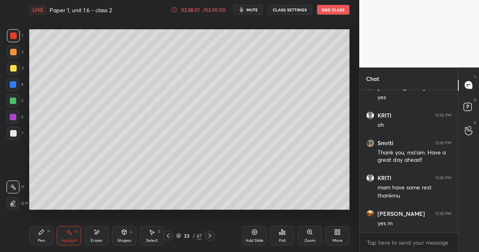
click at [254, 234] on icon at bounding box center [254, 231] width 6 height 6
click at [16, 69] on div at bounding box center [13, 68] width 6 height 6
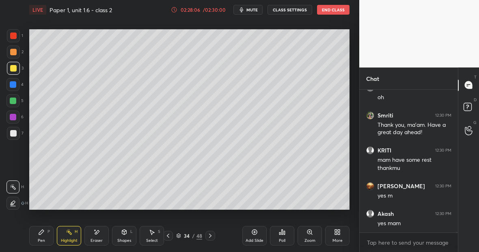
click at [43, 229] on icon at bounding box center [41, 231] width 6 height 6
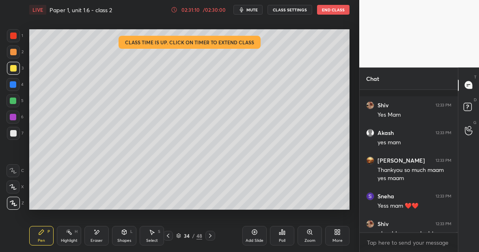
scroll to position [38703, 0]
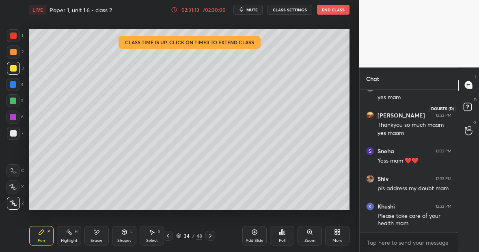
click at [466, 107] on rect at bounding box center [467, 107] width 8 height 8
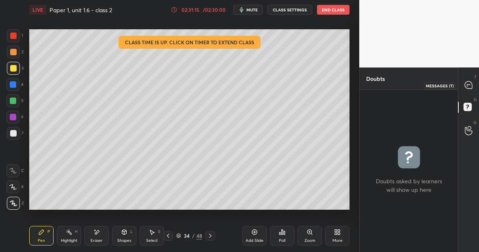
click at [467, 83] on icon at bounding box center [468, 84] width 7 height 7
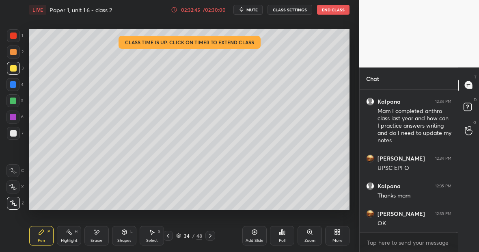
scroll to position [39184, 0]
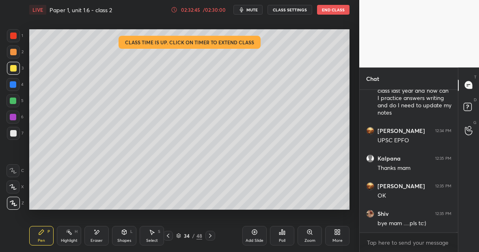
click at [339, 9] on button "End Class" at bounding box center [333, 10] width 32 height 10
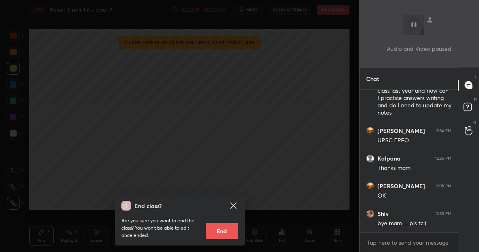
click at [229, 229] on button "End" at bounding box center [222, 230] width 32 height 16
type textarea "x"
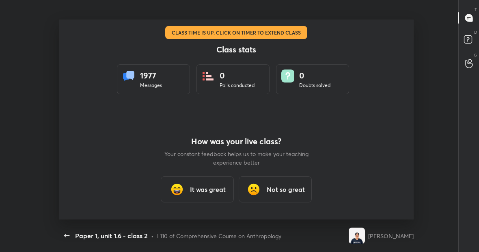
scroll to position [40373, 40101]
